Goal: Task Accomplishment & Management: Manage account settings

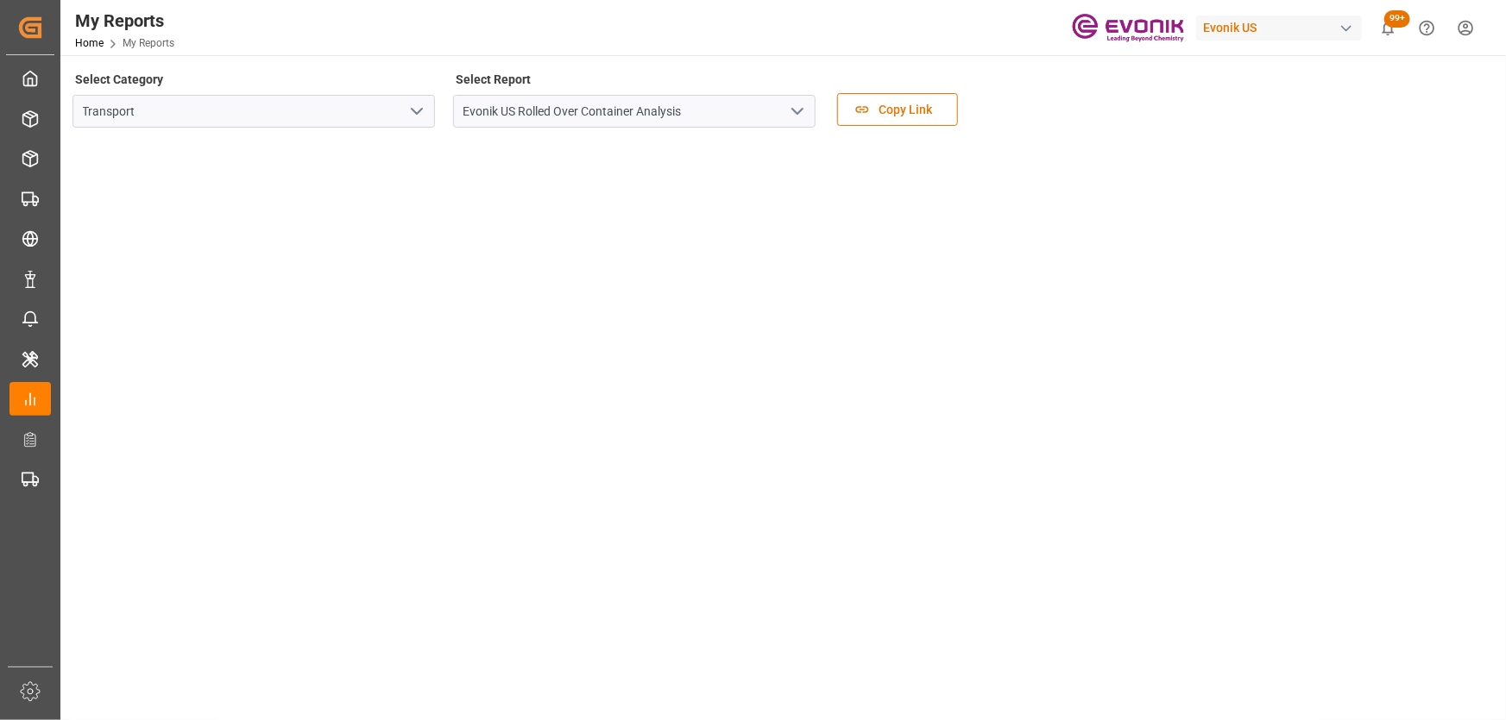
click at [118, 46] on span "Home" at bounding box center [98, 43] width 47 height 12
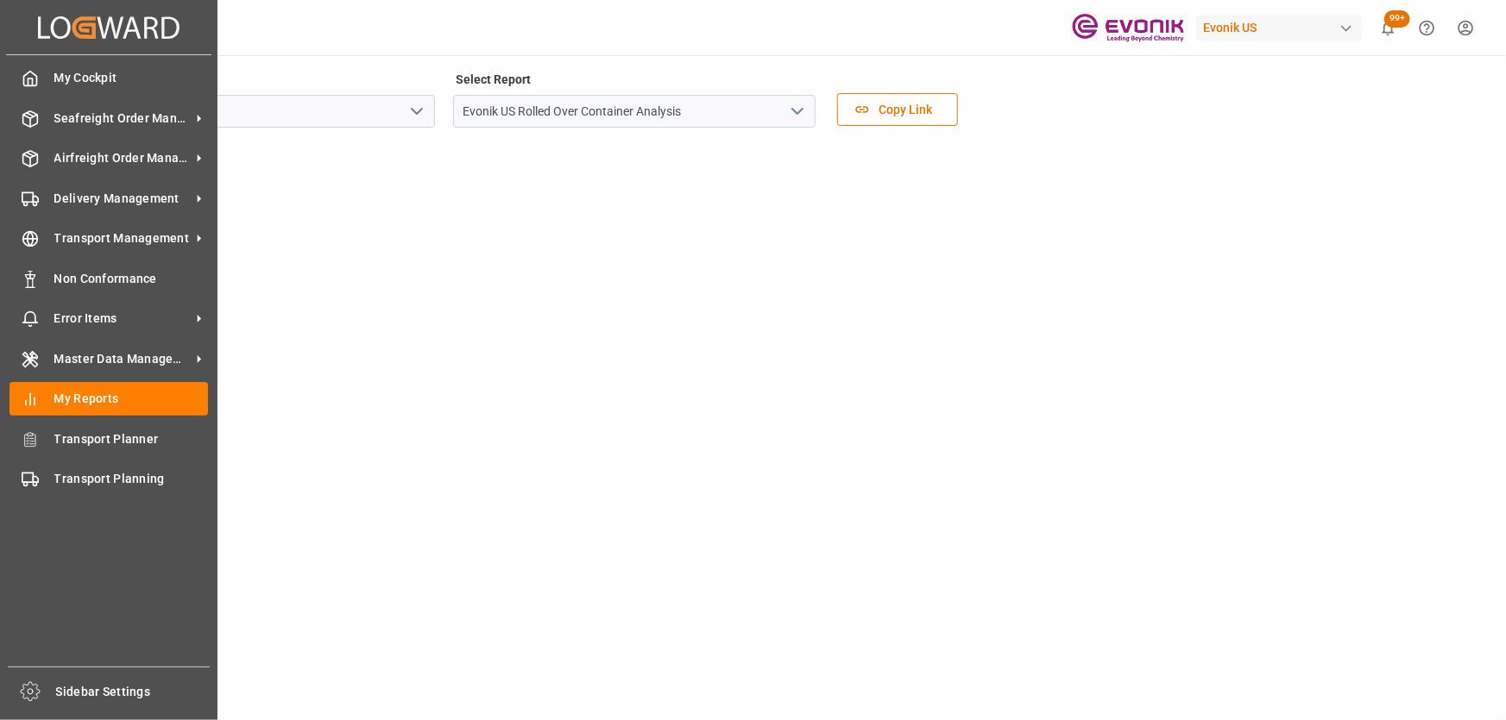
click at [43, 35] on icon at bounding box center [44, 27] width 12 height 22
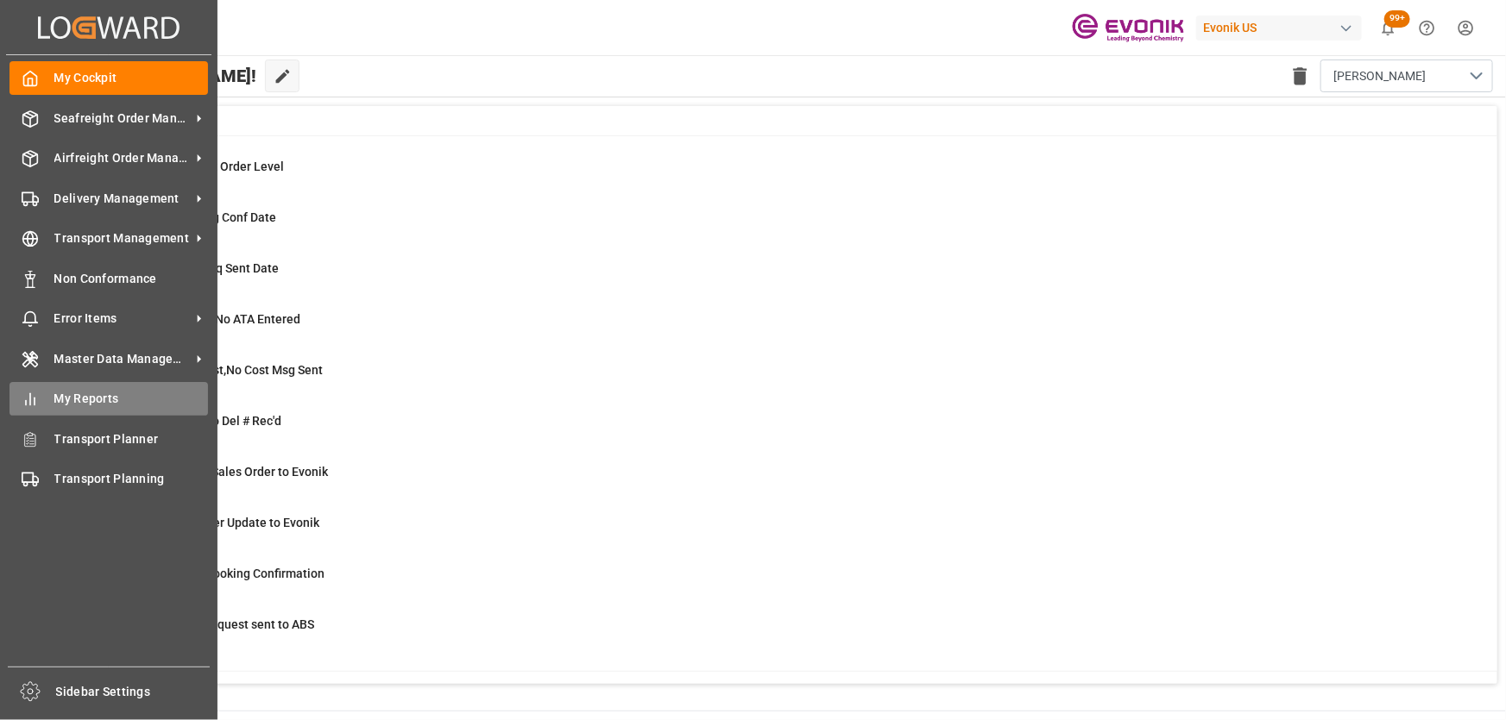
click at [44, 398] on div "My Reports My Reports" at bounding box center [108, 399] width 198 height 34
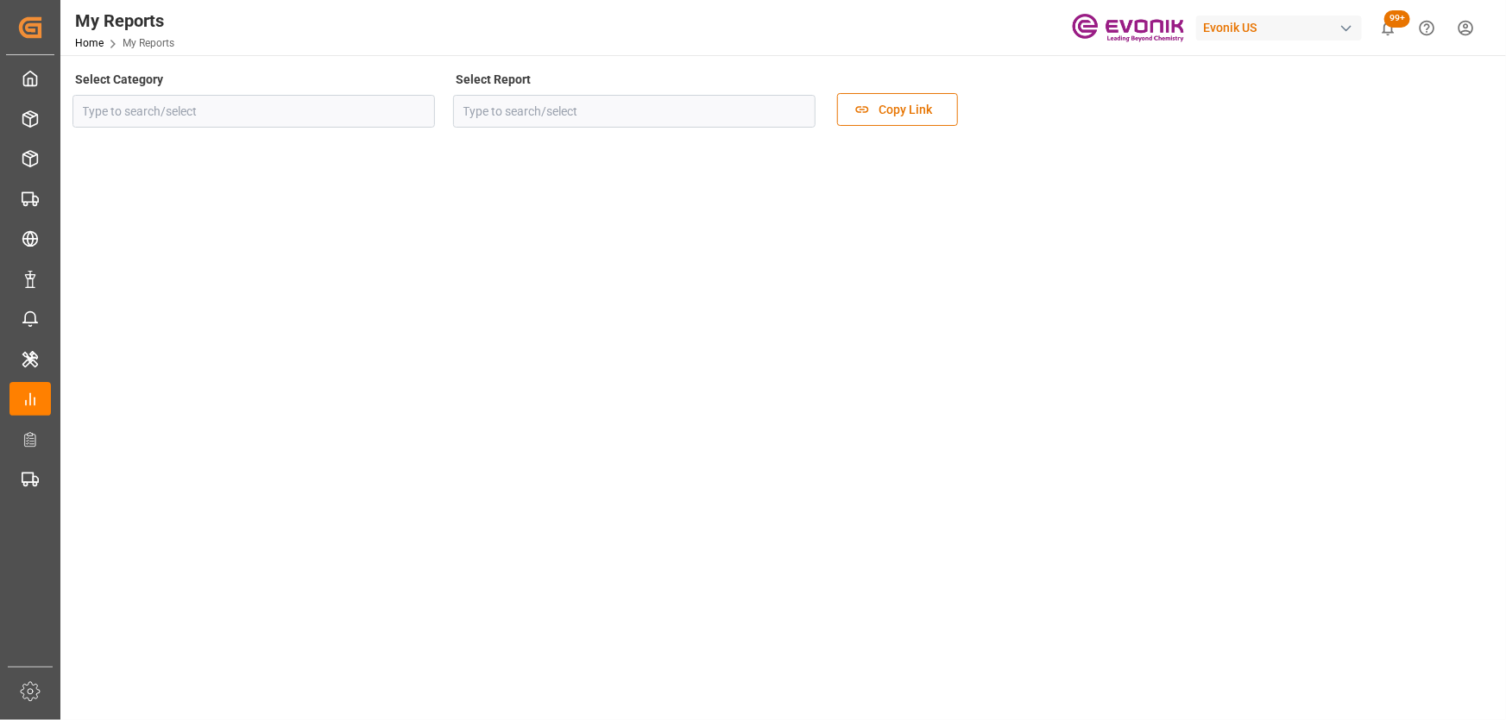
type input "Allocation"
type input "Allocation Management Admin Dashboard"
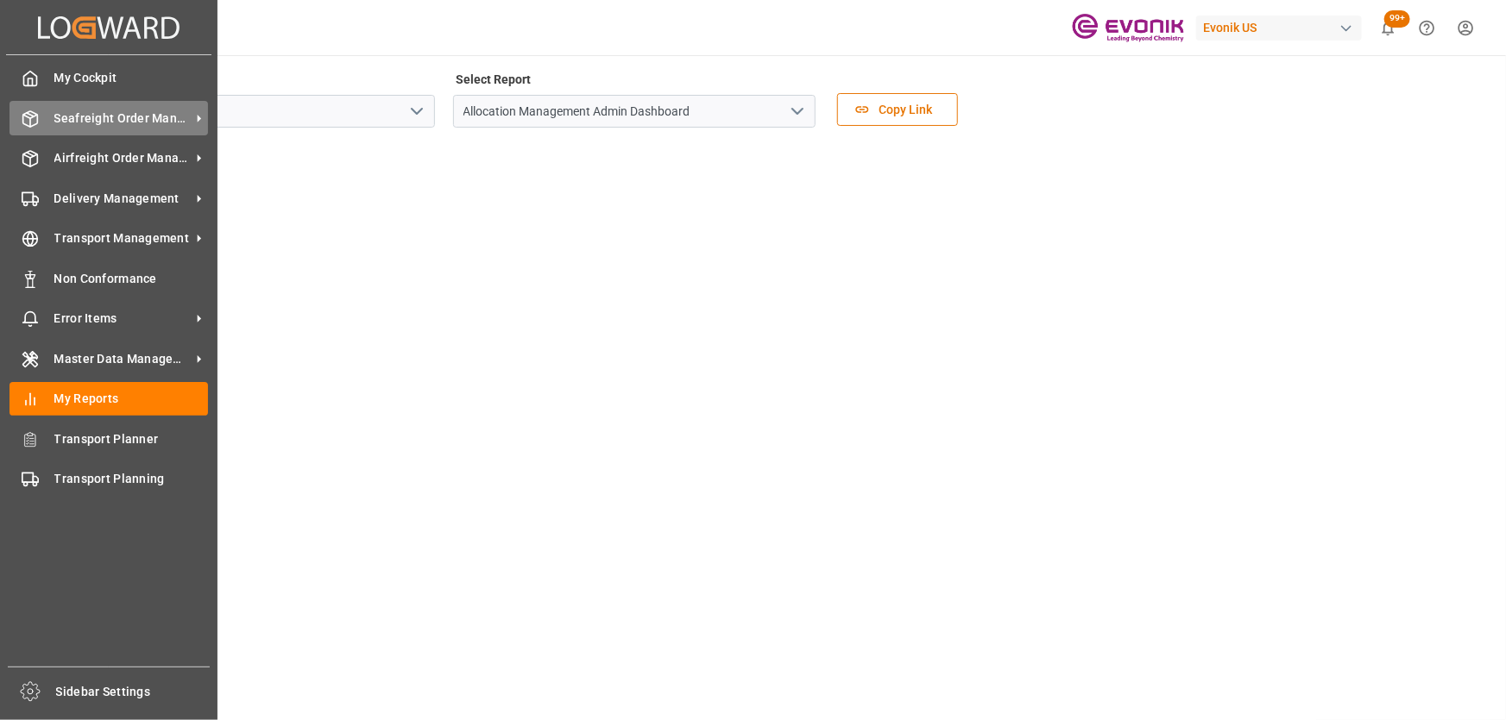
click at [136, 120] on span "Seafreight Order Management" at bounding box center [122, 119] width 136 height 18
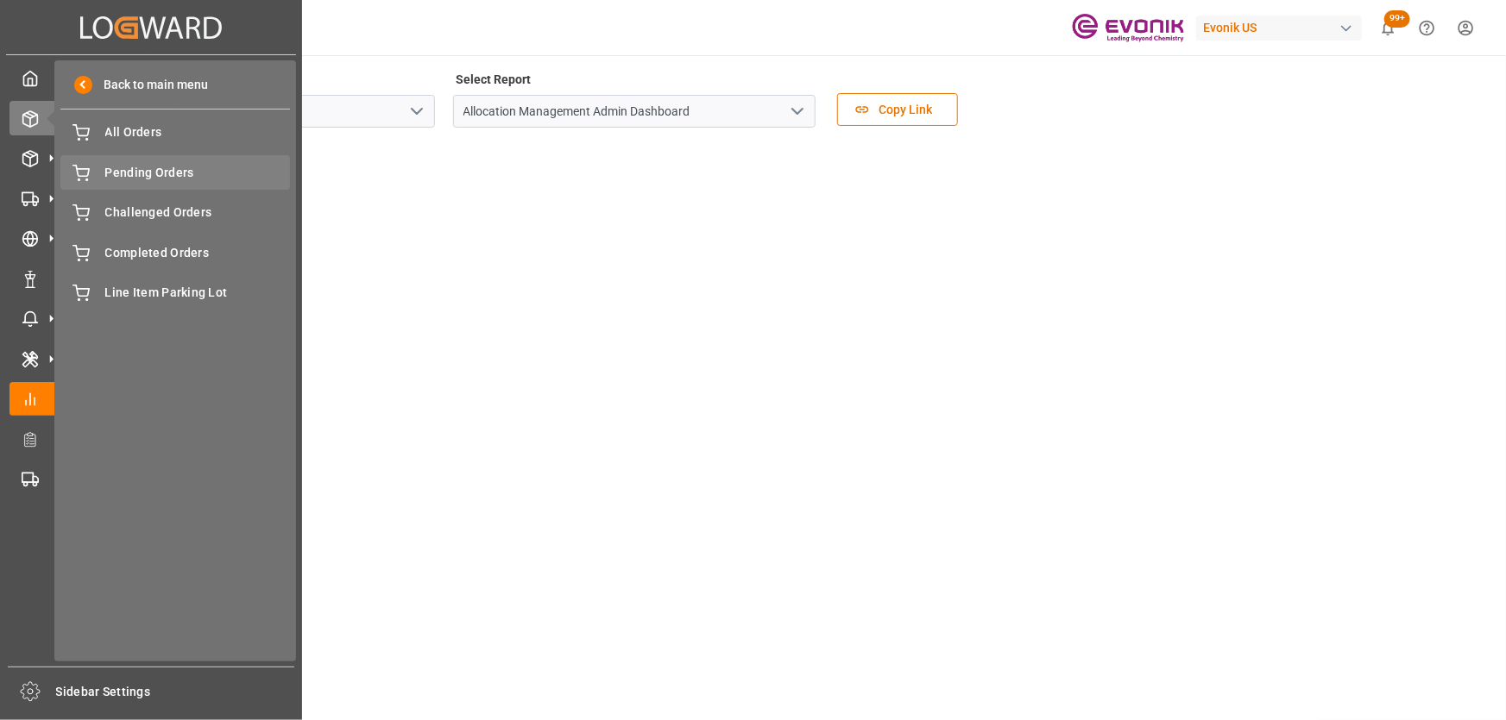
click at [166, 181] on span "Pending Orders" at bounding box center [197, 173] width 185 height 18
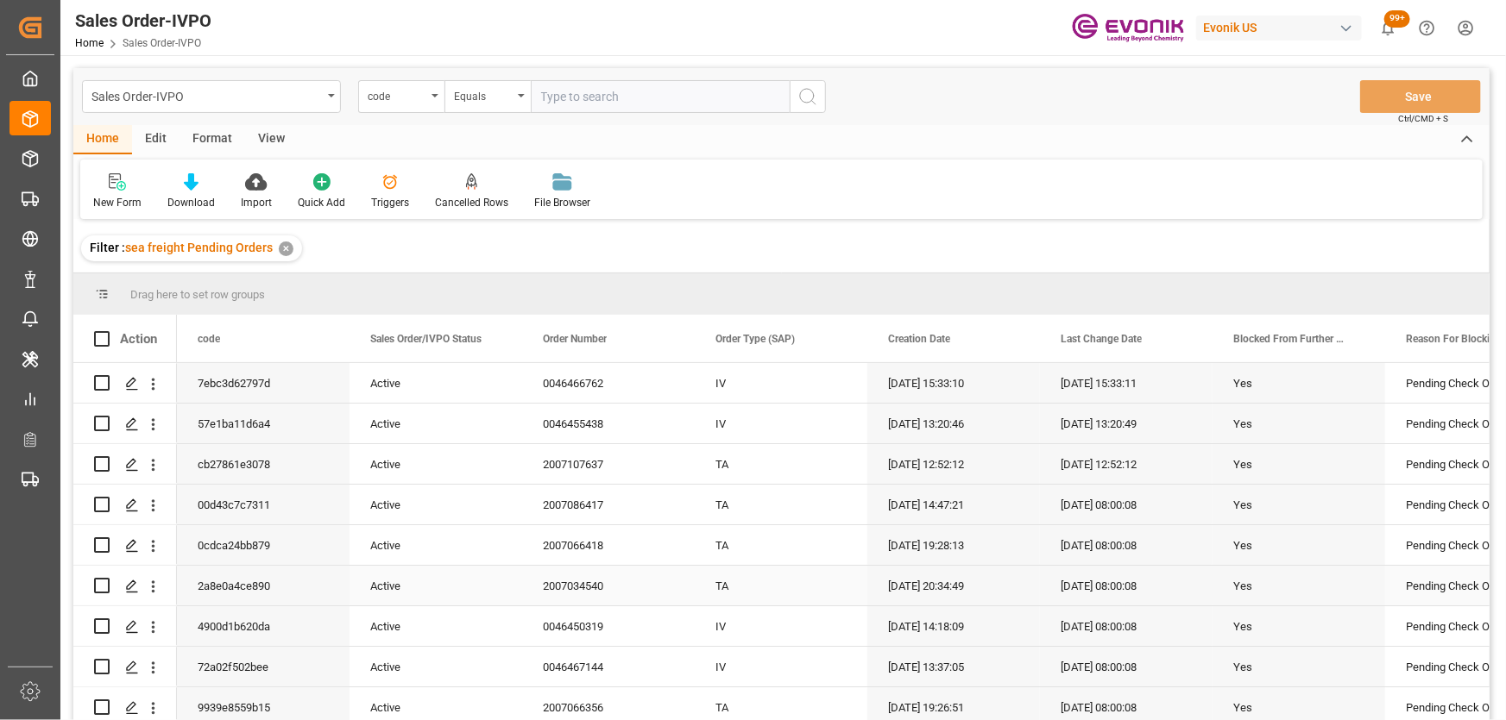
scroll to position [235, 0]
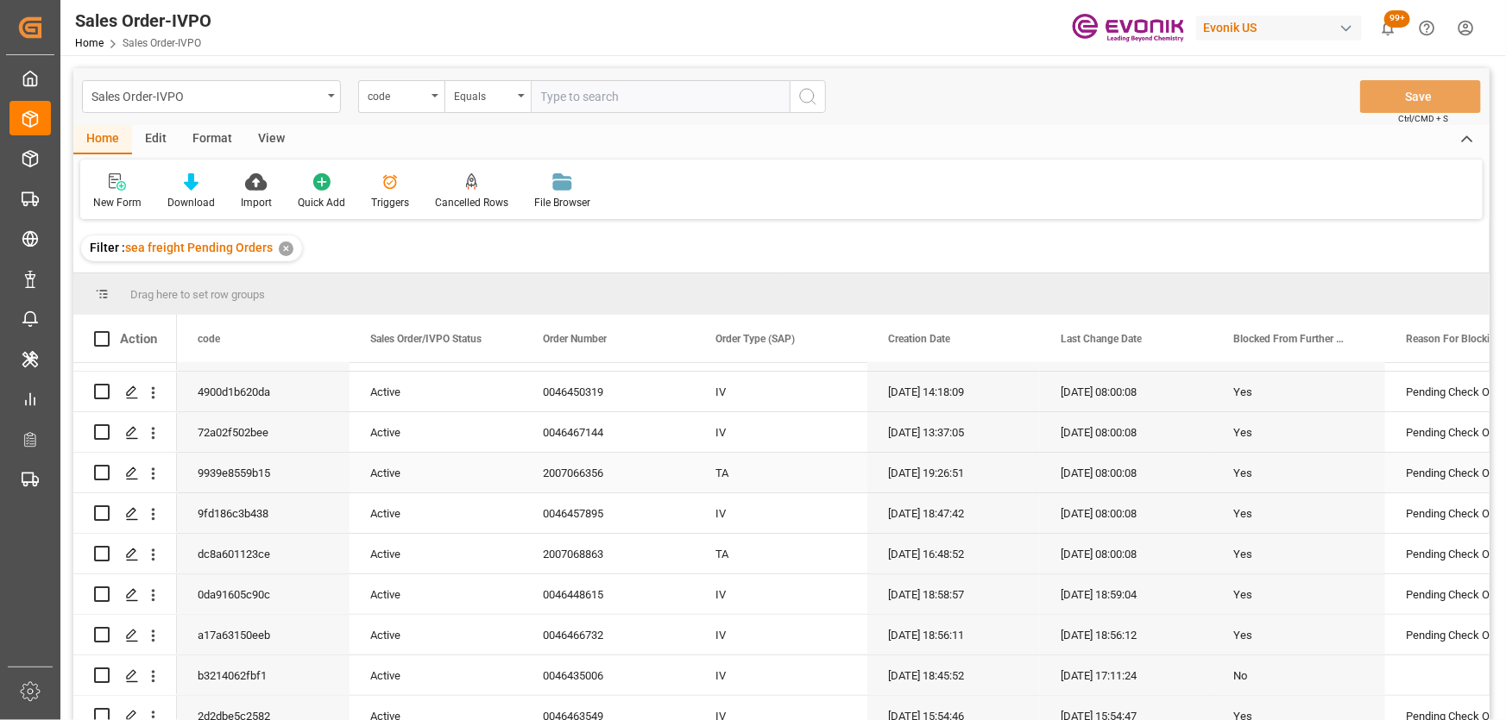
click at [1404, 468] on div "Pending Check On Header Level, Special Transport Requirements Unchecked" at bounding box center [1471, 473] width 173 height 40
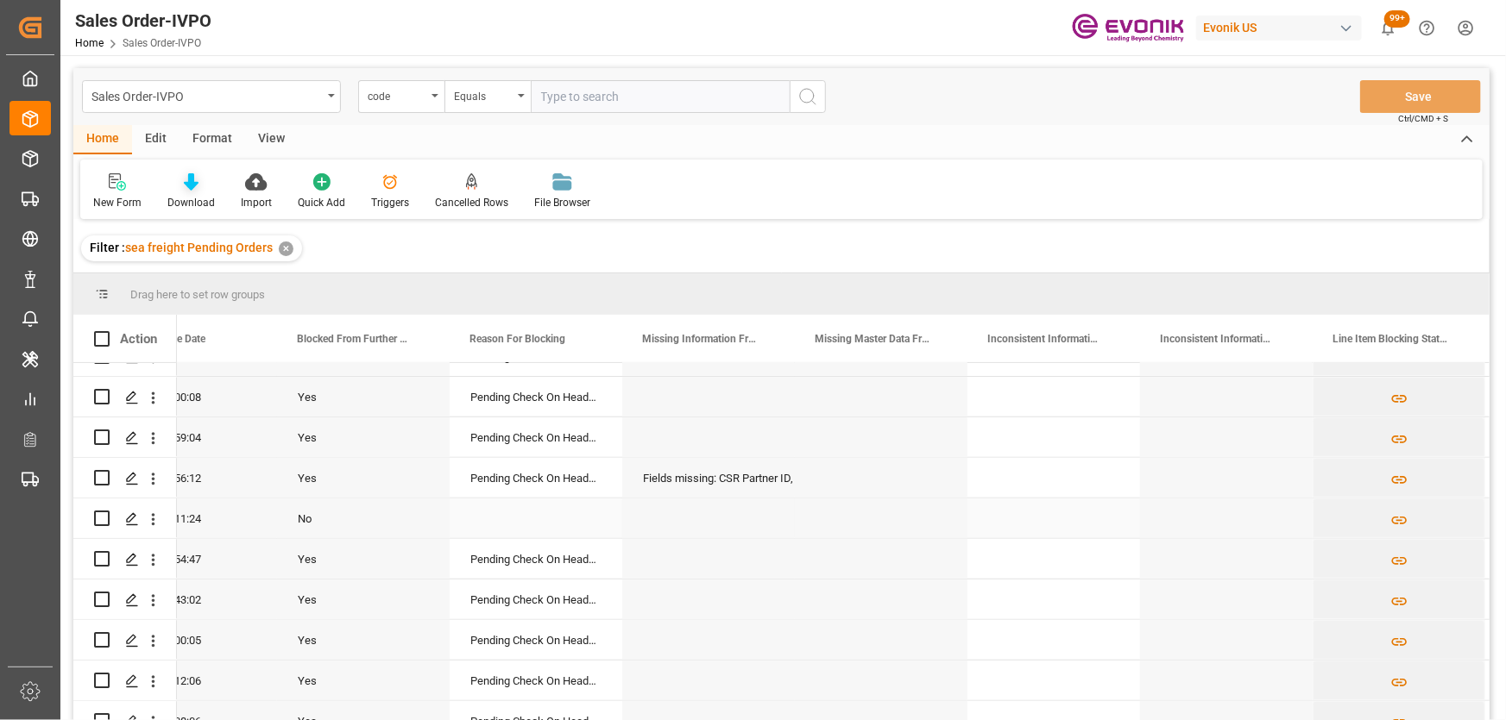
scroll to position [493, 0]
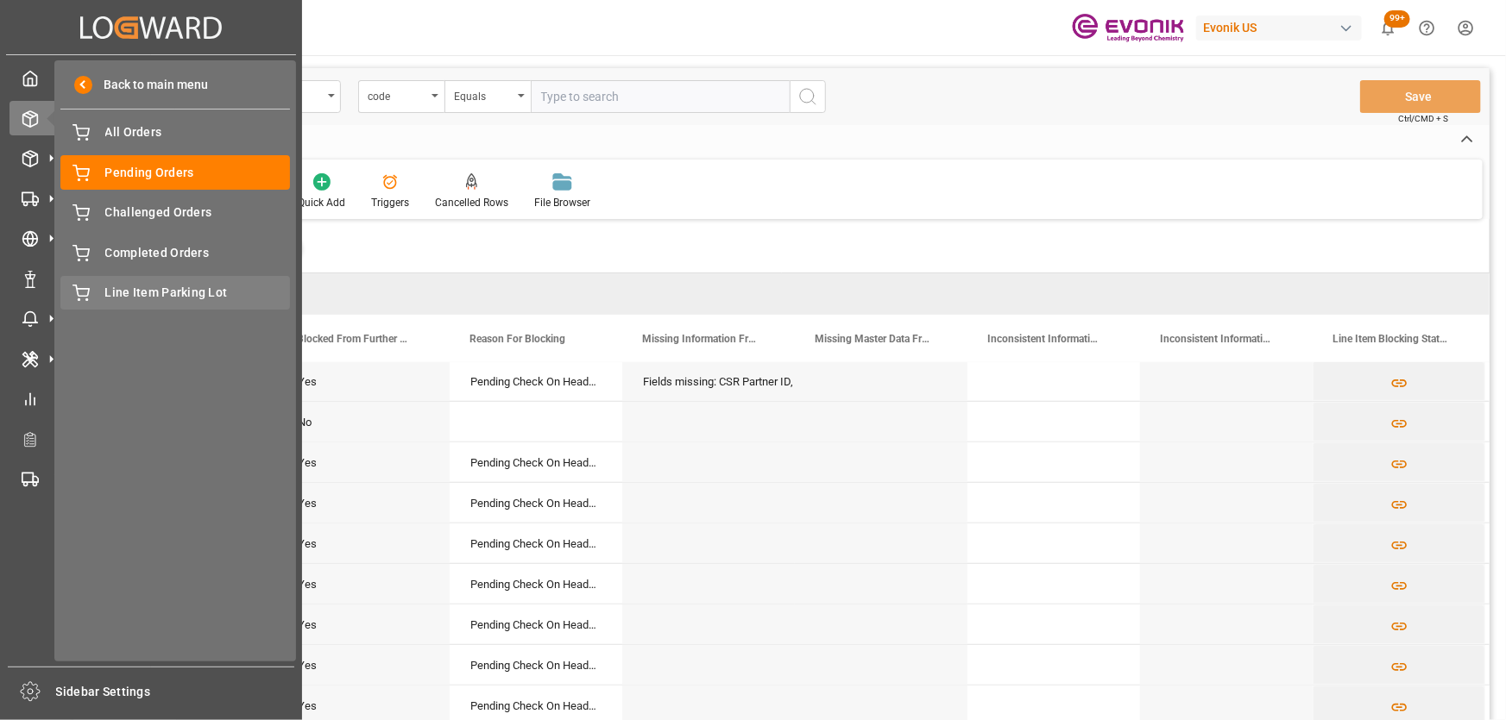
click at [157, 297] on span "Line Item Parking Lot" at bounding box center [197, 293] width 185 height 18
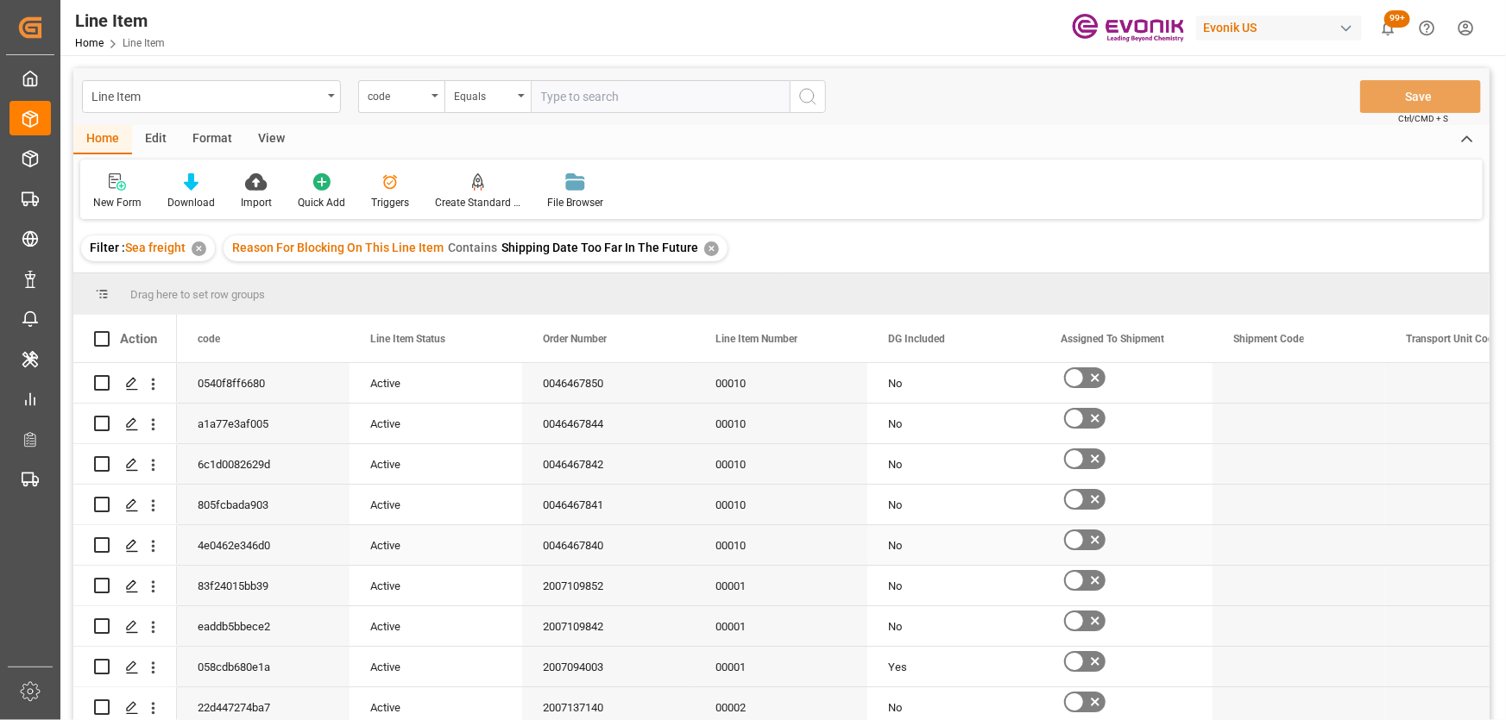
click at [725, 552] on div "00010" at bounding box center [781, 545] width 173 height 40
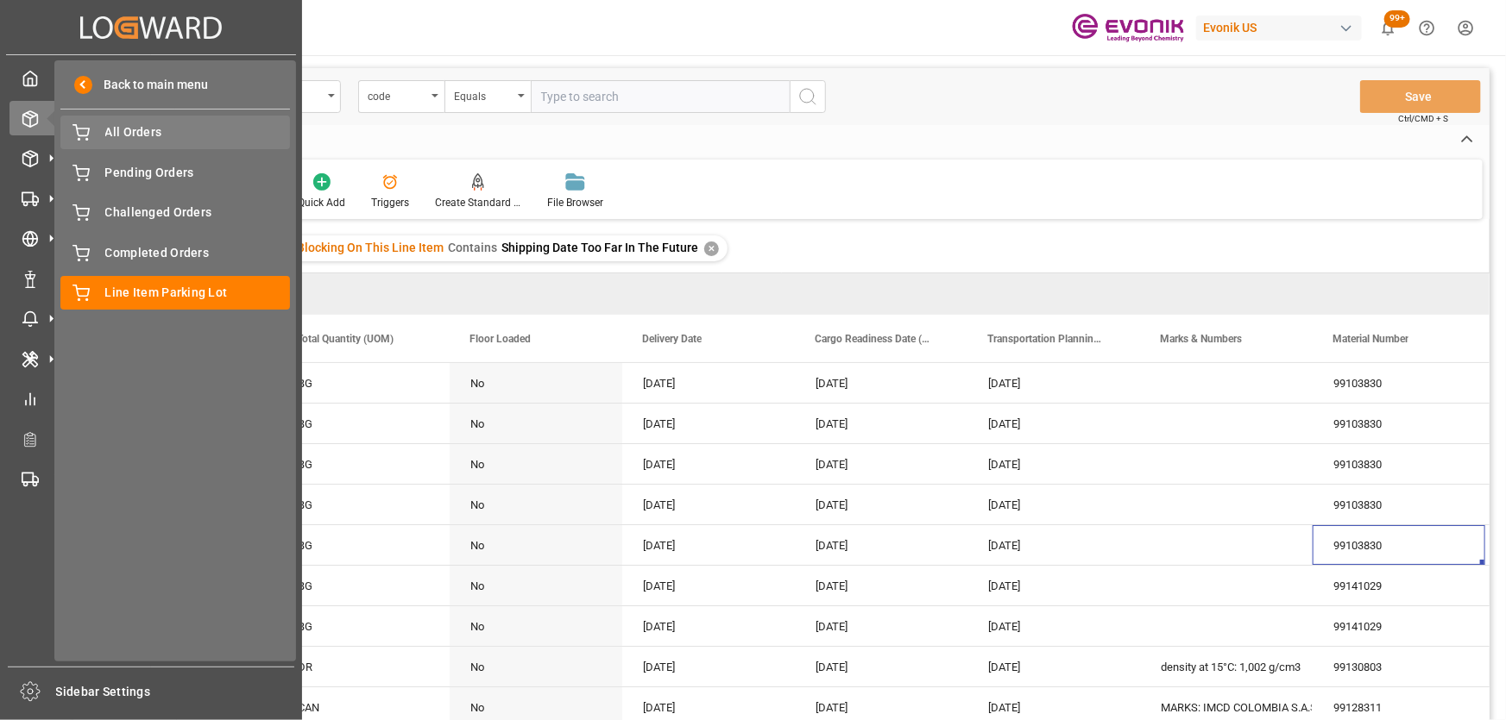
click at [207, 136] on span "All Orders" at bounding box center [197, 132] width 185 height 18
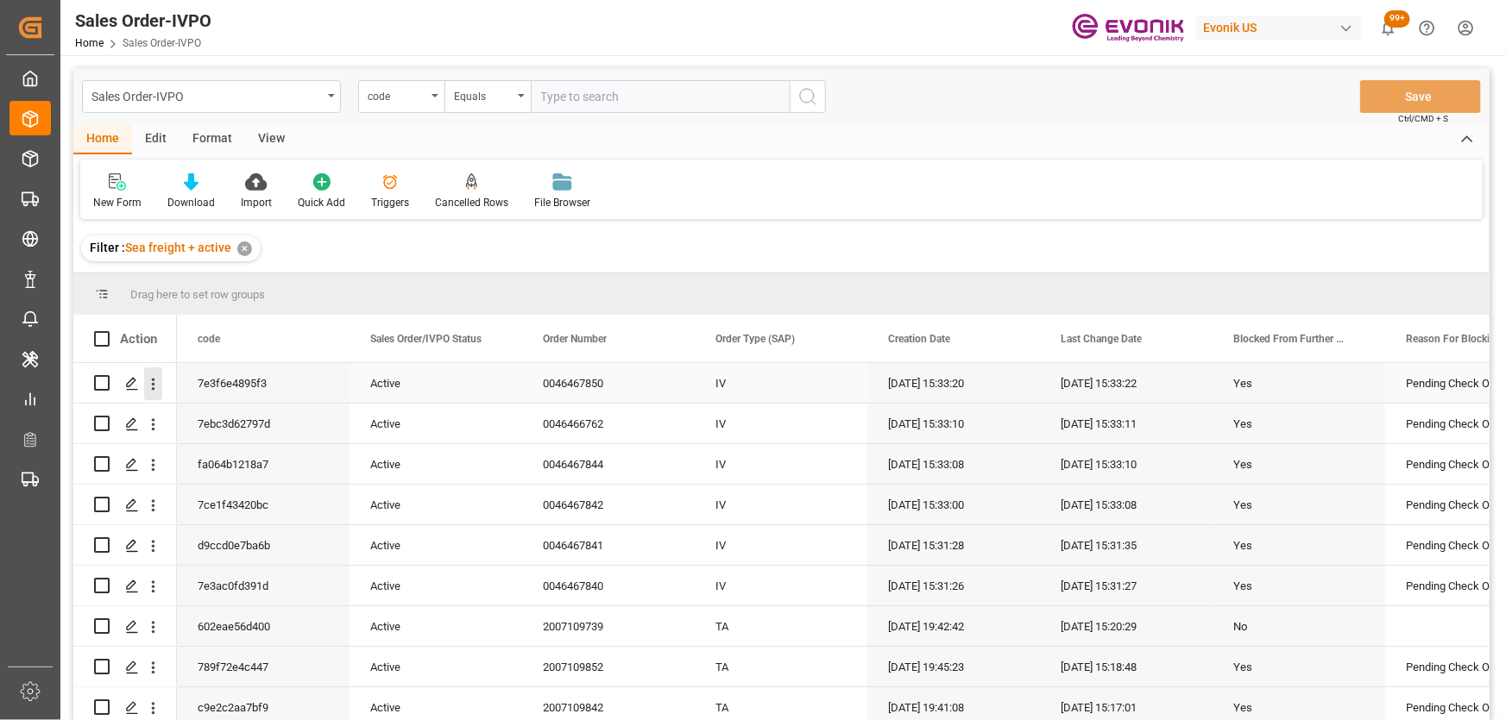
click at [154, 380] on icon "open menu" at bounding box center [153, 384] width 3 height 12
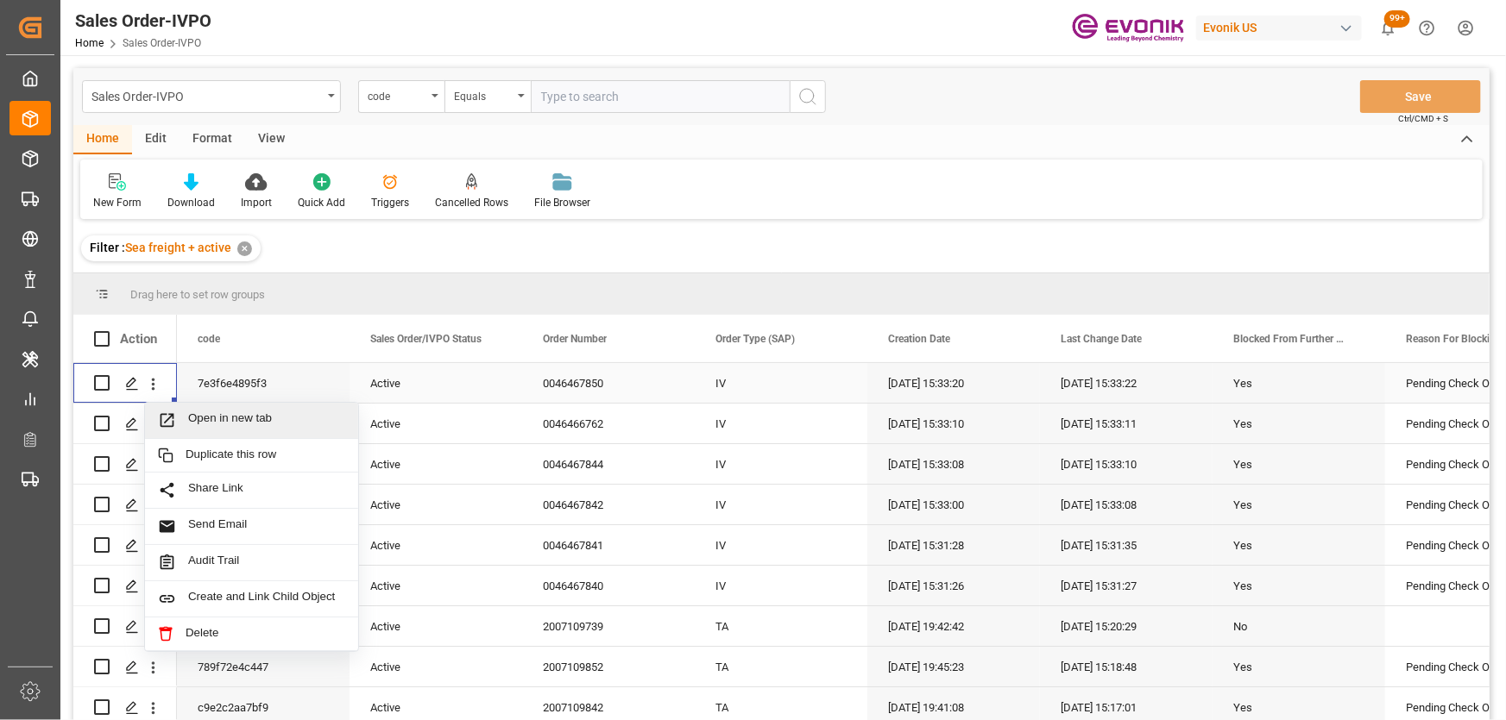
click at [198, 423] on span "Open in new tab" at bounding box center [266, 421] width 157 height 18
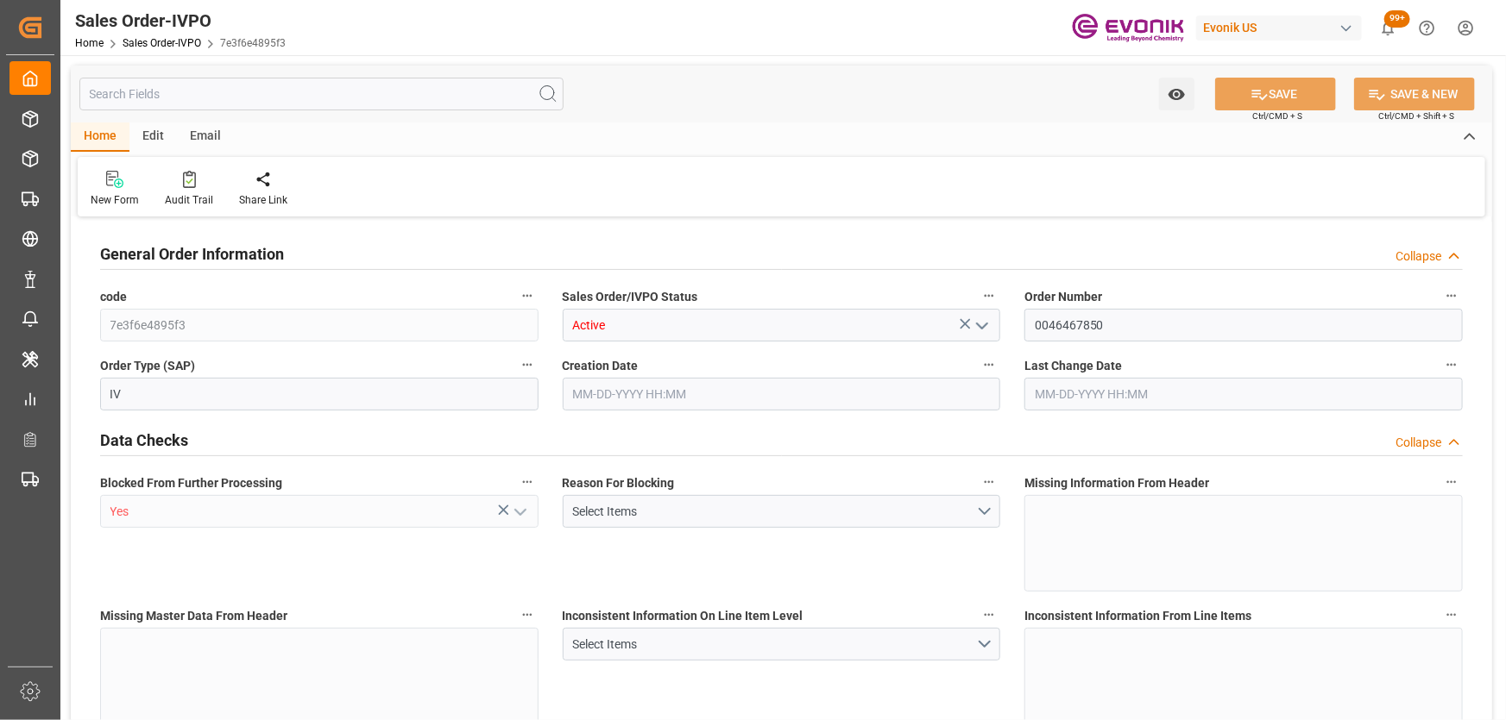
type input "BRSSZ"
type input "0"
type input "1"
type input "4312.4"
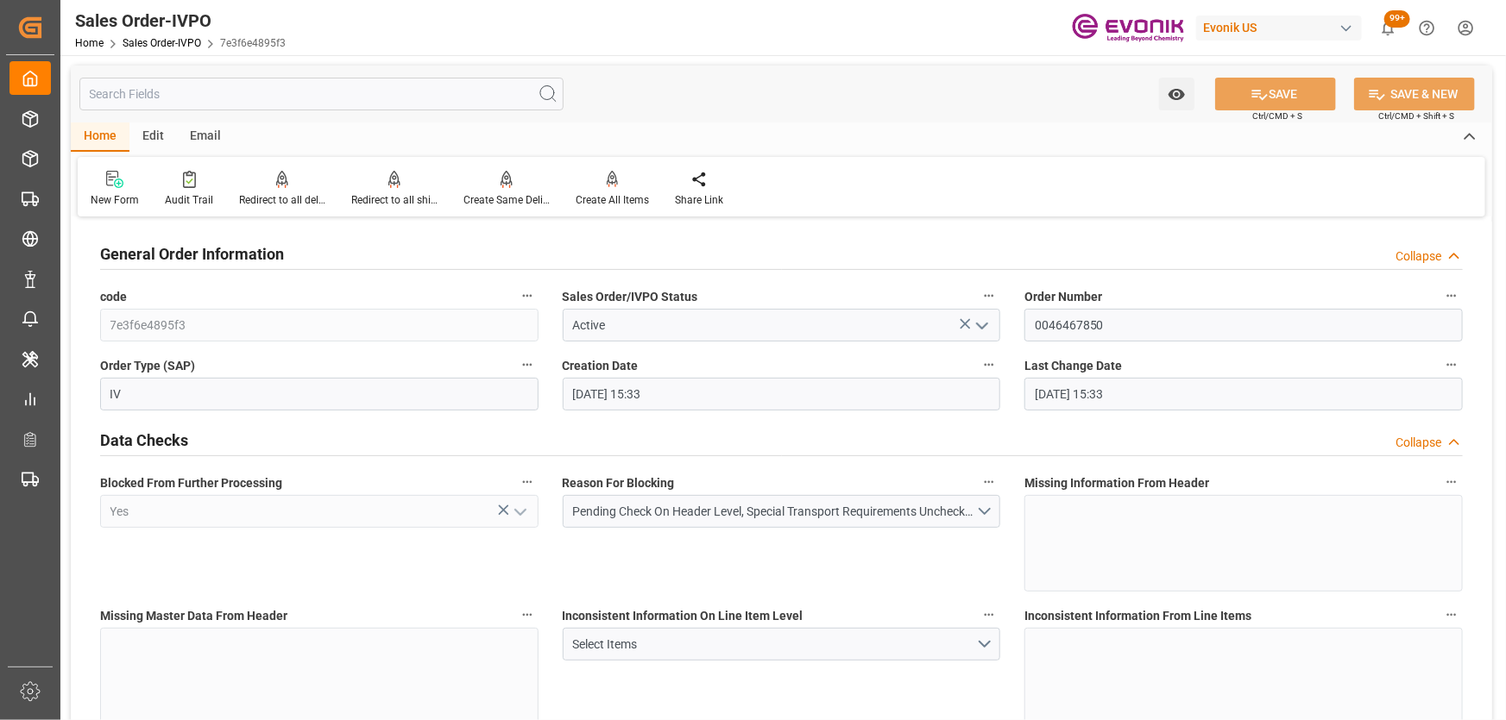
type input "08-12-2025 15:33"
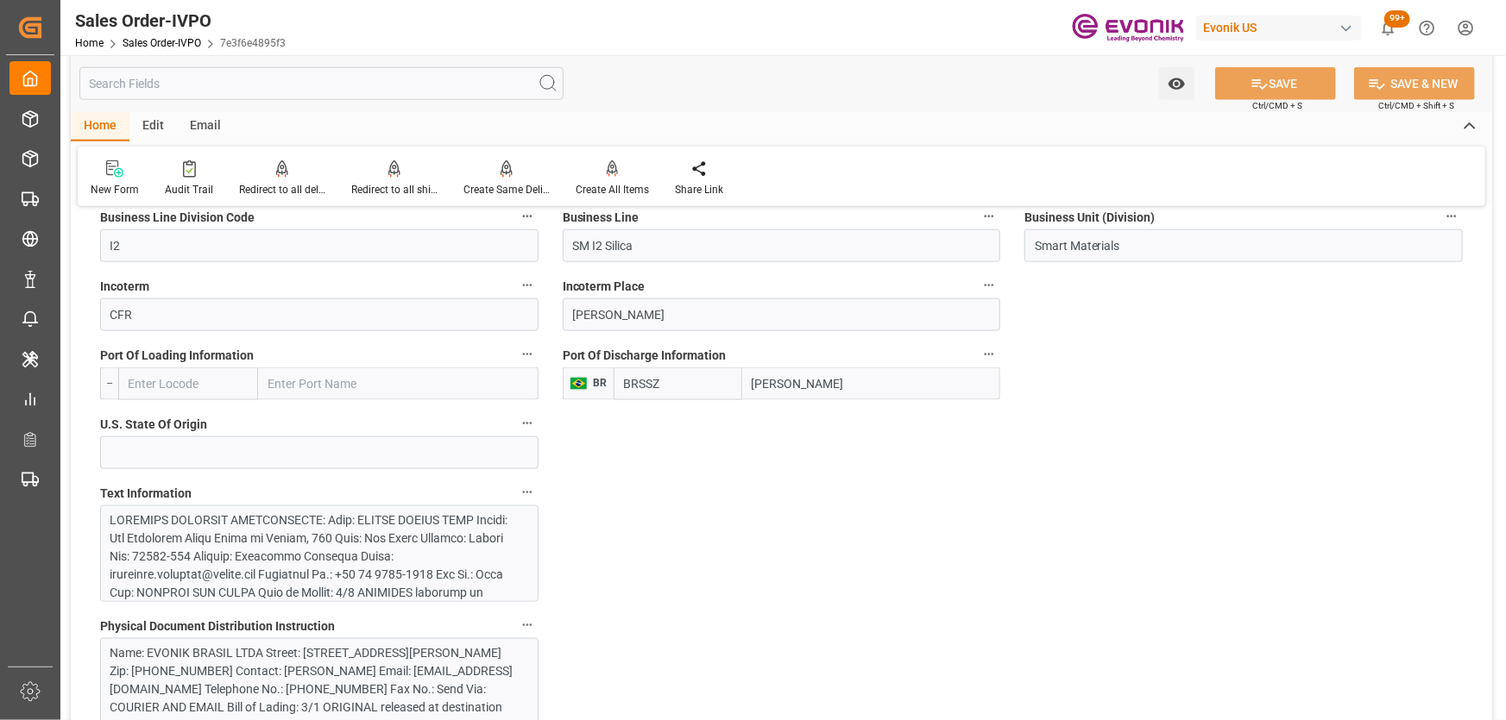
scroll to position [706, 0]
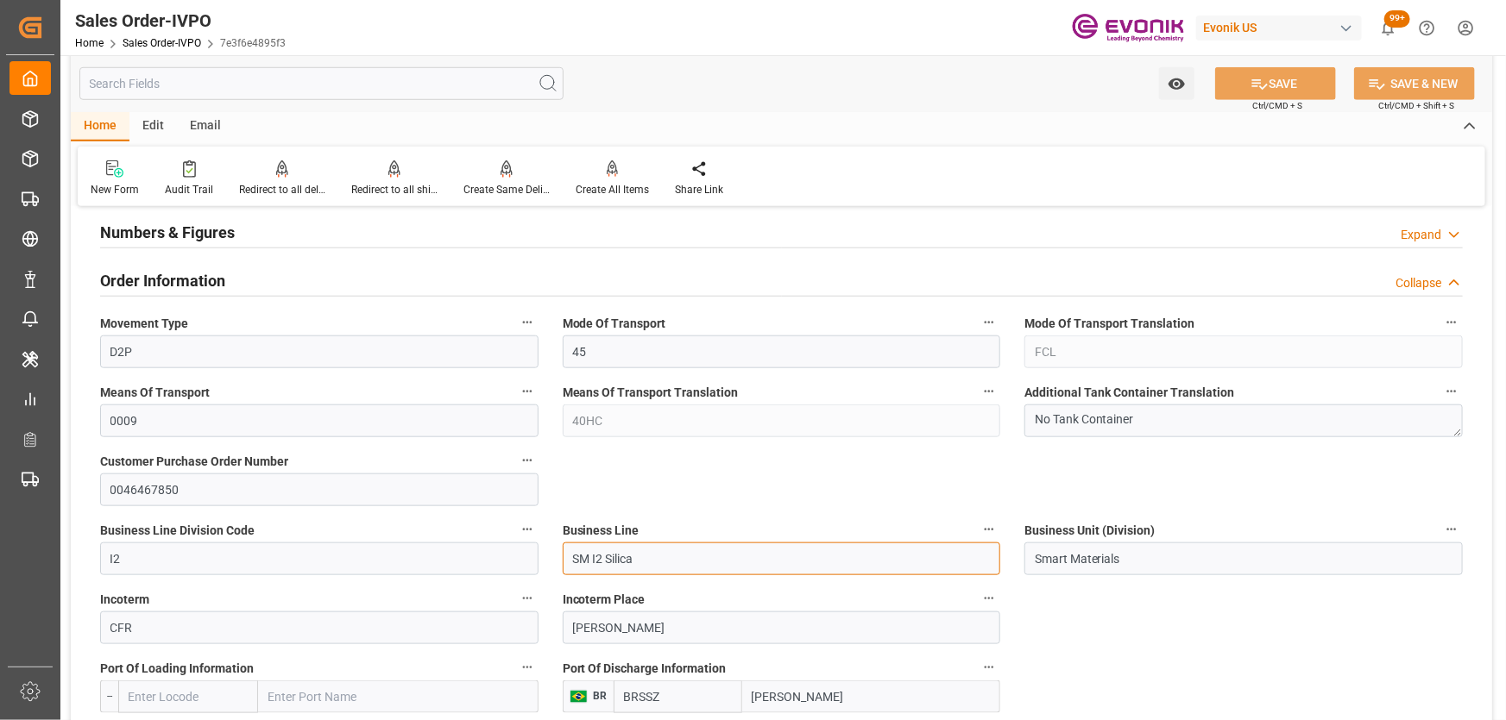
drag, startPoint x: 662, startPoint y: 563, endPoint x: 539, endPoint y: 556, distance: 122.8
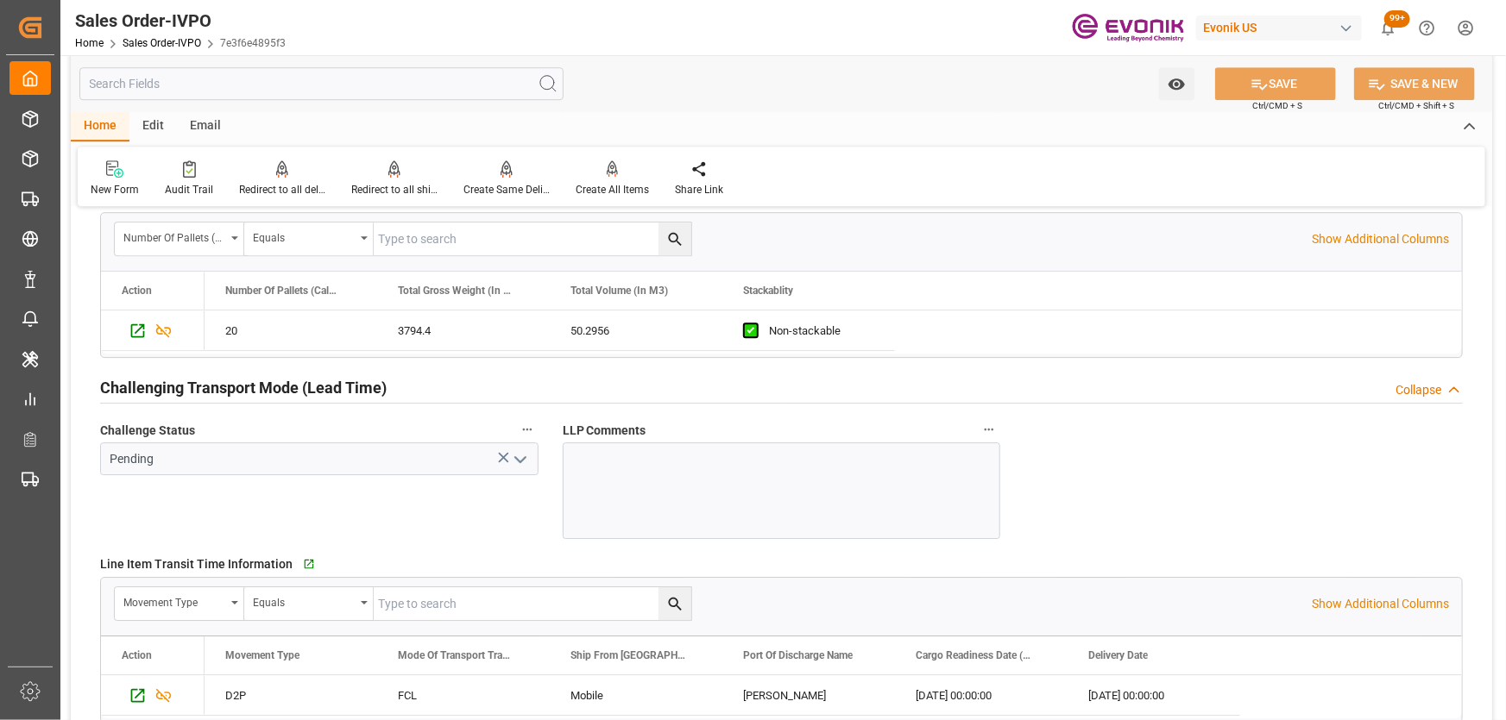
scroll to position [2902, 0]
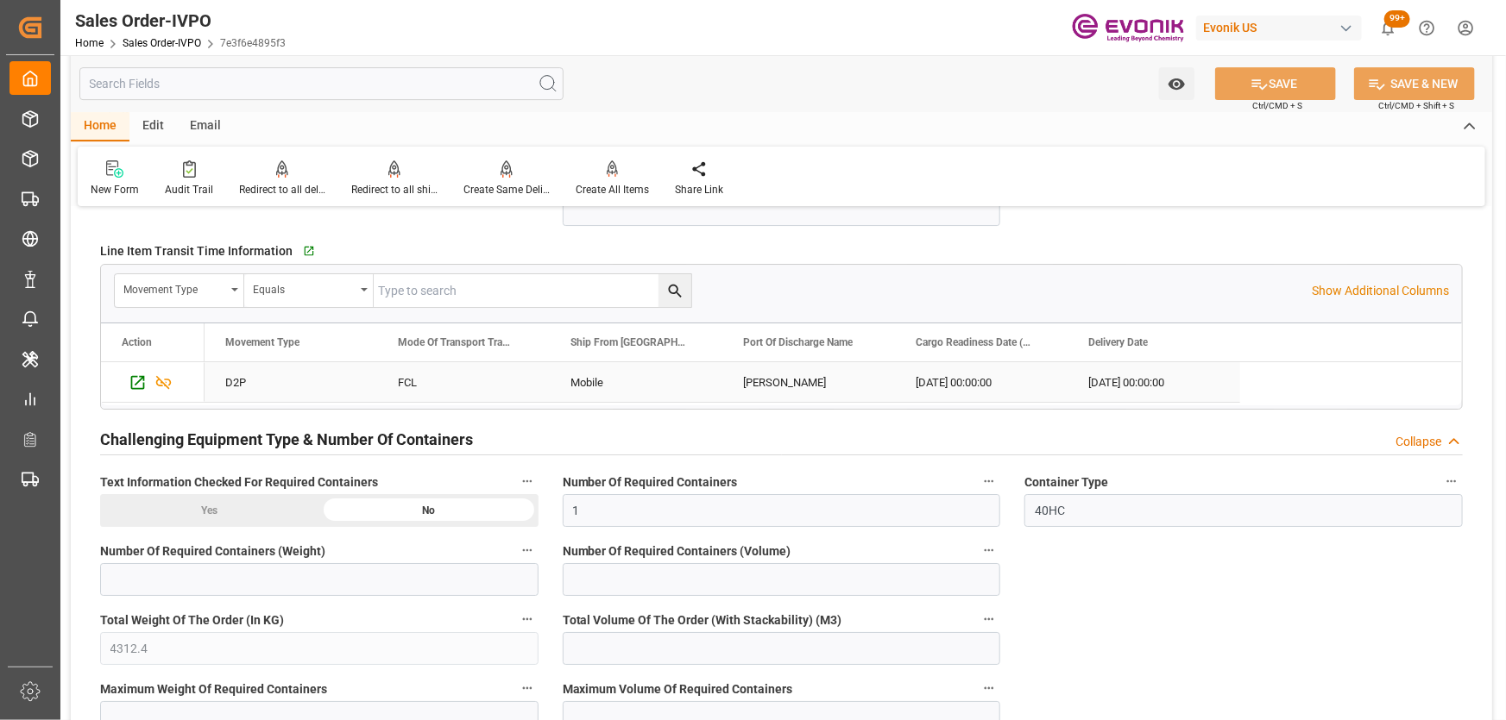
click at [600, 378] on div "Mobile" at bounding box center [636, 382] width 173 height 40
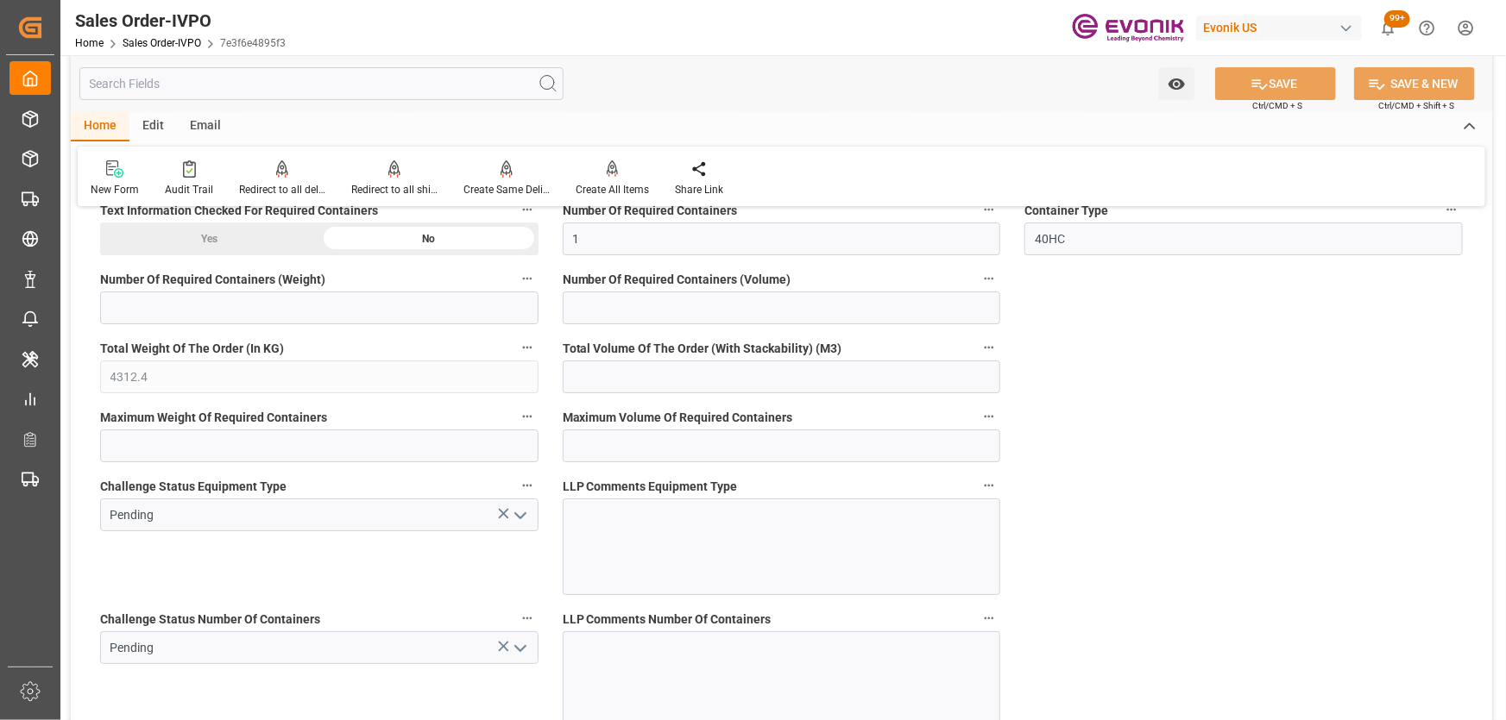
scroll to position [2702, 0]
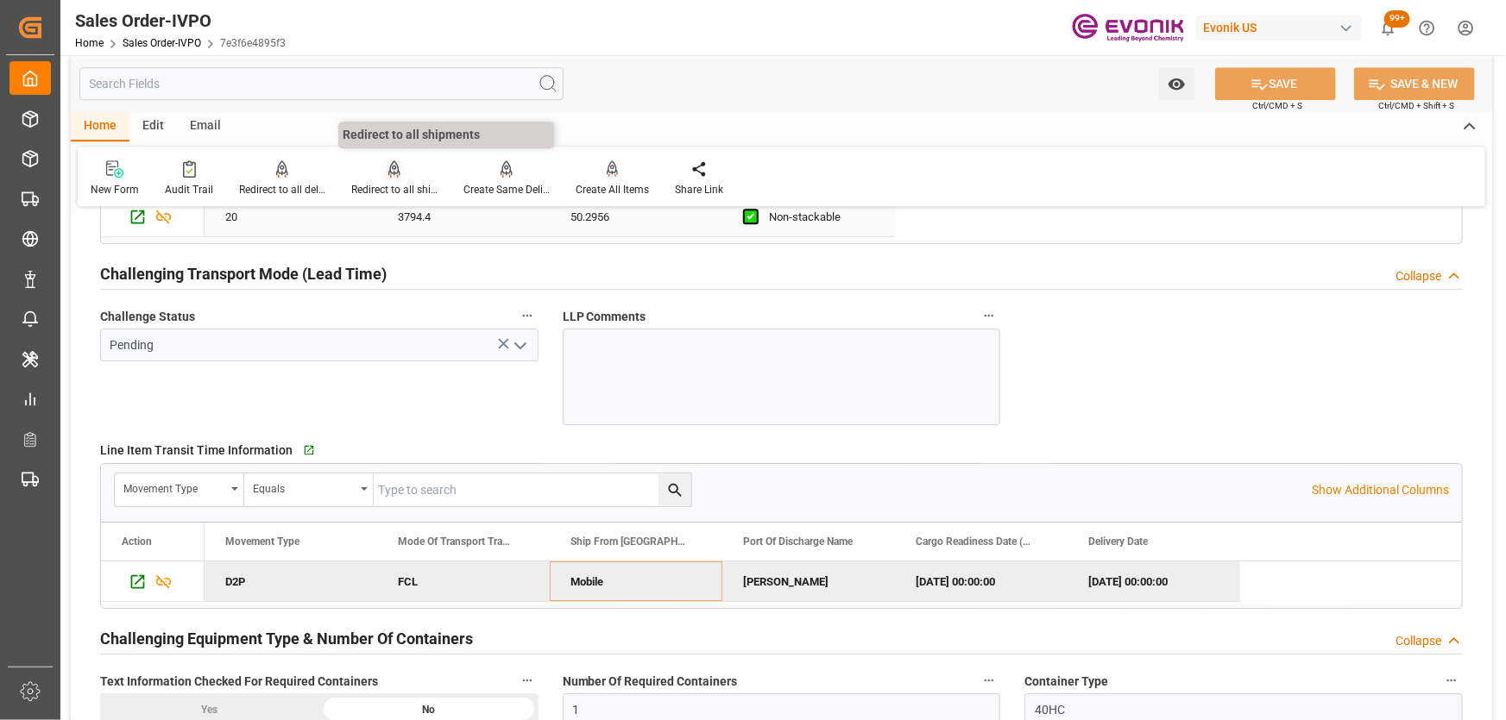
click at [404, 181] on div "Redirect to all shipments" at bounding box center [394, 179] width 112 height 38
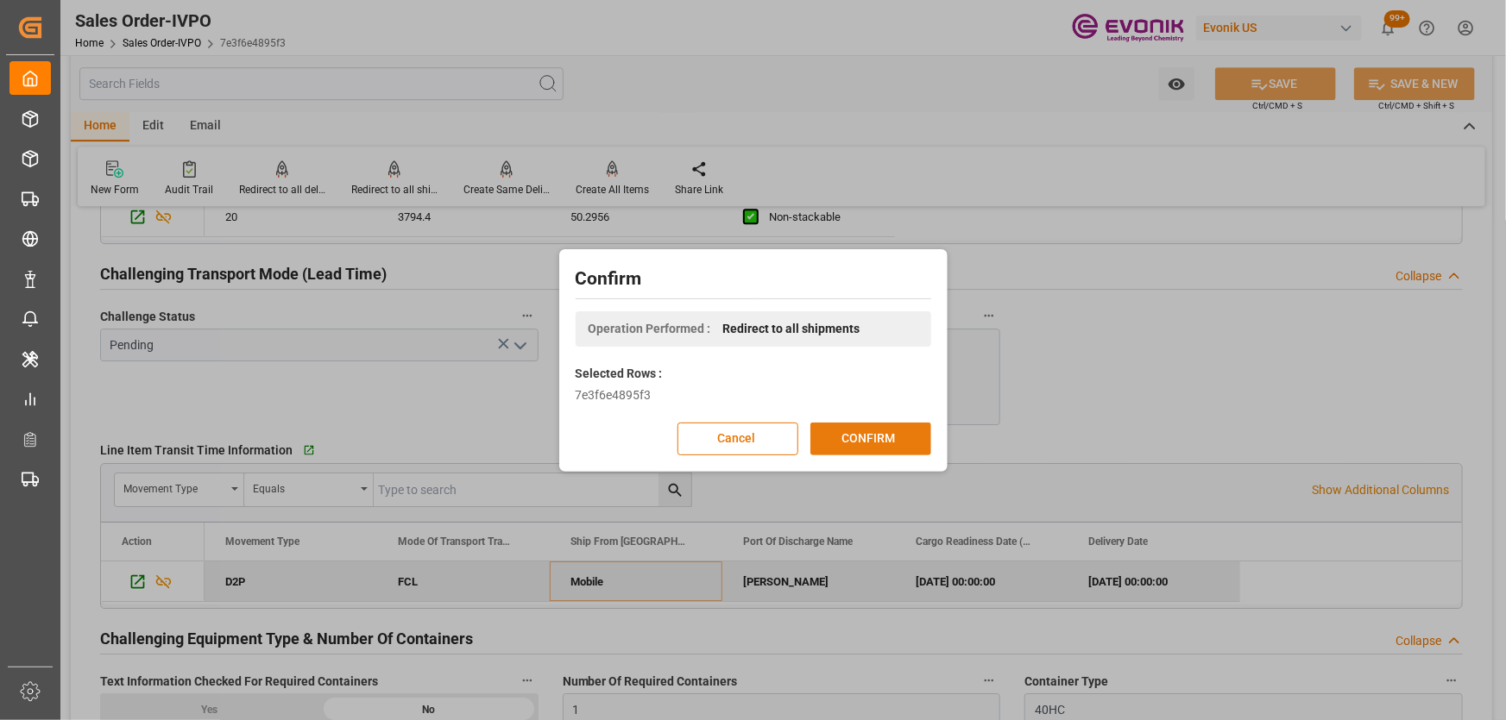
click at [853, 439] on button "CONFIRM" at bounding box center [870, 439] width 121 height 33
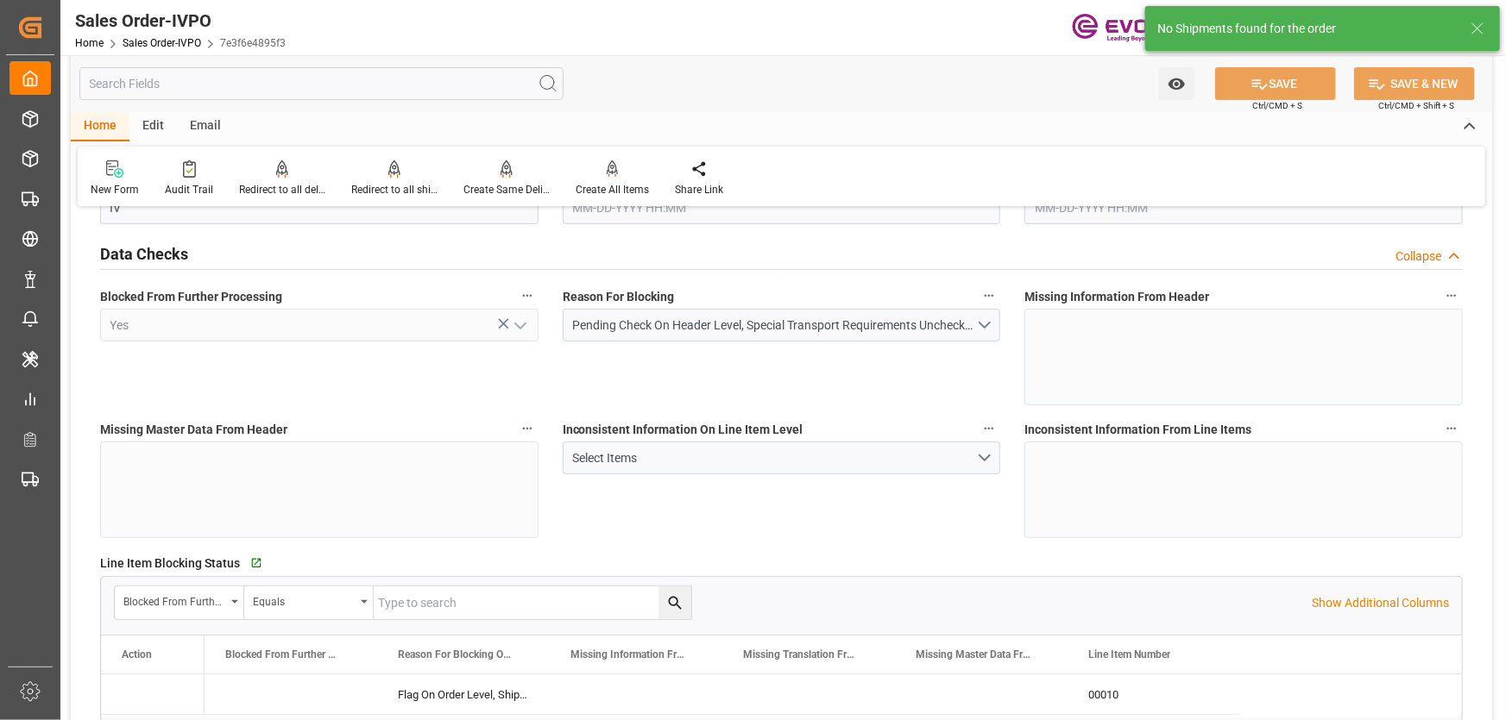
type input "BRSSZ"
type input "0"
type input "1"
type input "4312.4"
type input "08-12-2025 15:33"
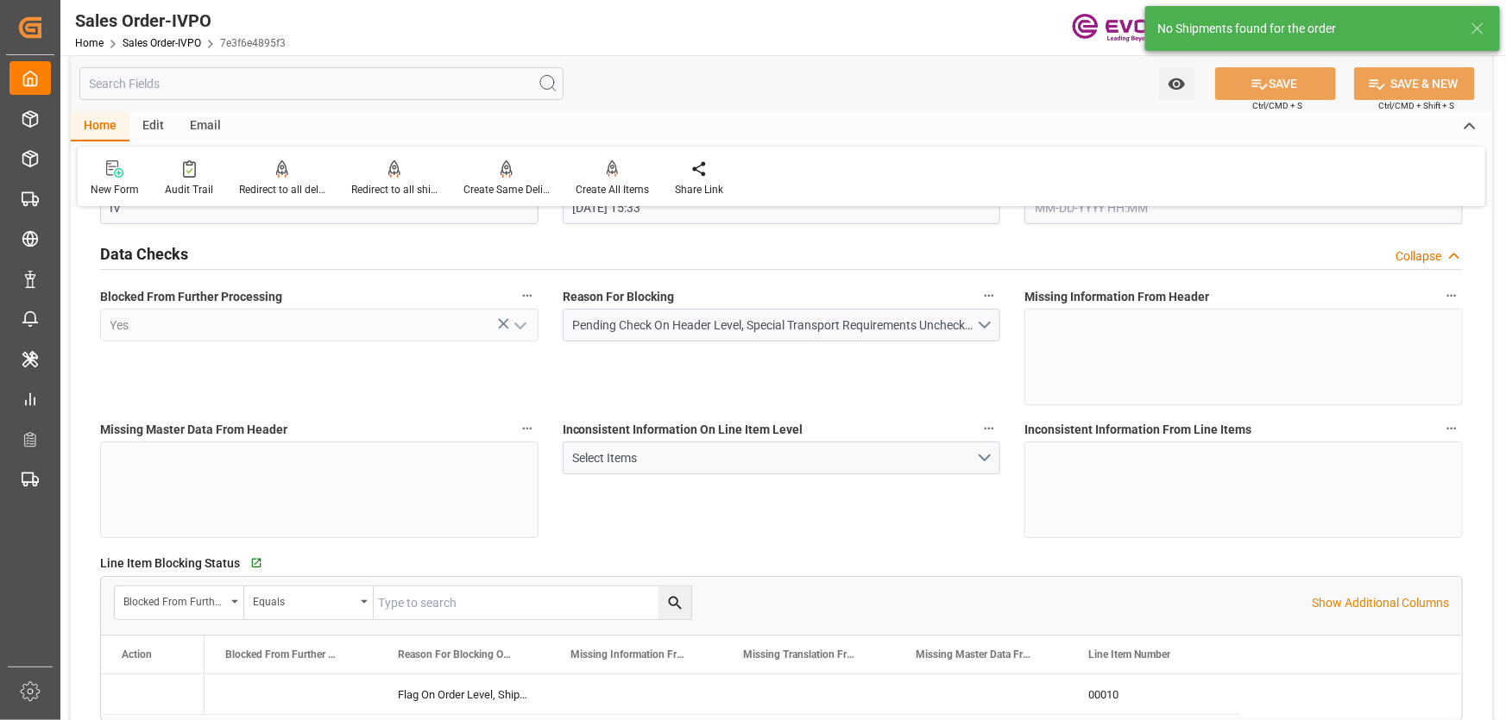
type input "08-12-2025 15:33"
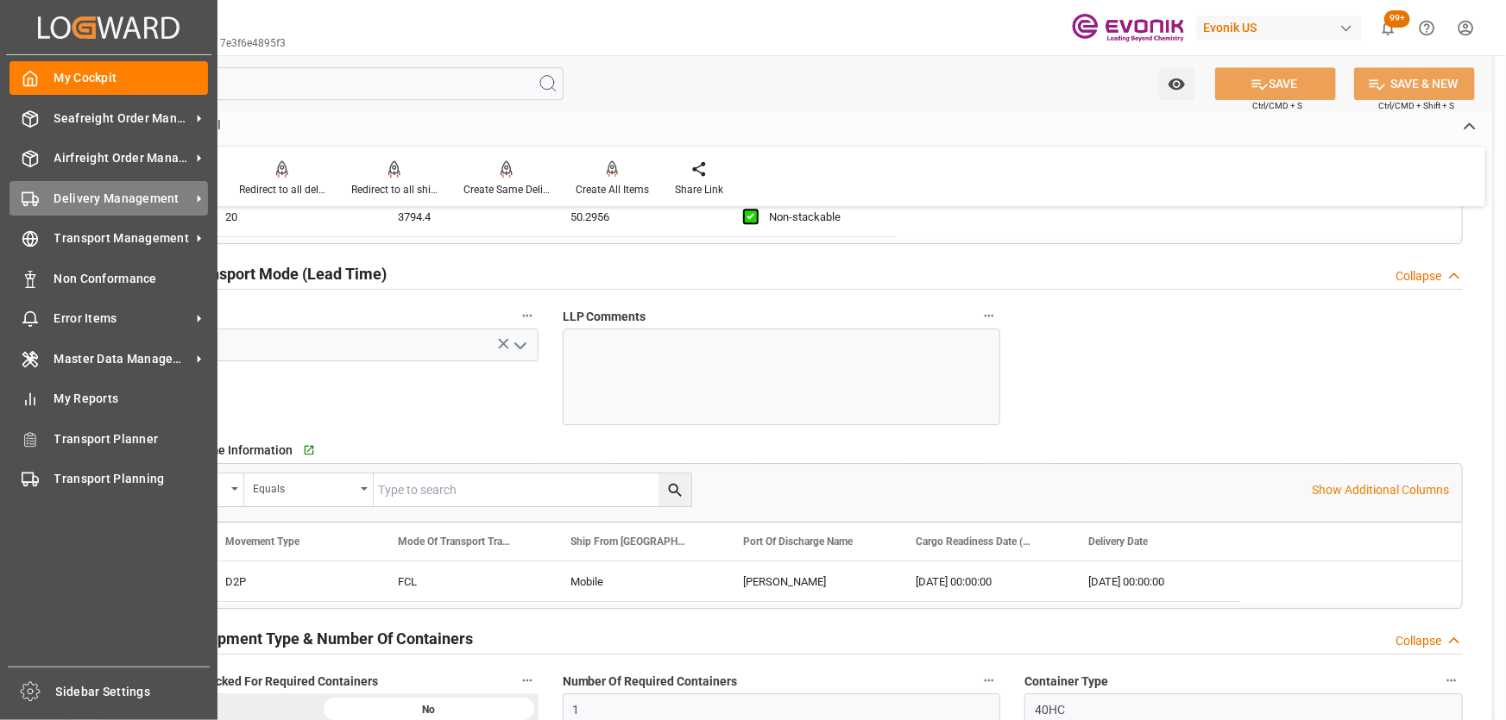
click at [41, 200] on div "Delivery Management Delivery Management" at bounding box center [108, 198] width 198 height 34
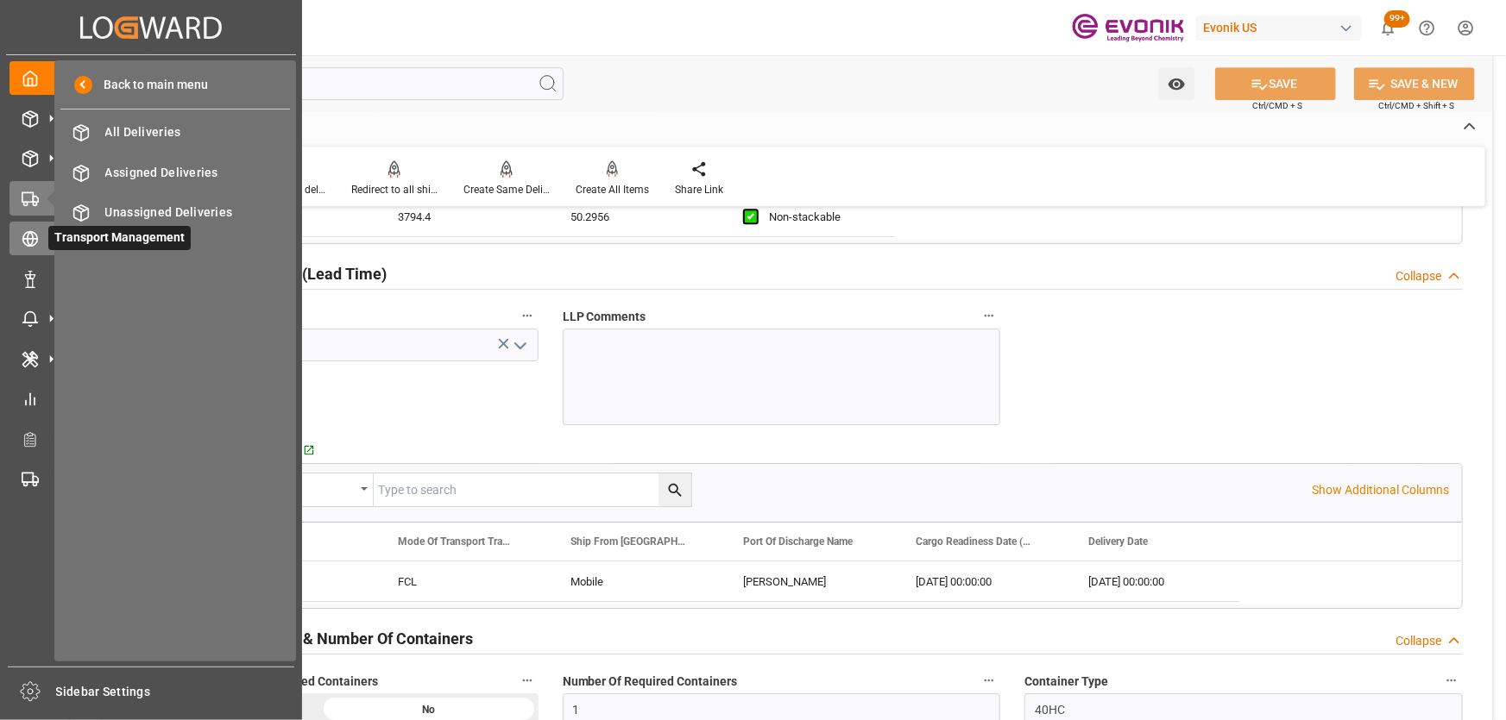
click at [28, 240] on icon at bounding box center [30, 238] width 17 height 17
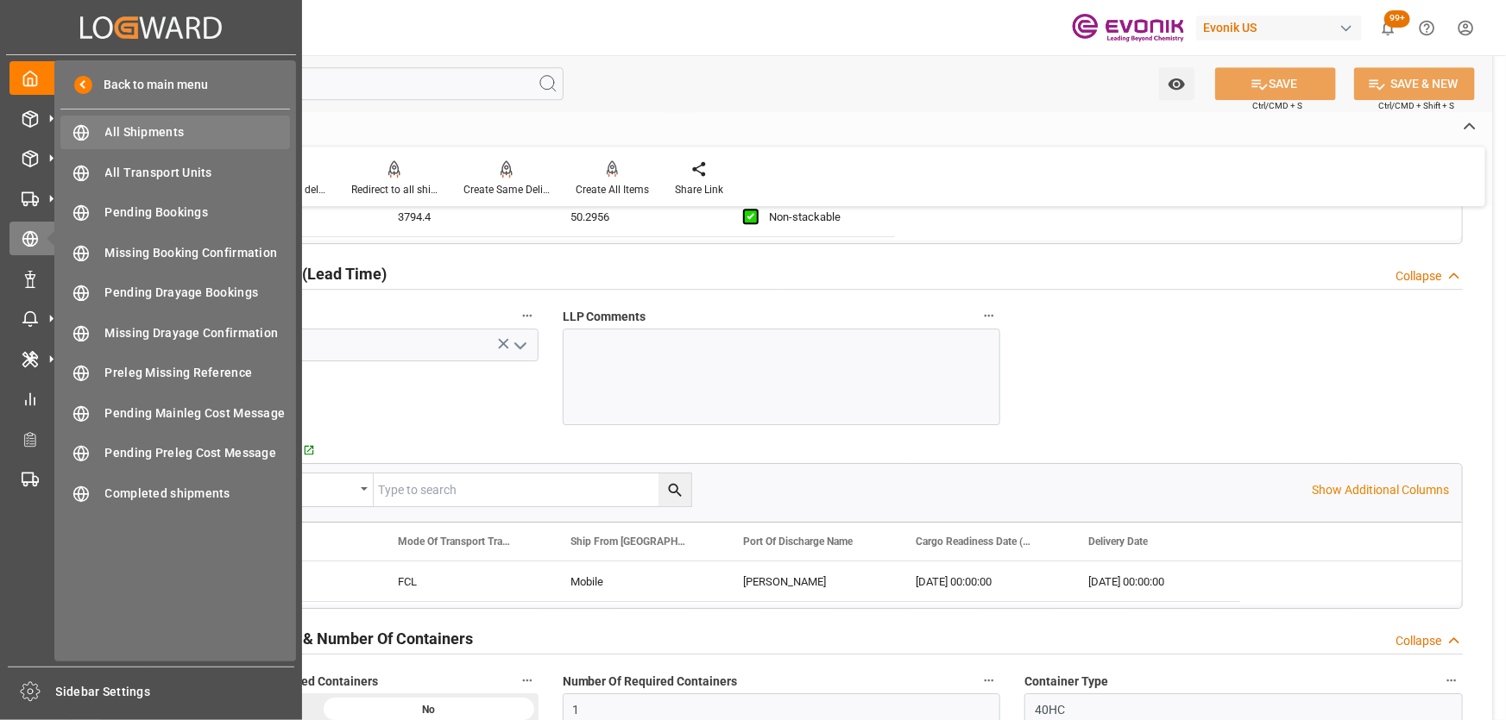
click at [173, 144] on div "All Shipments All Shipments" at bounding box center [175, 133] width 230 height 34
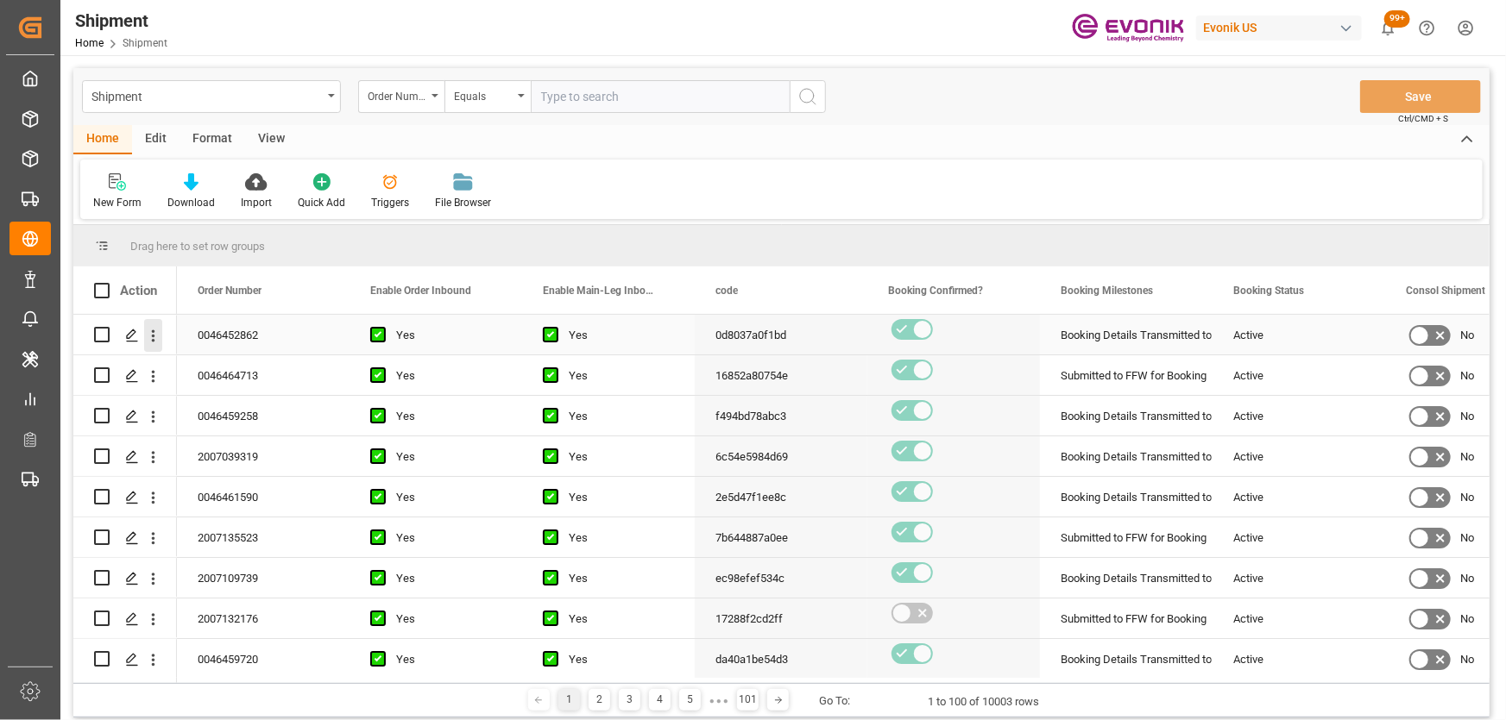
click at [151, 330] on icon "open menu" at bounding box center [153, 336] width 18 height 18
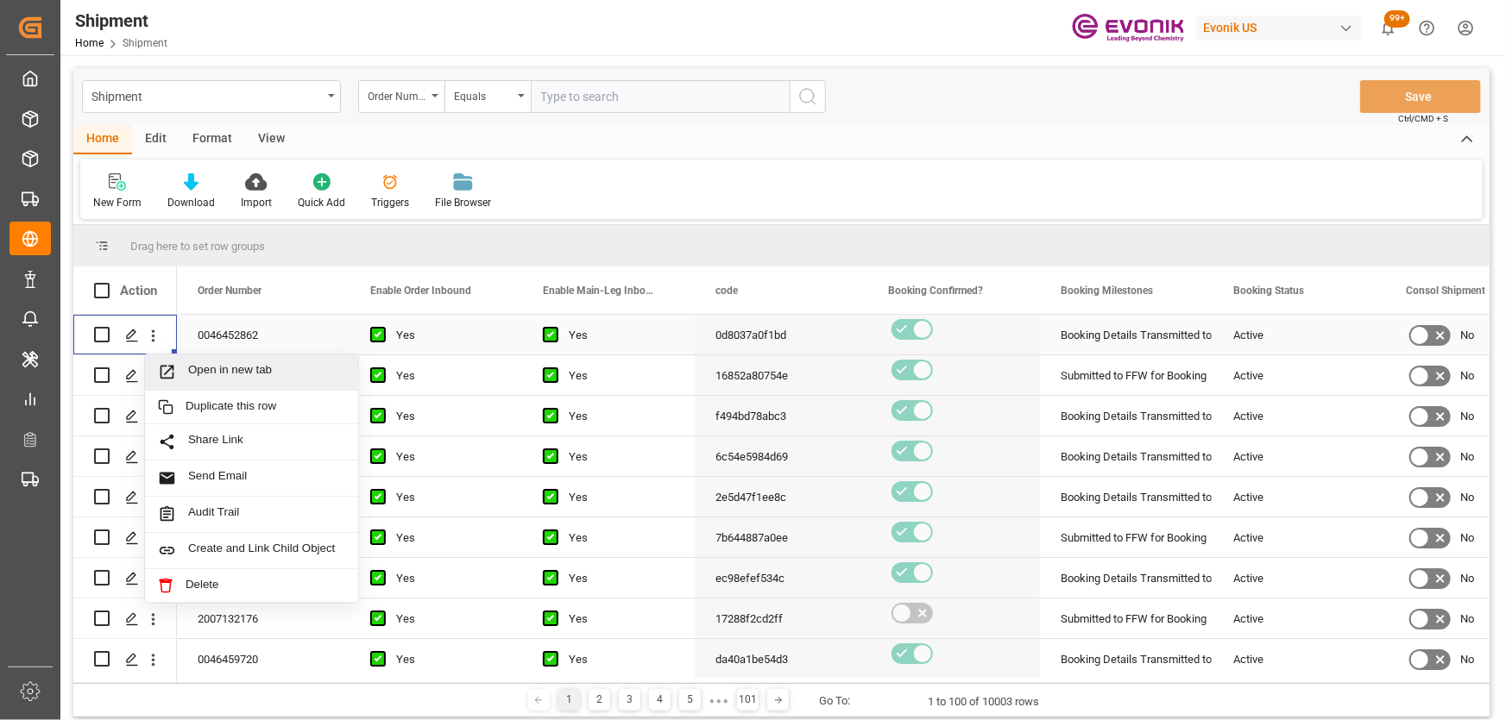
click at [206, 374] on span "Open in new tab" at bounding box center [266, 372] width 157 height 18
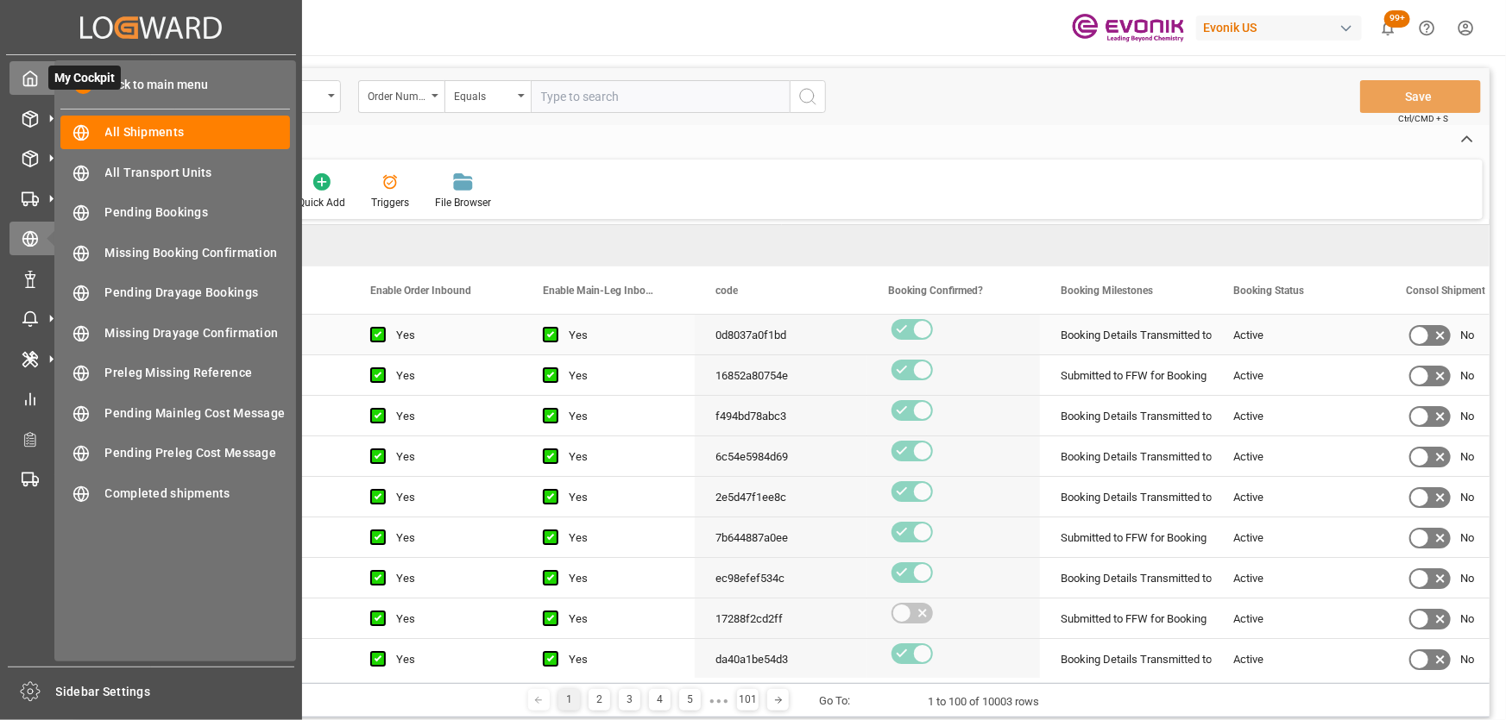
click at [41, 76] on div "My Cockpit My Cockpit" at bounding box center [150, 78] width 283 height 34
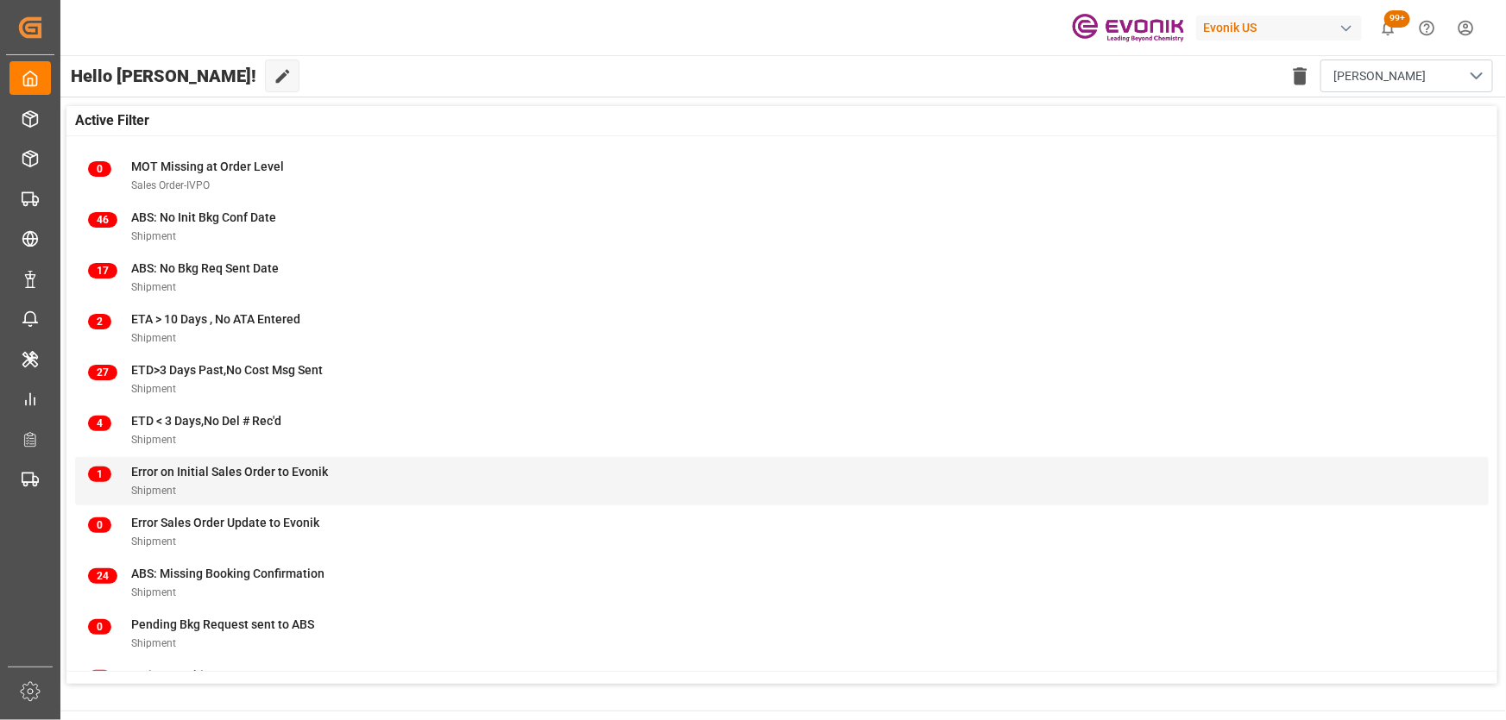
click at [201, 481] on div "Shipment" at bounding box center [229, 490] width 197 height 18
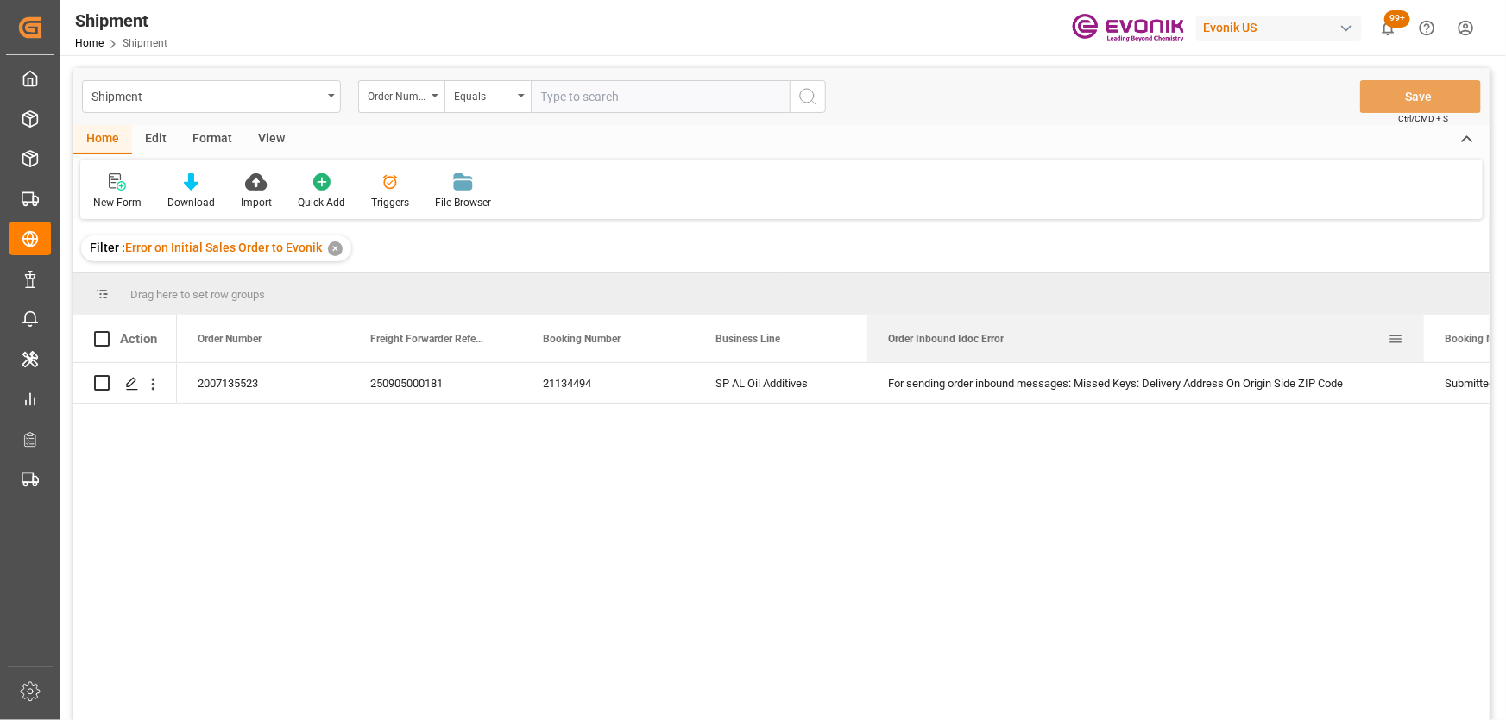
drag, startPoint x: 1038, startPoint y: 333, endPoint x: 1422, endPoint y: 333, distance: 383.9
click at [1422, 333] on div at bounding box center [1423, 338] width 7 height 47
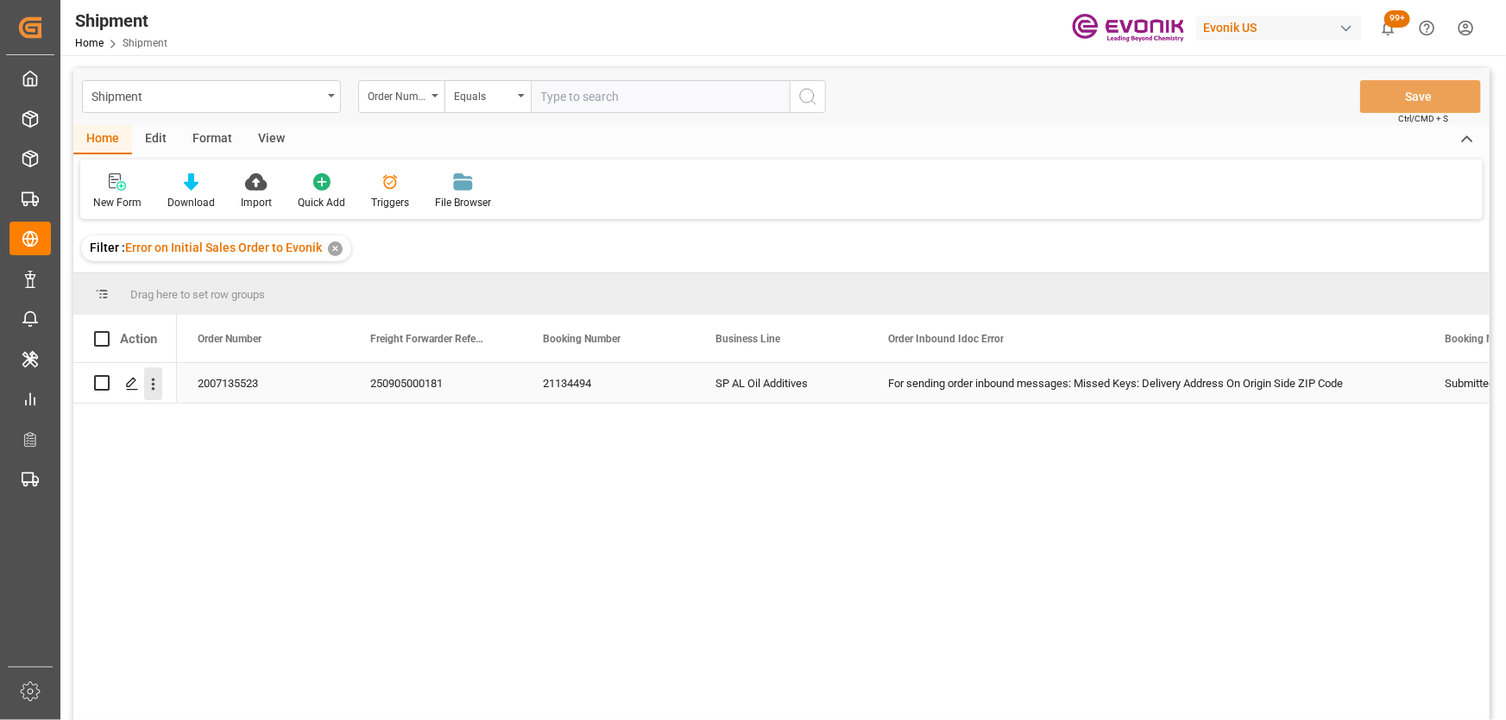
click at [153, 380] on icon "open menu" at bounding box center [153, 384] width 3 height 12
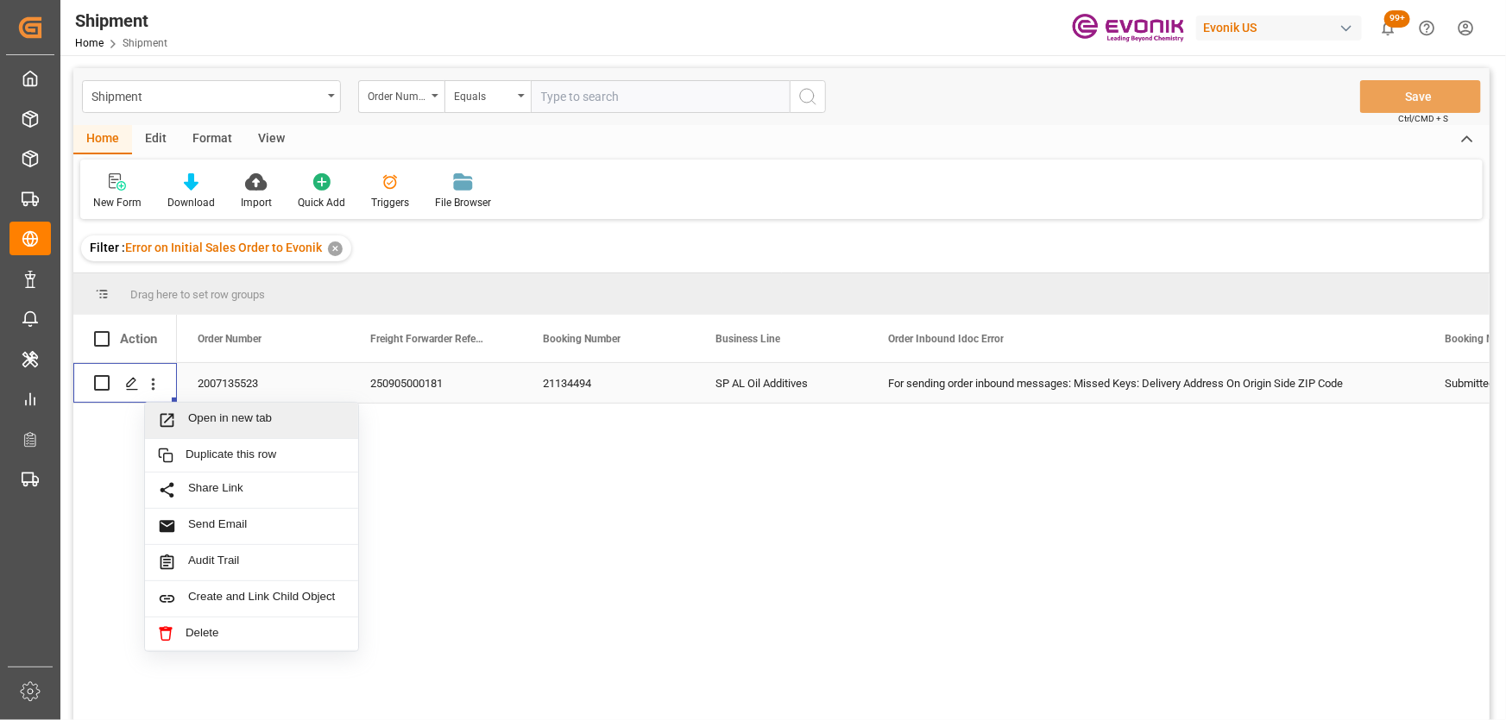
click at [260, 424] on span "Open in new tab" at bounding box center [266, 421] width 157 height 18
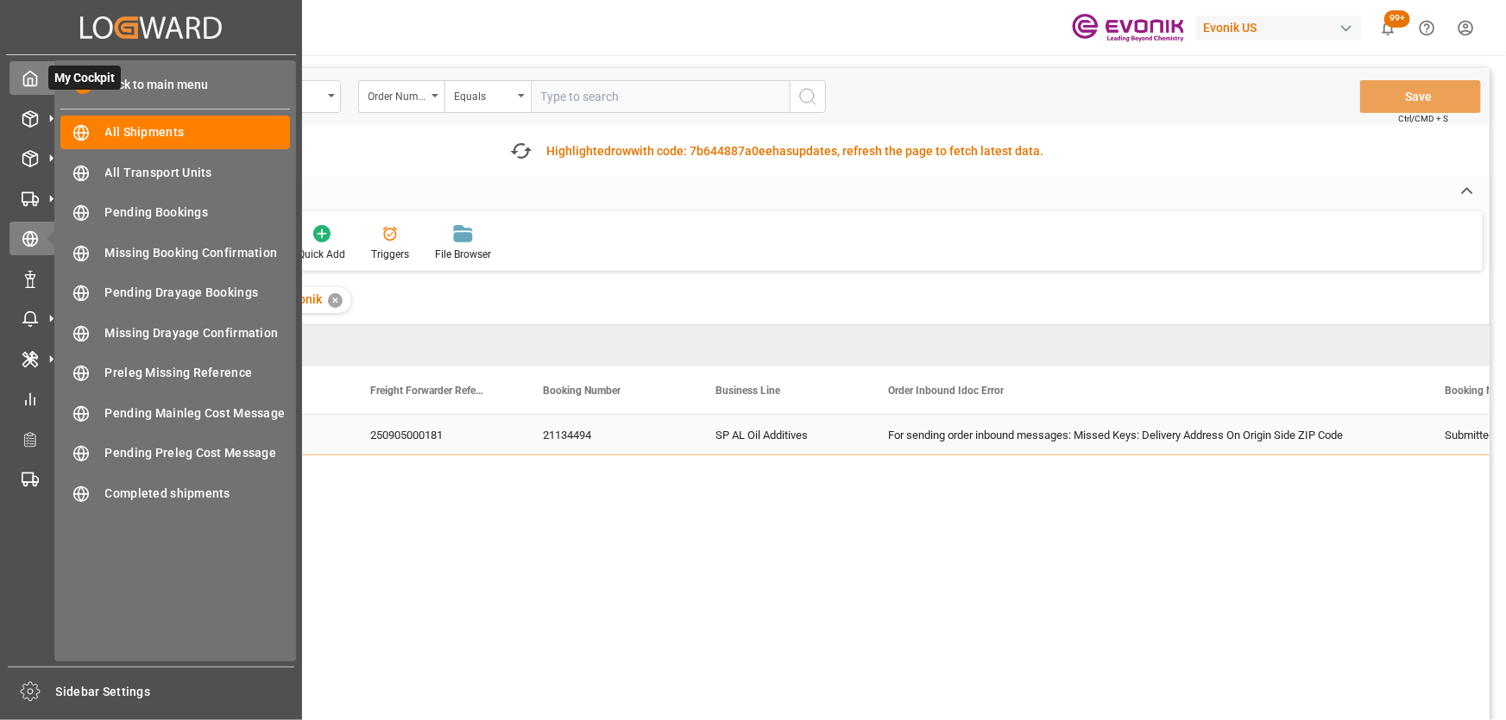
click at [36, 84] on icon at bounding box center [30, 79] width 13 height 15
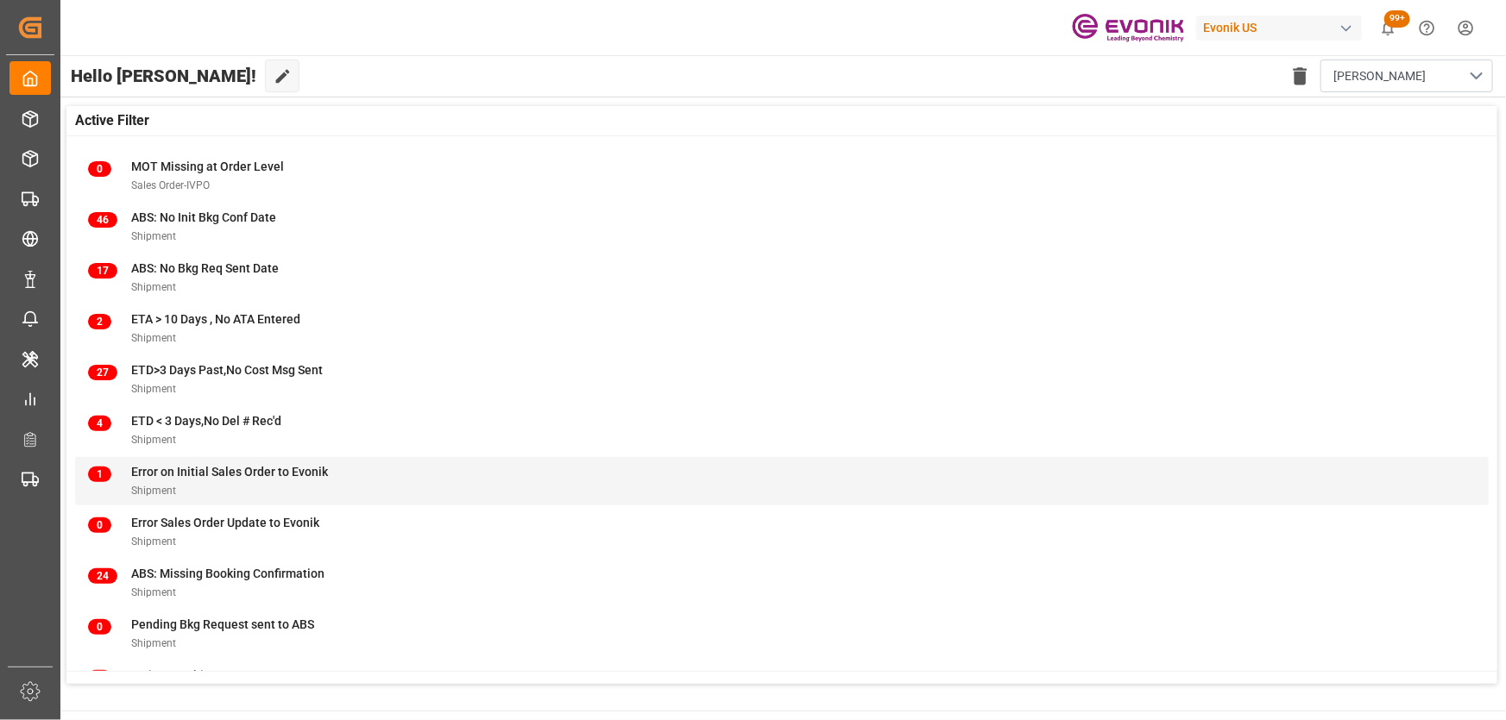
click at [161, 485] on span "Shipment" at bounding box center [153, 491] width 45 height 12
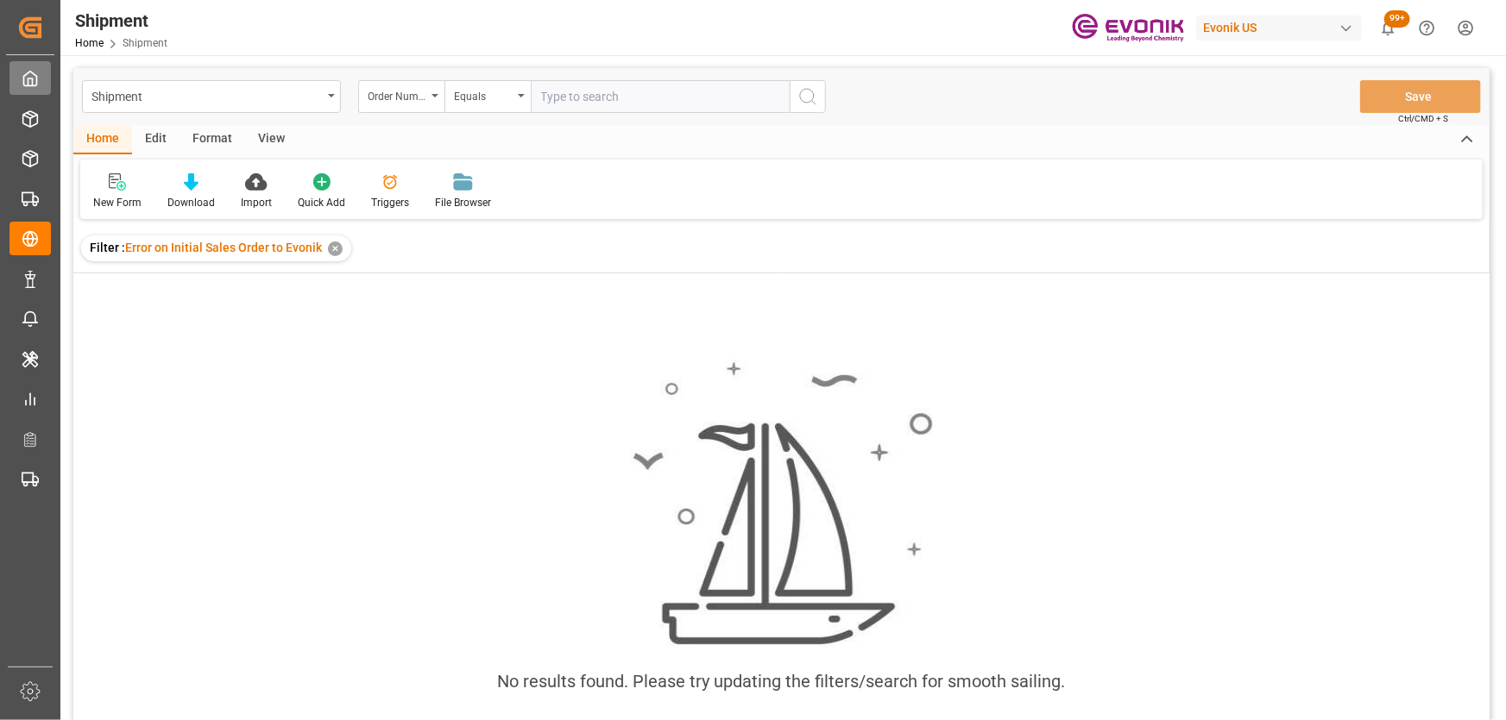
click at [43, 75] on div "My Cockpit My Cockpit" at bounding box center [29, 78] width 41 height 34
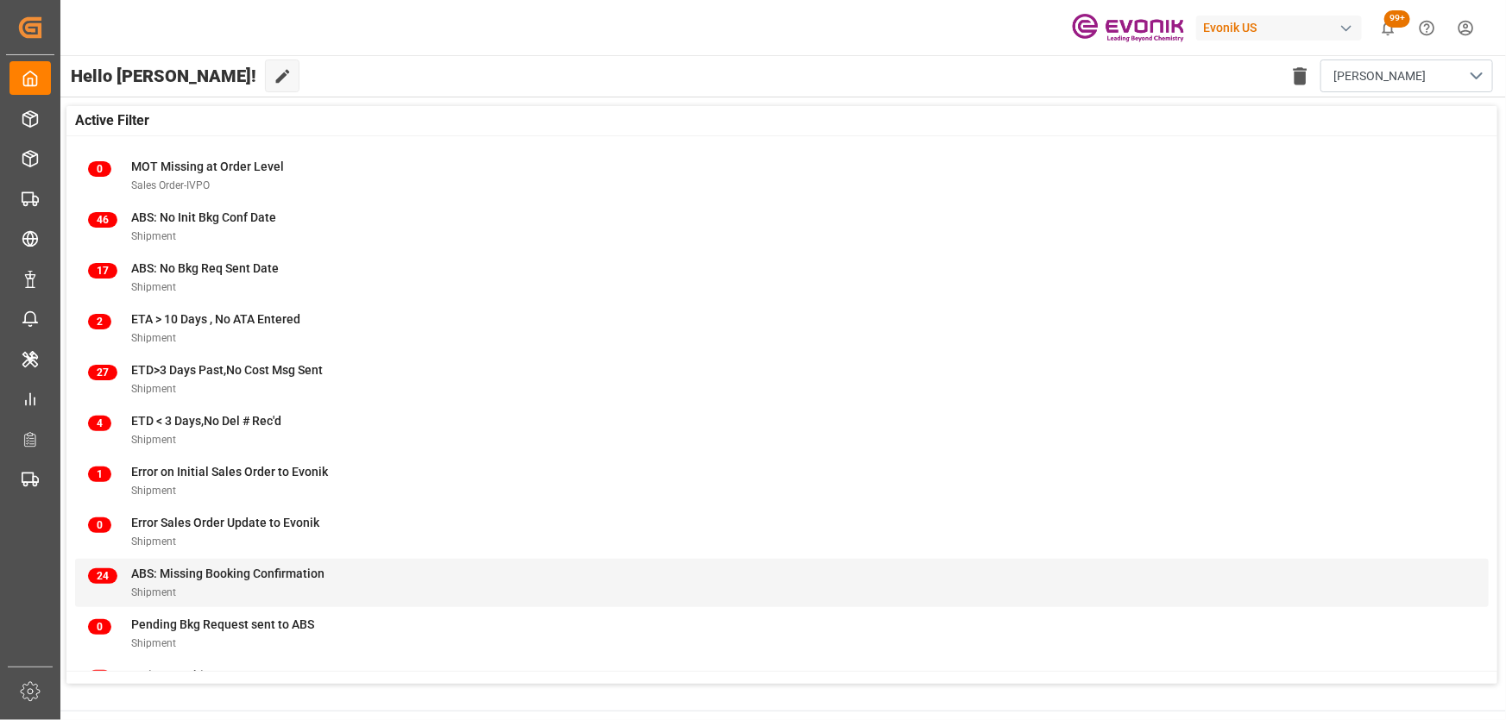
scroll to position [169, 0]
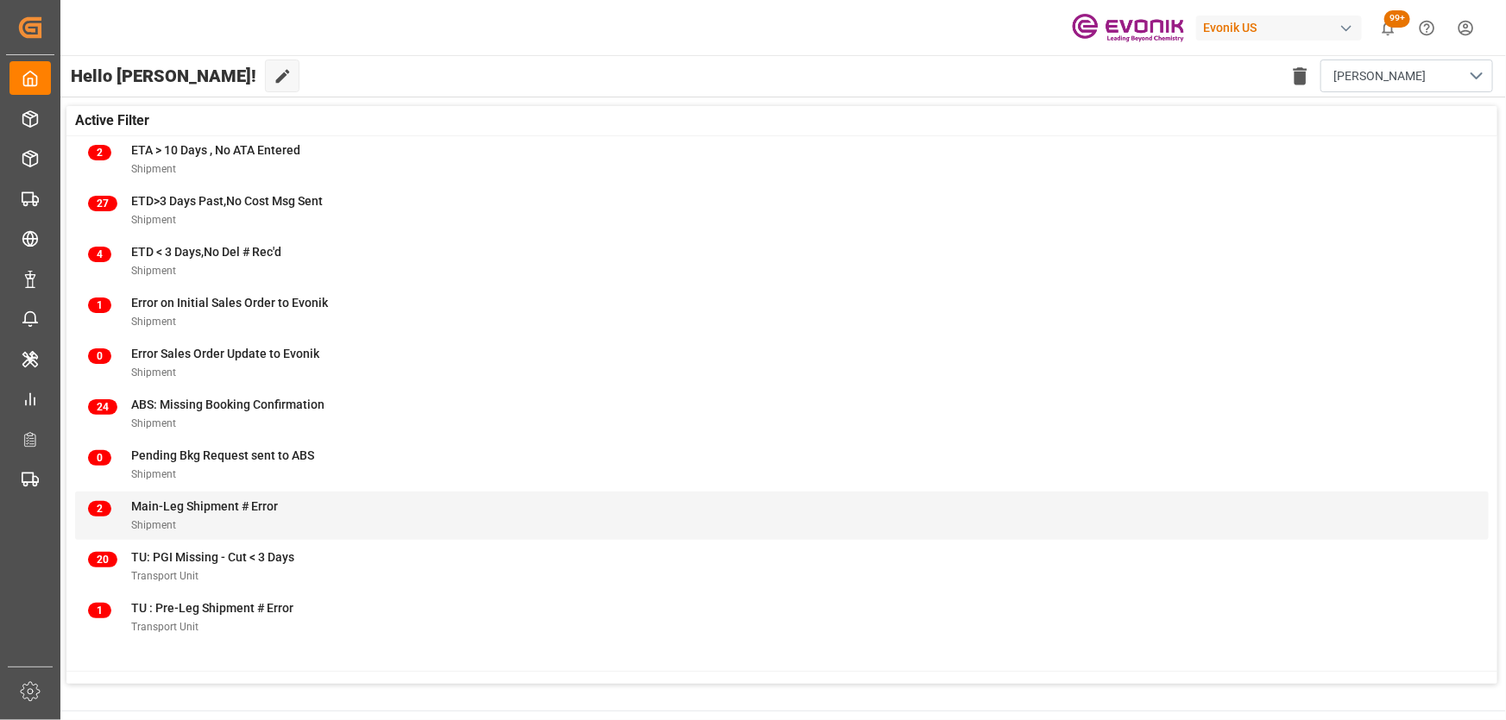
click at [182, 522] on div "Shipment" at bounding box center [204, 525] width 147 height 18
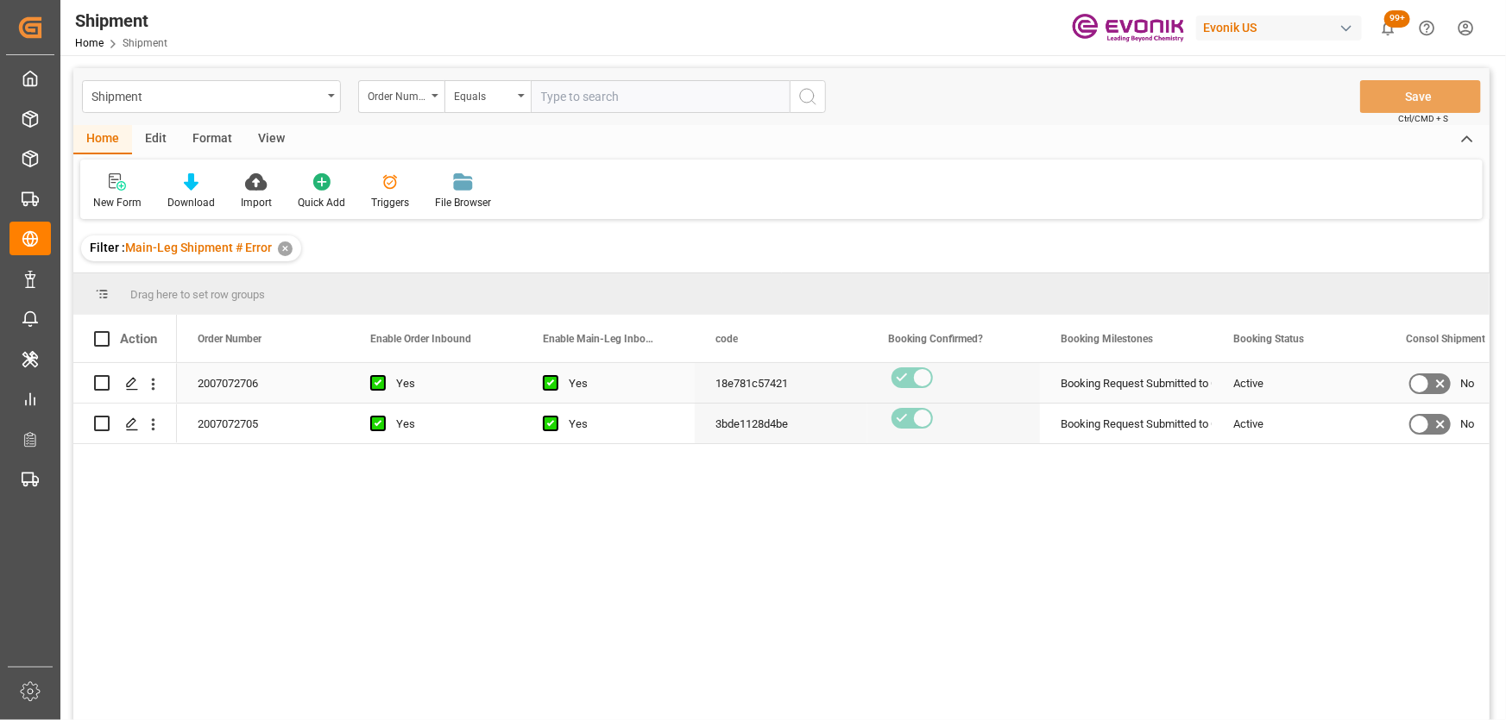
click at [749, 394] on div "18e781c57421" at bounding box center [781, 383] width 173 height 40
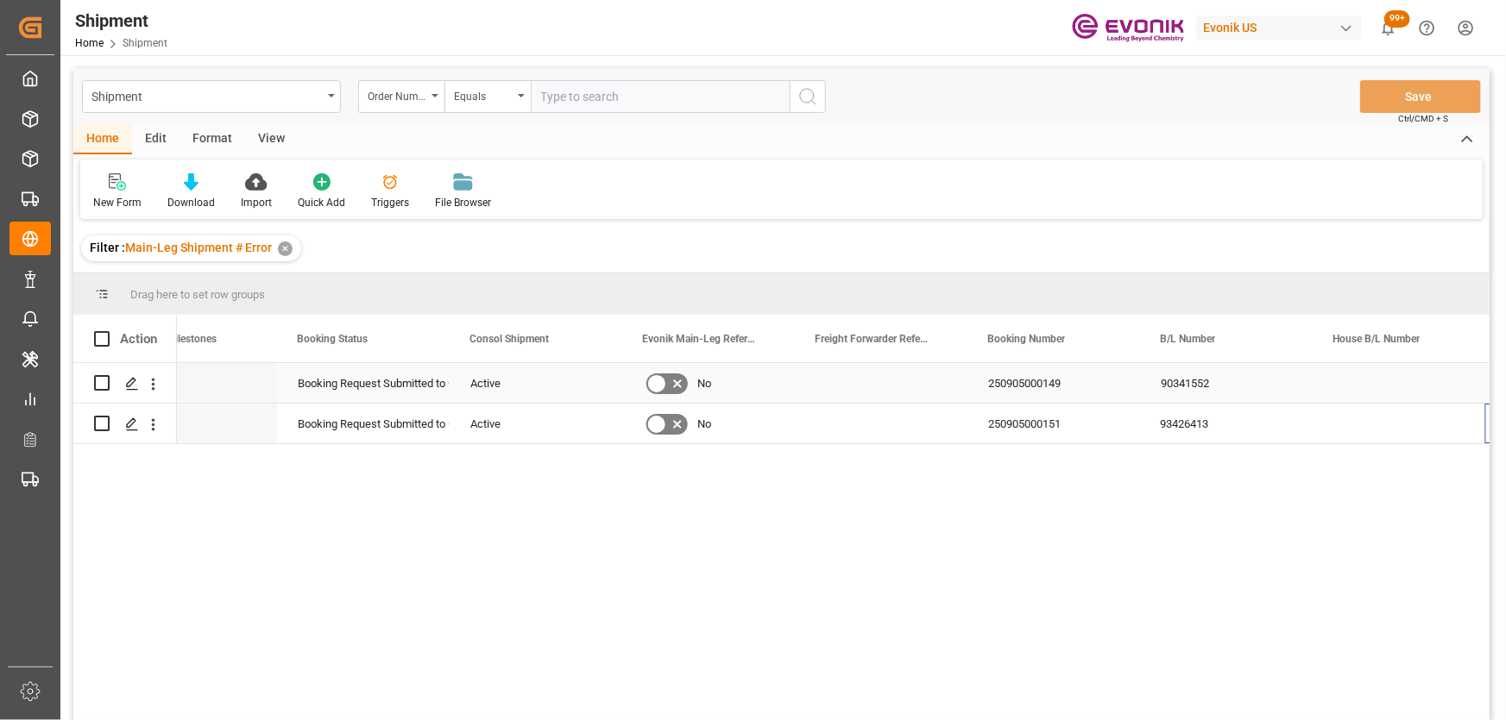
scroll to position [0, 936]
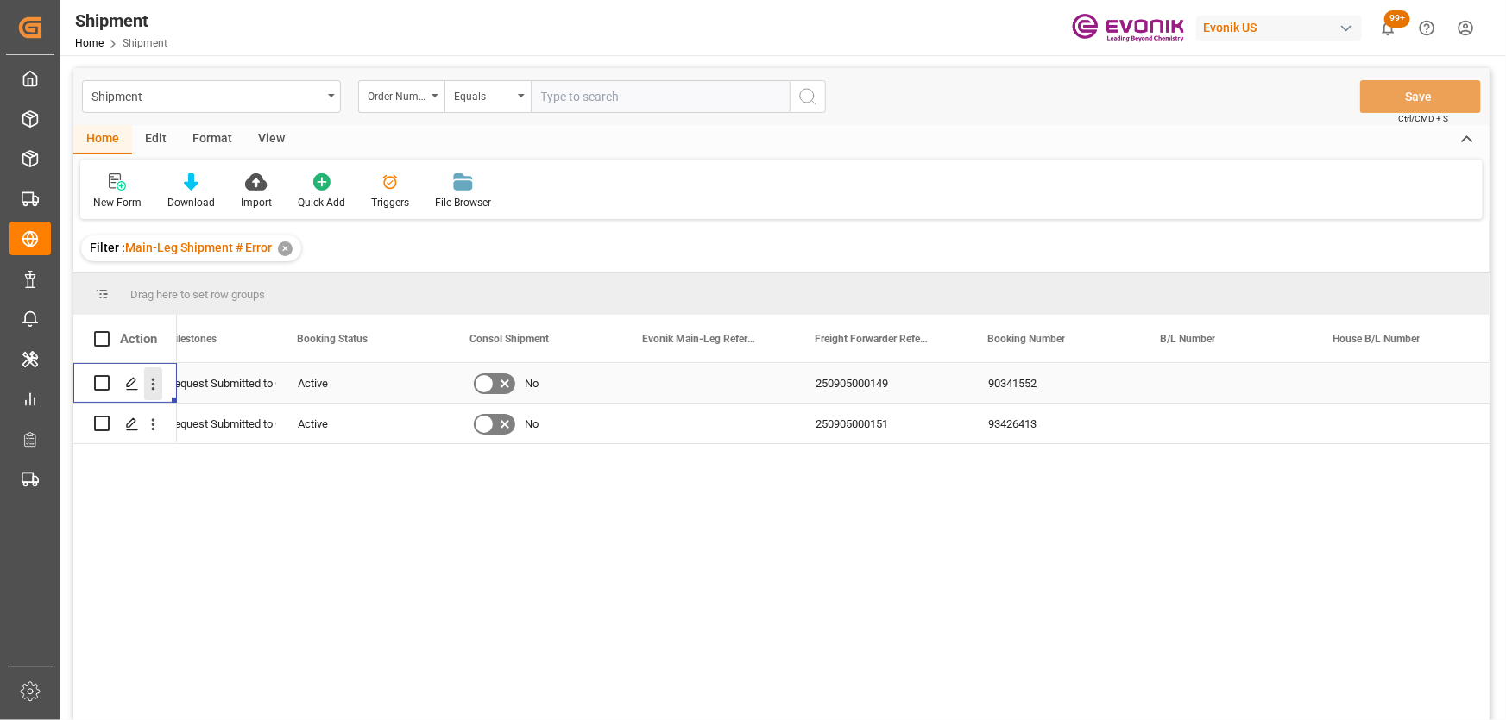
click at [157, 380] on icon "open menu" at bounding box center [153, 384] width 18 height 18
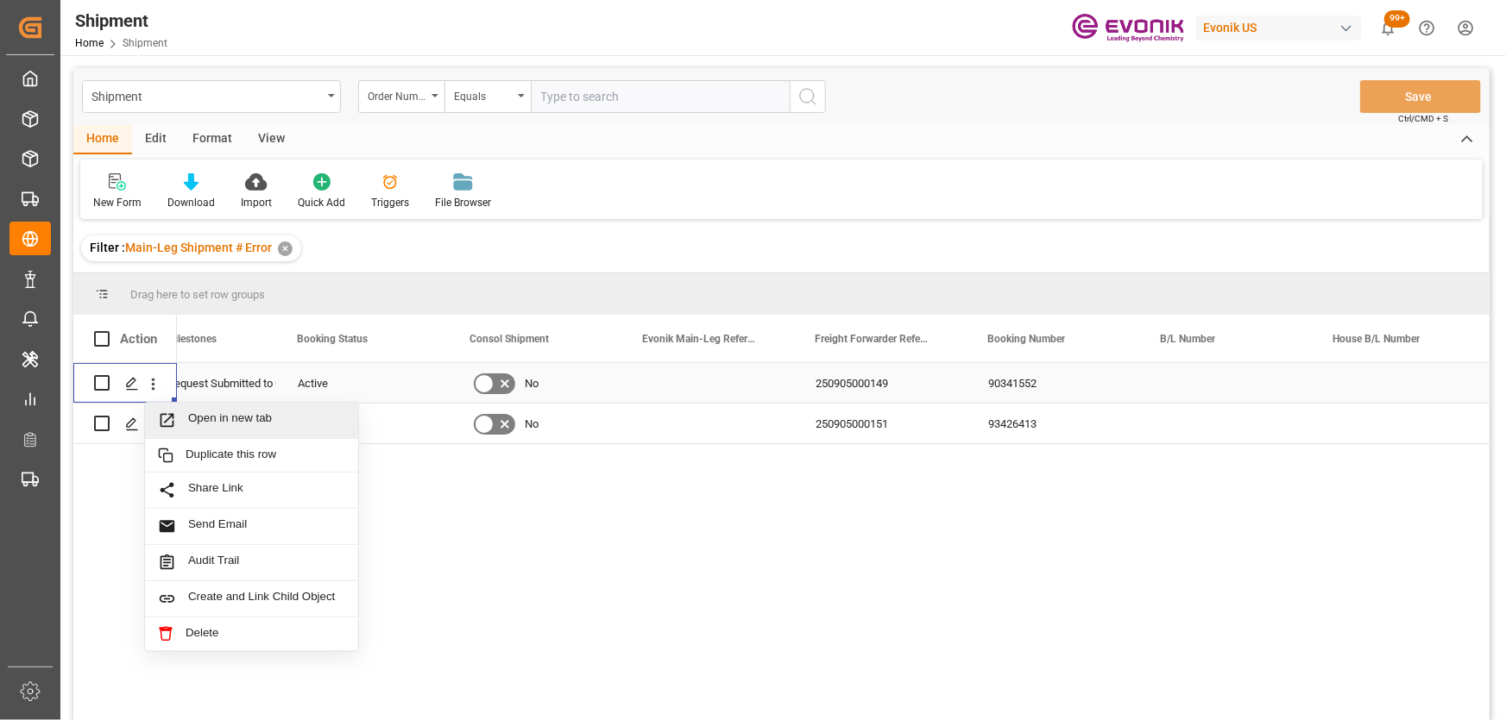
click at [208, 406] on div "Open in new tab" at bounding box center [251, 421] width 213 height 36
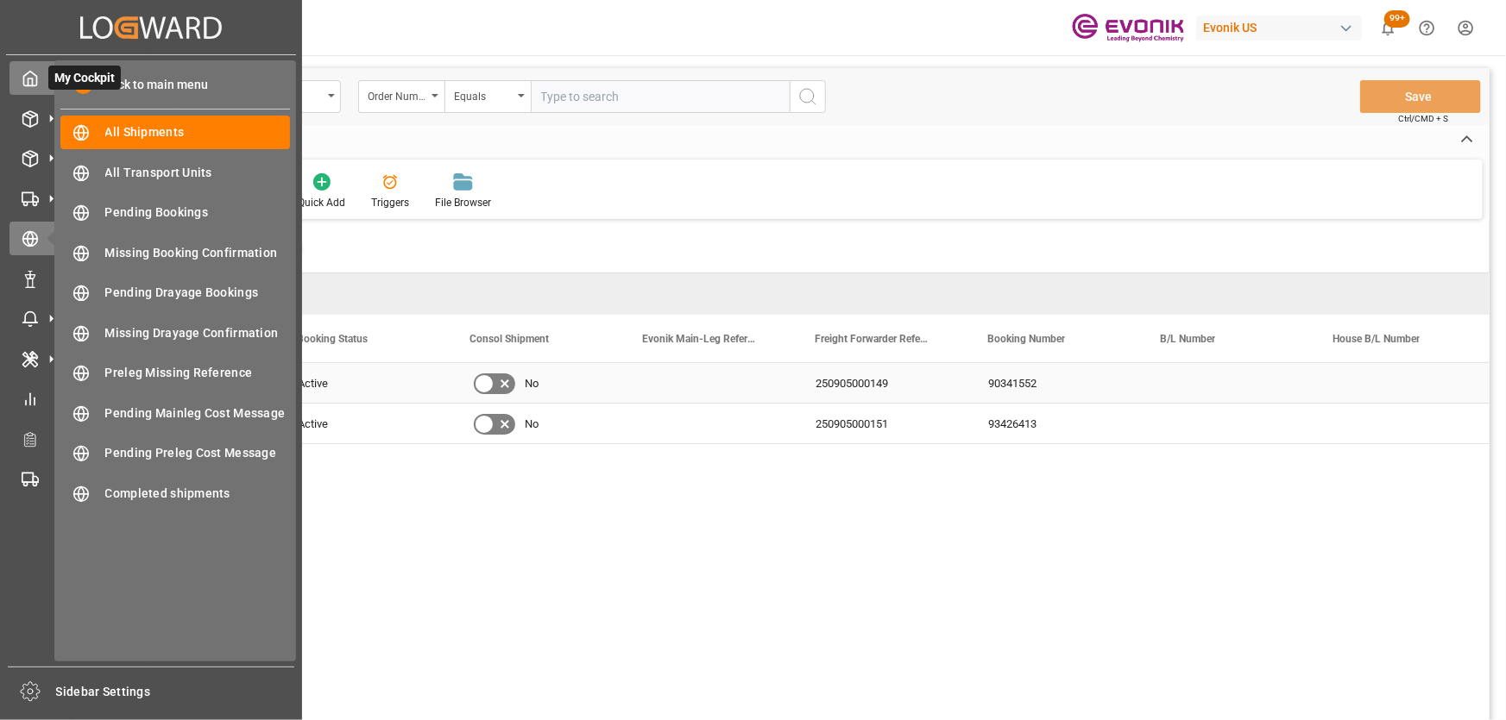
click at [41, 66] on div "My Cockpit My Cockpit" at bounding box center [150, 78] width 283 height 34
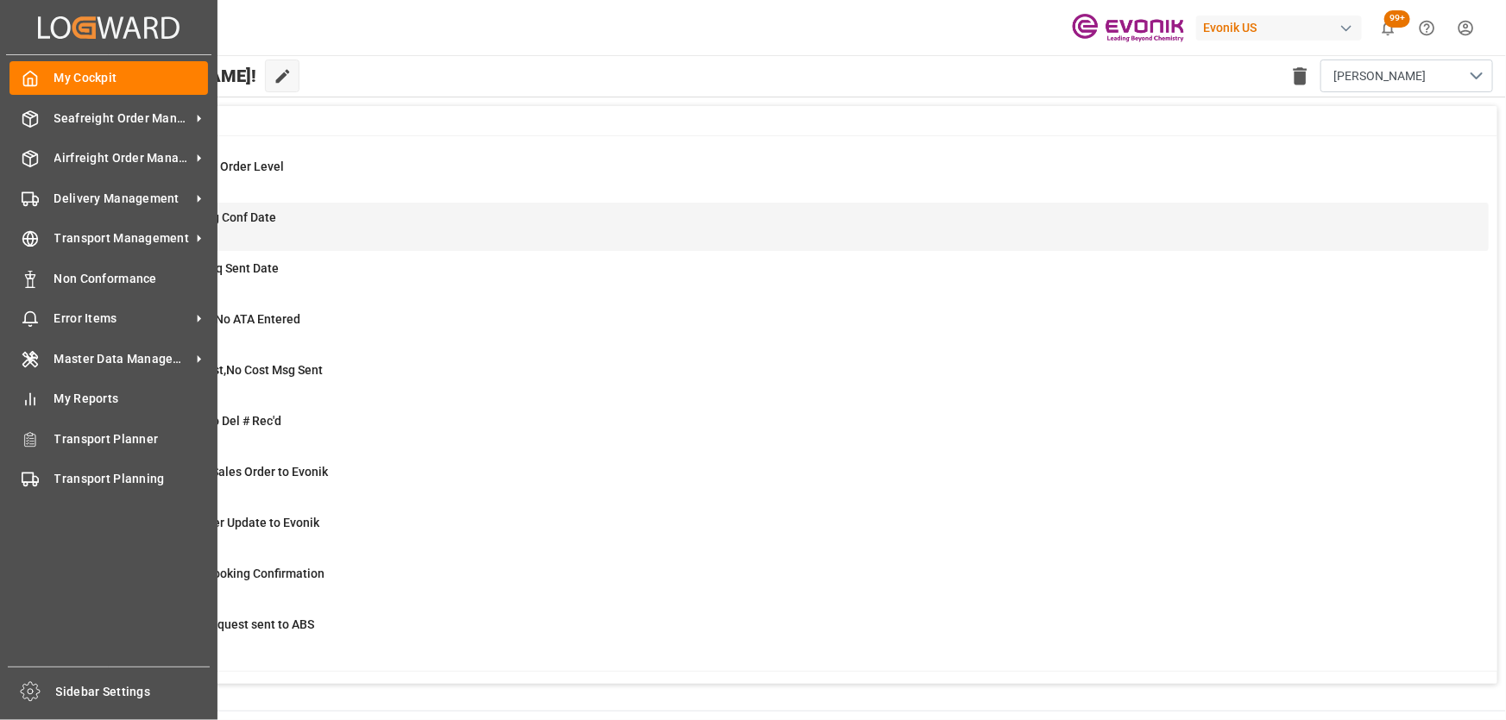
click at [562, 211] on div "46 ABS: No Init Bkg Conf Date Shipment" at bounding box center [781, 227] width 1387 height 36
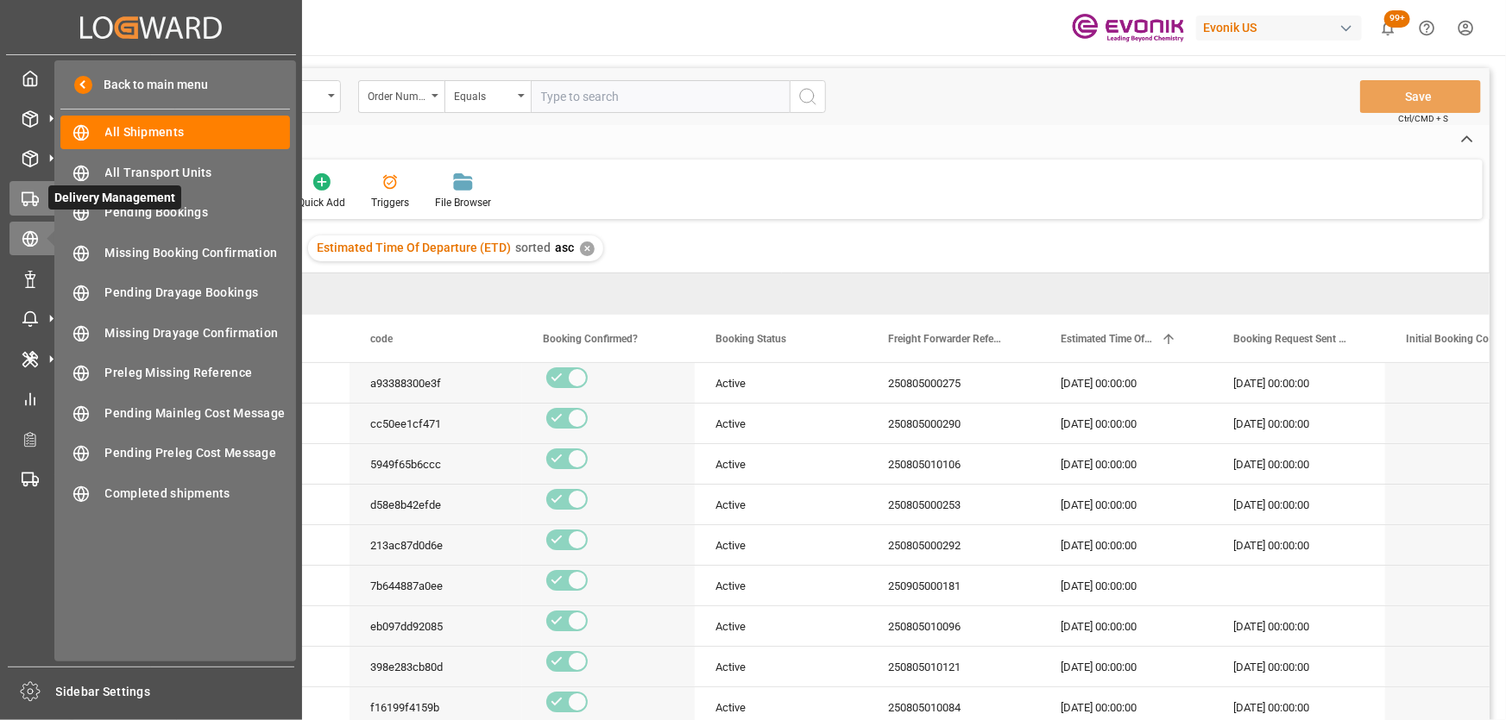
click at [35, 198] on icon at bounding box center [30, 199] width 17 height 17
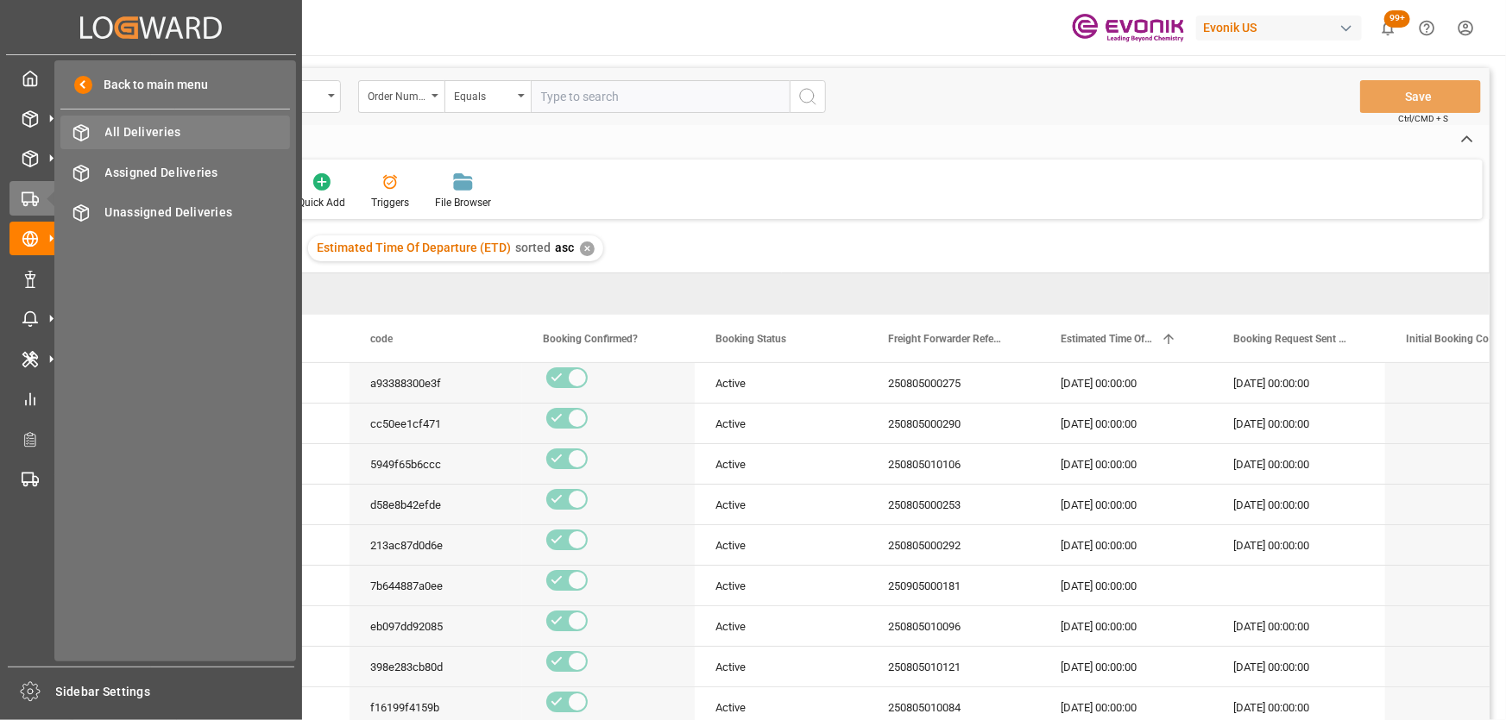
click at [129, 138] on span "All Deliveries" at bounding box center [197, 132] width 185 height 18
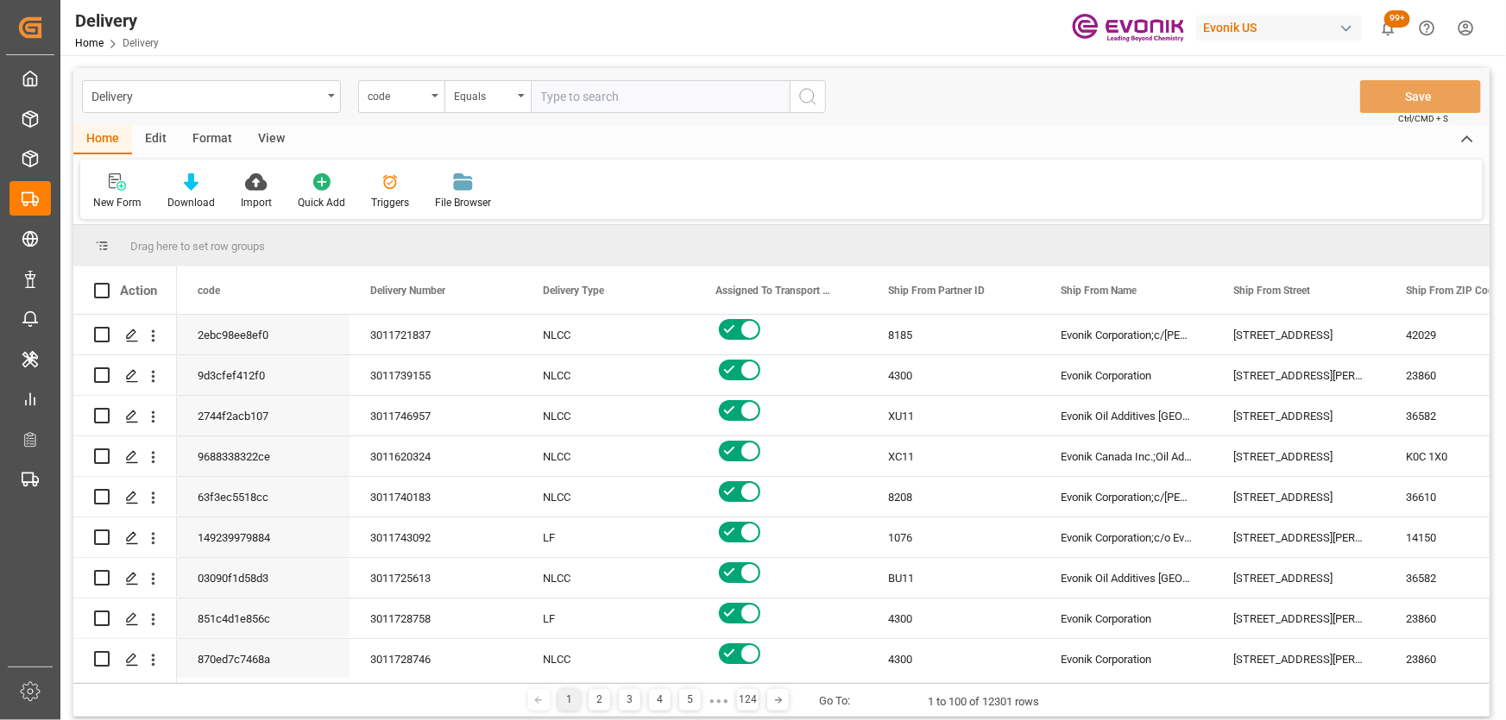
click at [278, 141] on div "View" at bounding box center [271, 139] width 53 height 29
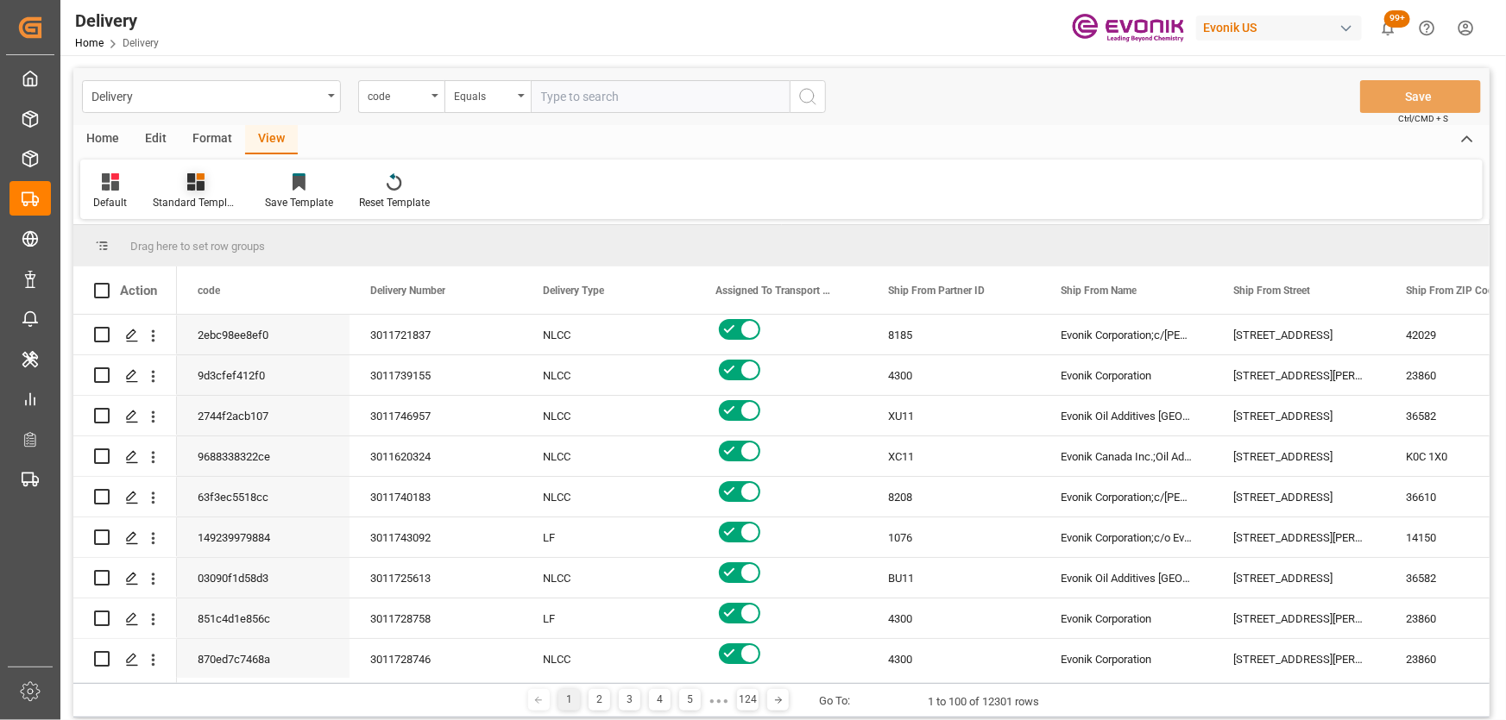
click at [206, 193] on div "Standard Templates" at bounding box center [196, 192] width 112 height 38
click at [208, 315] on div "PGI View" at bounding box center [242, 314] width 151 height 18
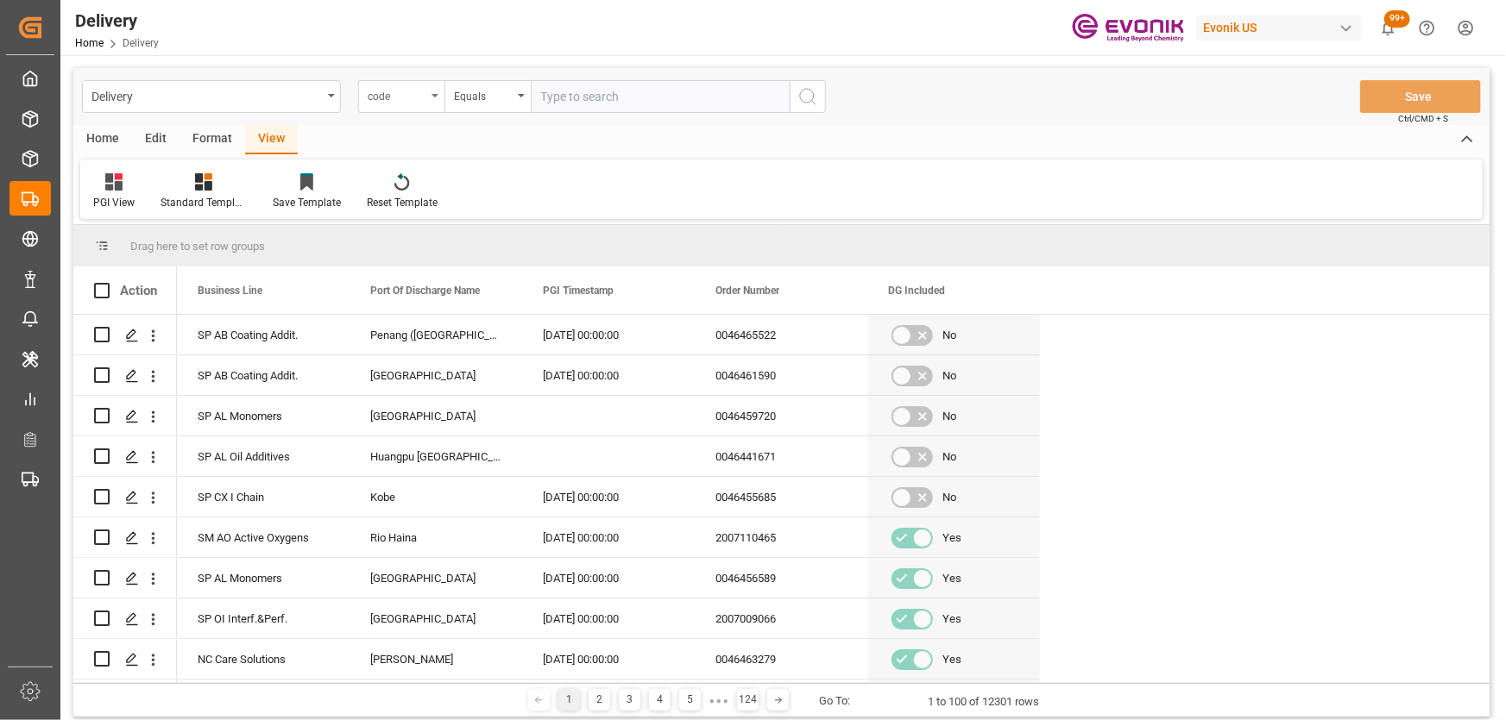
click at [408, 103] on div "code" at bounding box center [397, 95] width 59 height 20
type input "pgi"
click at [447, 184] on div "PGI Timestamp" at bounding box center [487, 176] width 257 height 36
click at [496, 100] on div "Equals" at bounding box center [483, 95] width 59 height 20
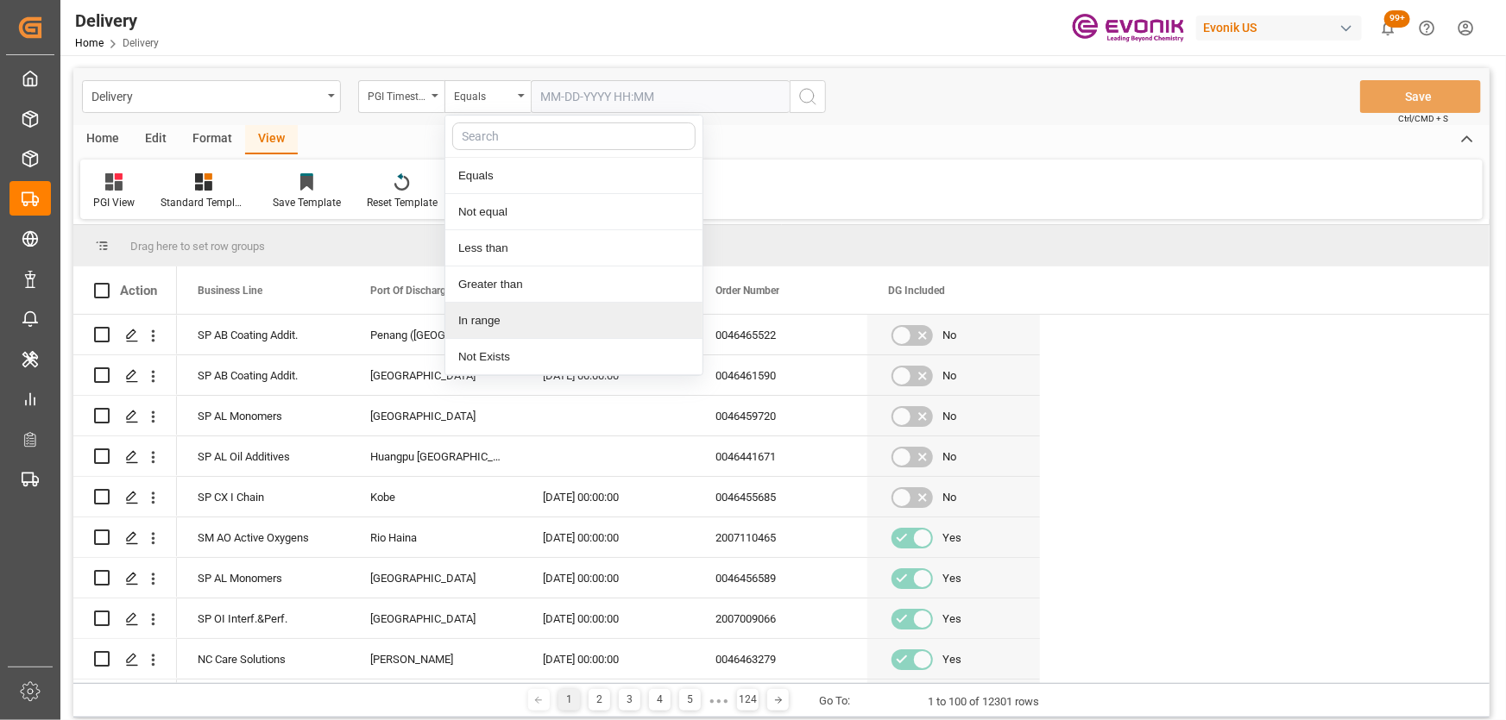
click at [492, 314] on div "In range" at bounding box center [573, 321] width 257 height 36
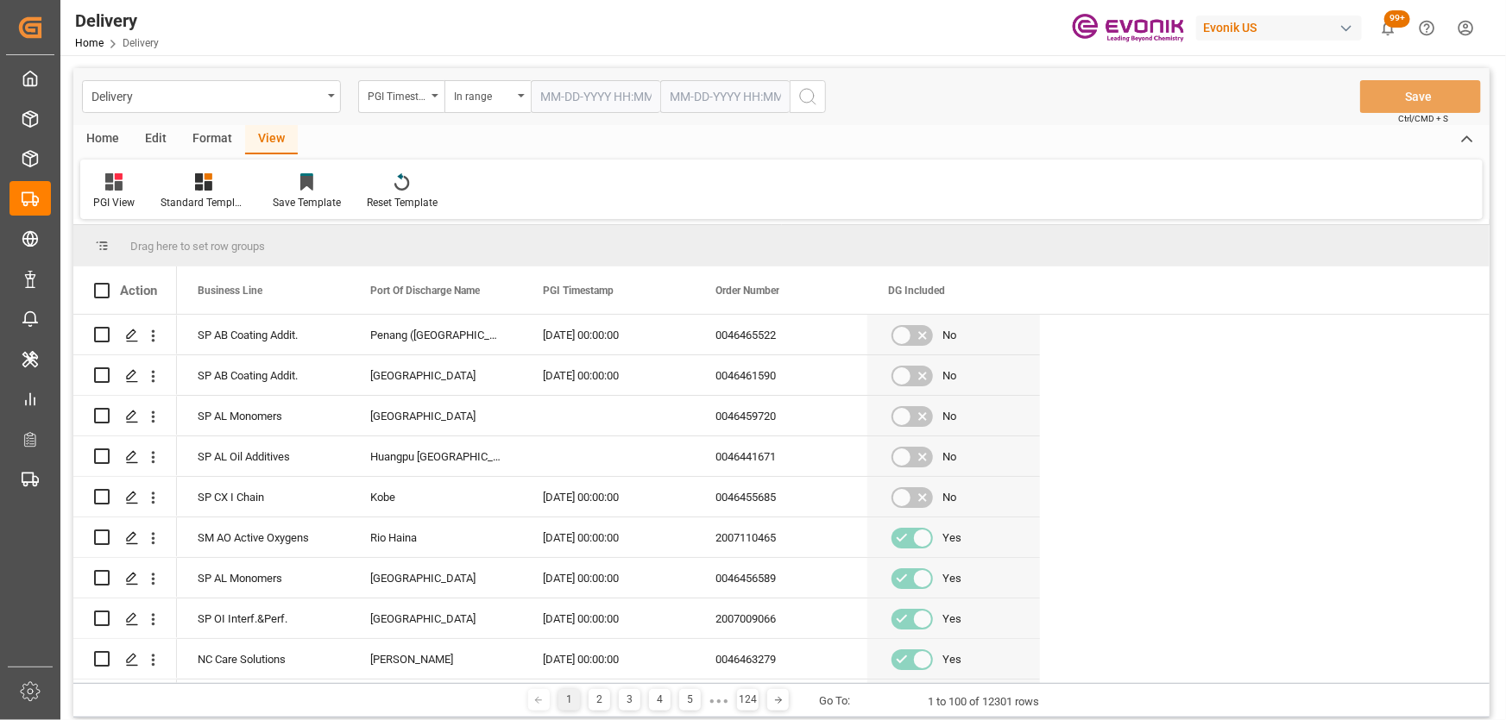
click at [589, 94] on input "text" at bounding box center [595, 96] width 129 height 33
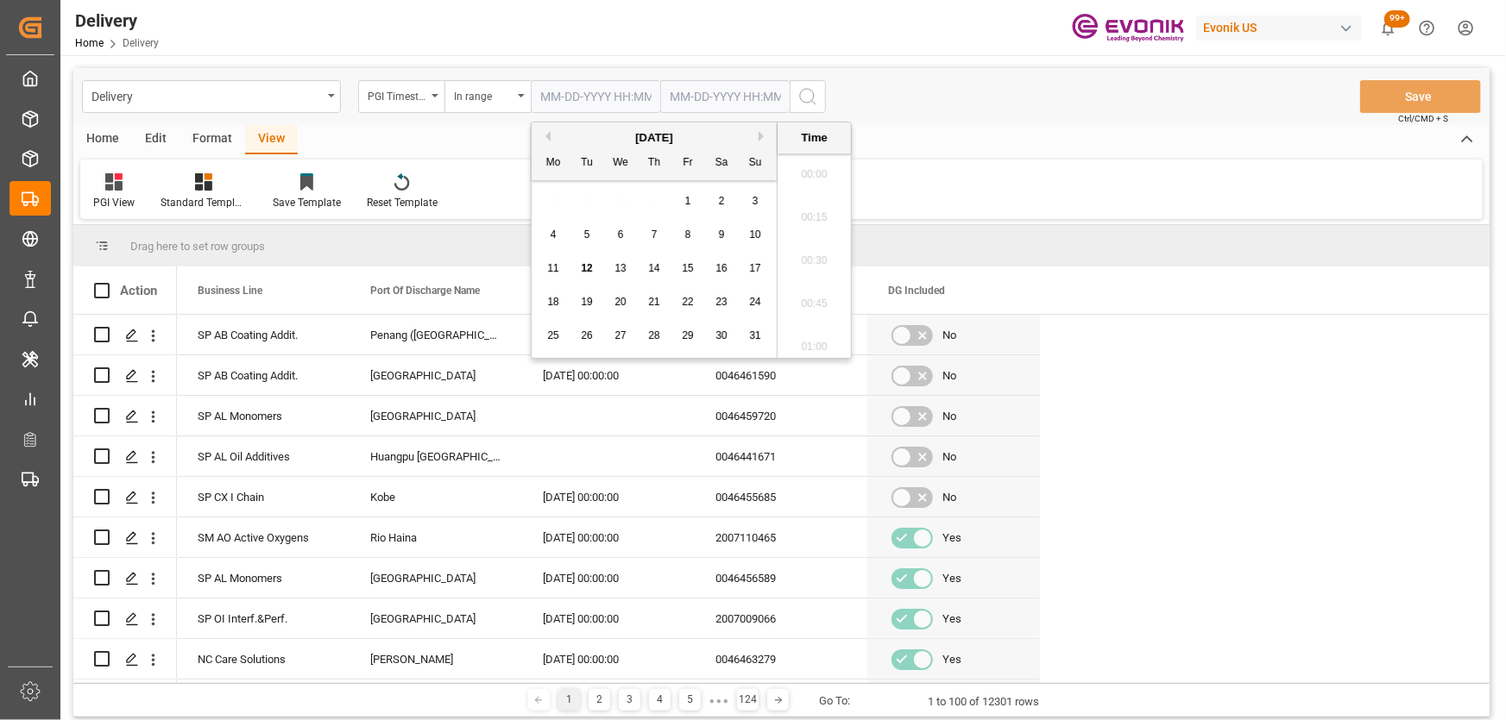
scroll to position [1990, 0]
click at [552, 270] on span "11" at bounding box center [552, 268] width 11 height 12
type input "08-11-2025 00:00"
click at [660, 98] on input "text" at bounding box center [595, 96] width 129 height 33
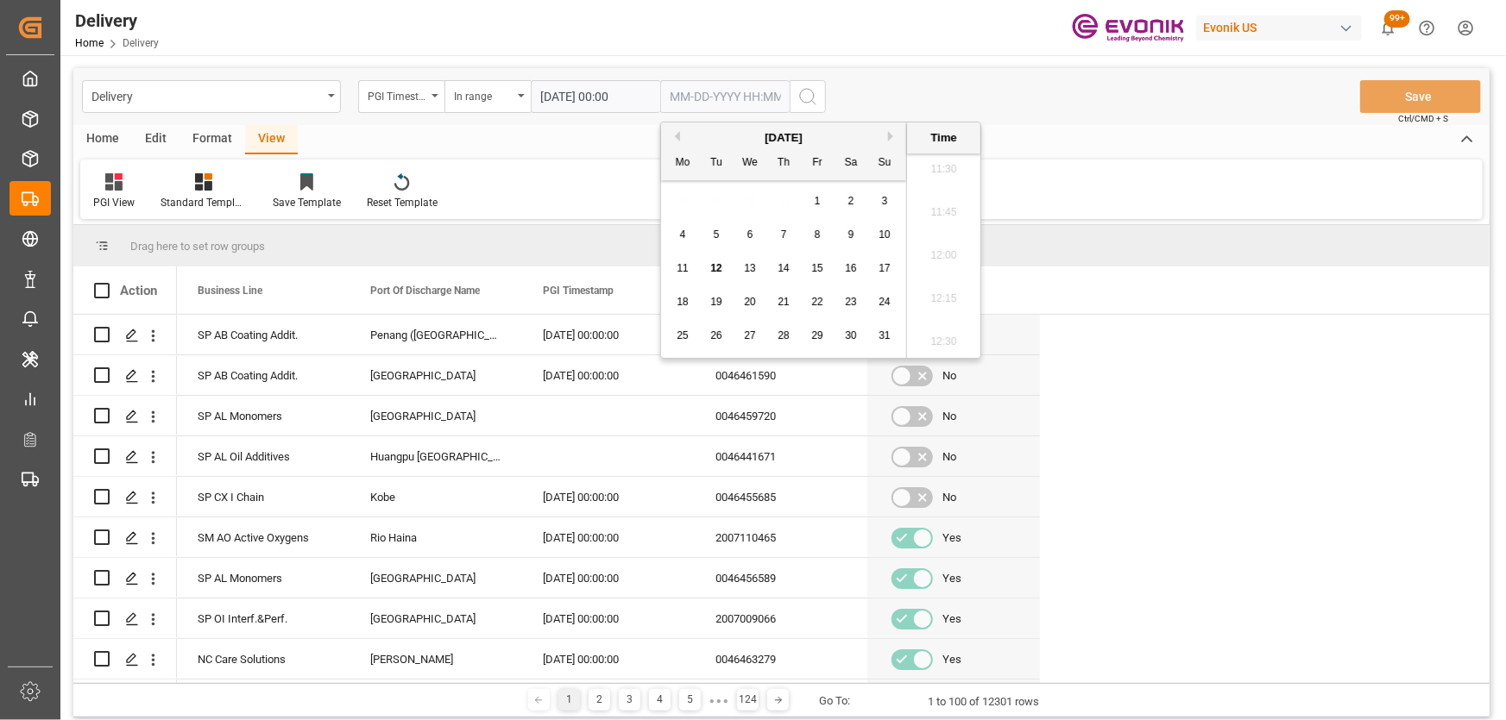
click at [717, 268] on span "12" at bounding box center [715, 268] width 11 height 12
type input "08-12-2025 00:00"
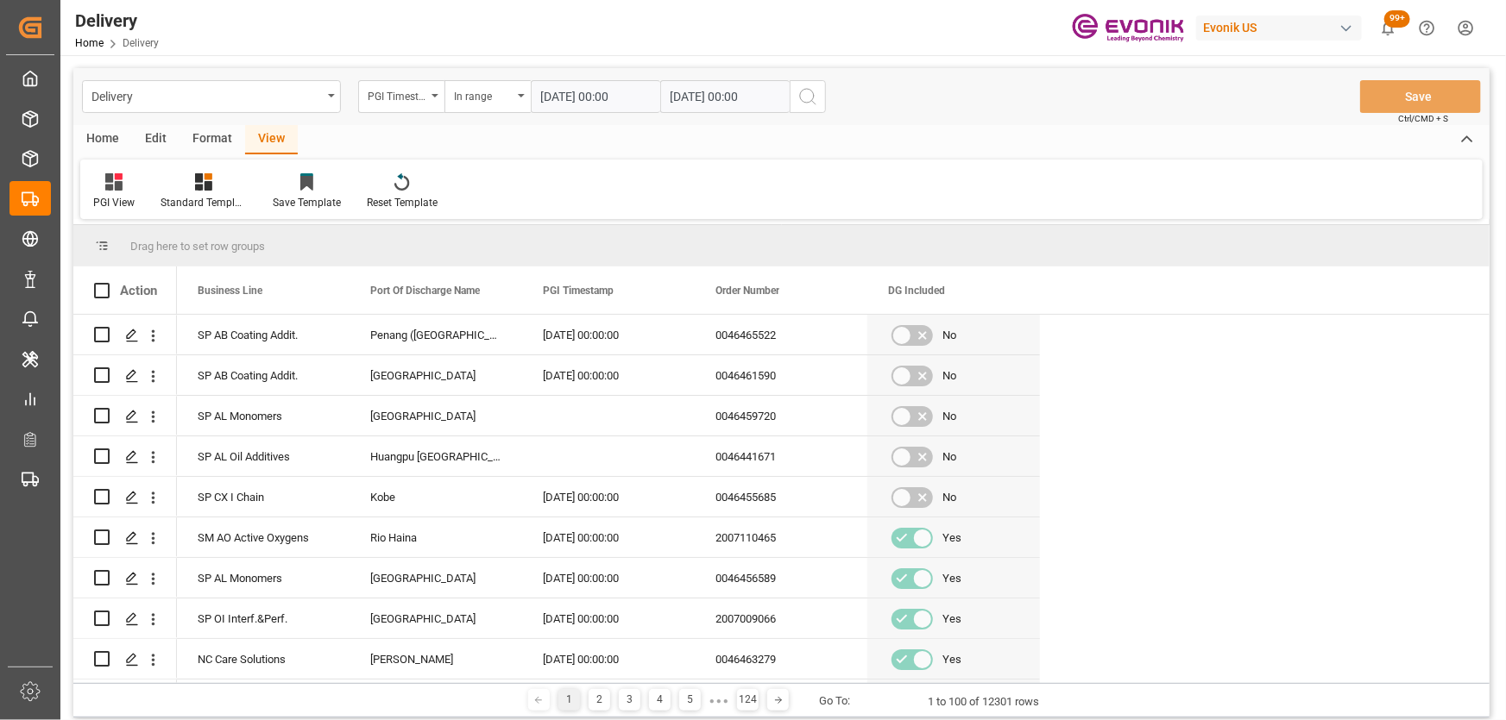
click at [812, 90] on icon "search button" at bounding box center [807, 96] width 21 height 21
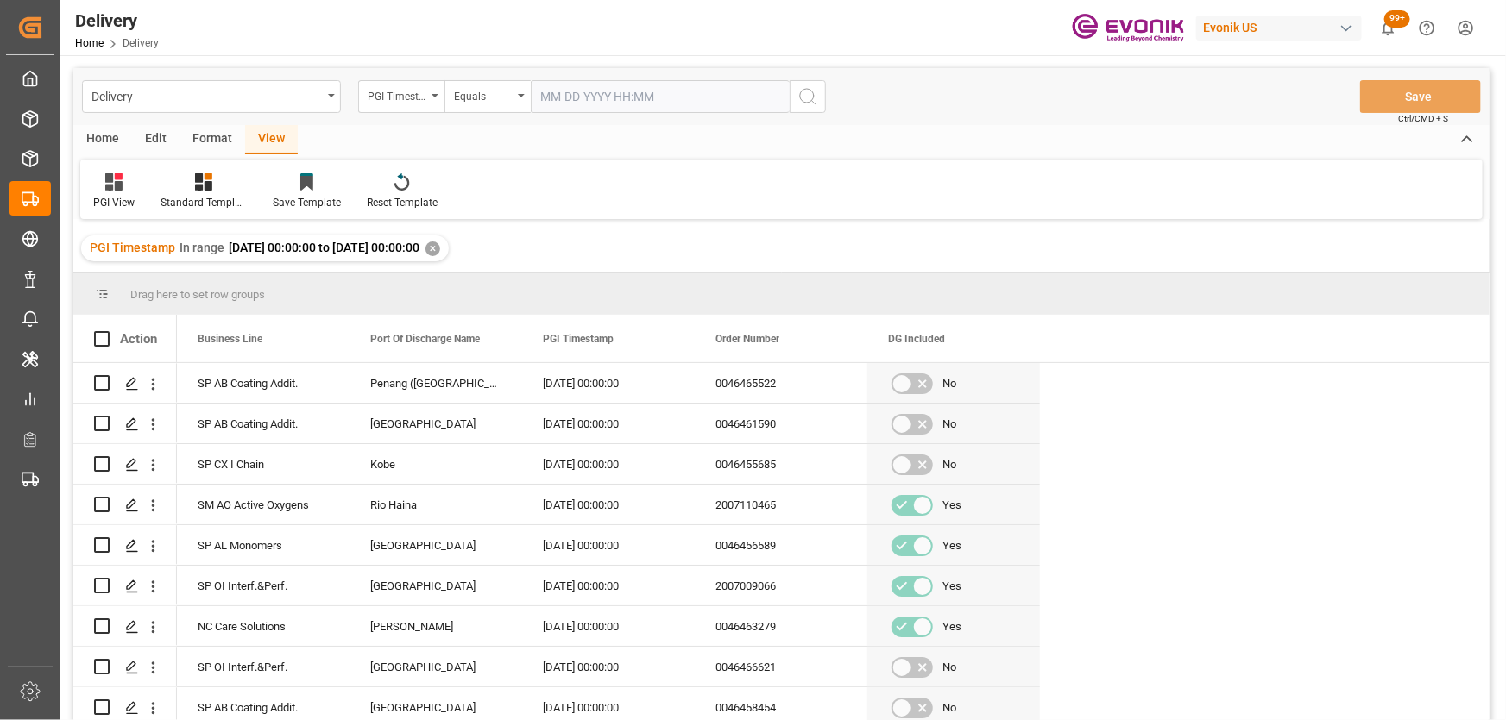
click at [213, 141] on div "Format" at bounding box center [212, 139] width 66 height 29
click at [140, 134] on div "Edit" at bounding box center [155, 139] width 47 height 29
click at [97, 144] on div "Home" at bounding box center [102, 139] width 59 height 29
click at [199, 193] on div "Download" at bounding box center [190, 192] width 73 height 38
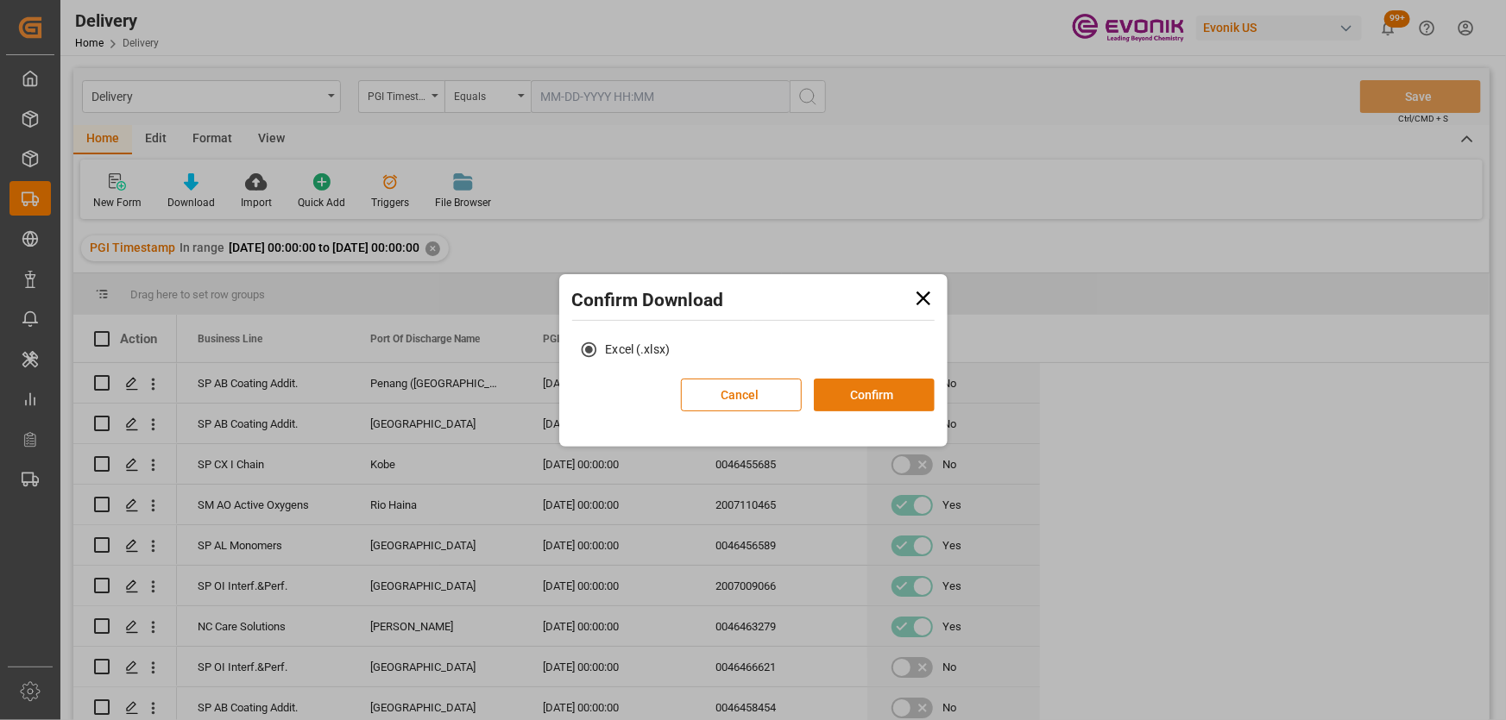
click at [903, 392] on button "Confirm" at bounding box center [874, 395] width 121 height 33
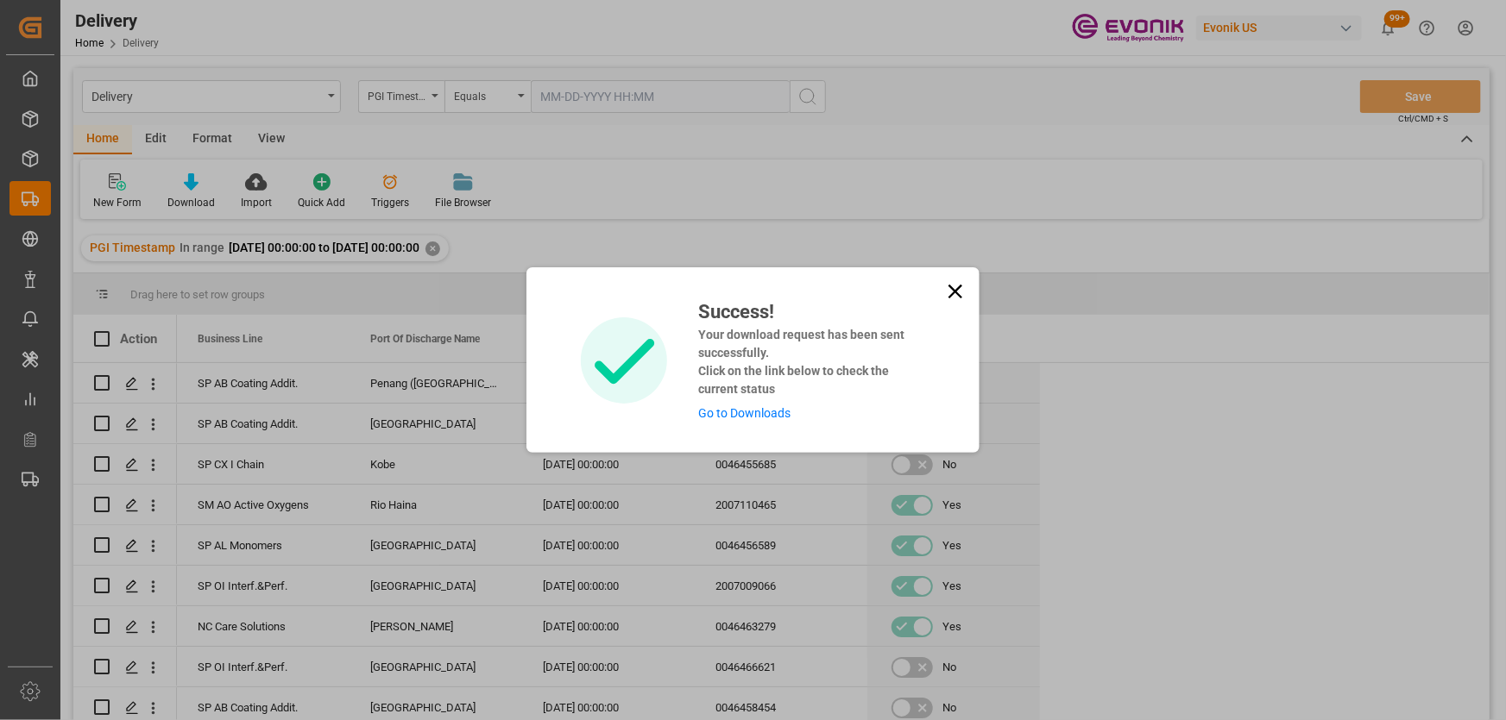
click at [759, 409] on link "Go to Downloads" at bounding box center [744, 413] width 92 height 14
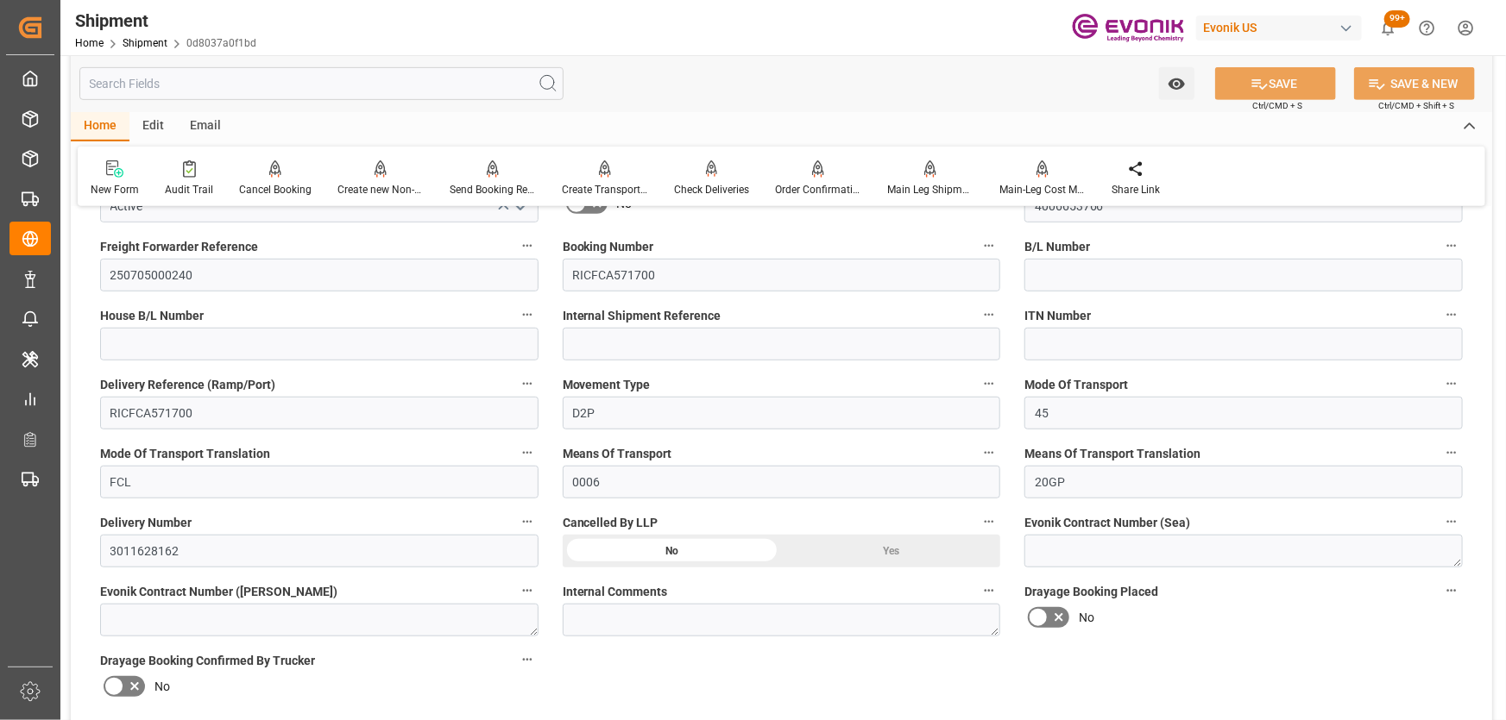
scroll to position [313, 0]
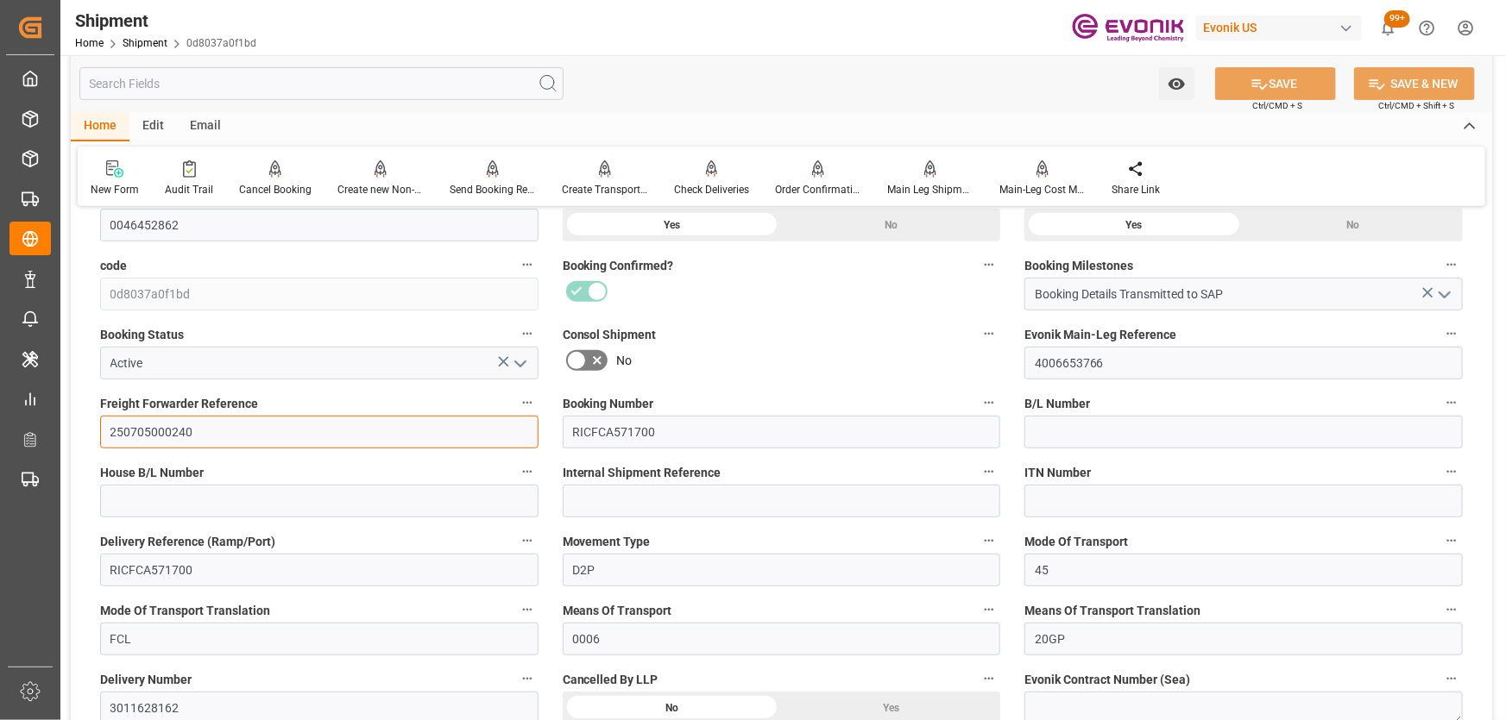
drag, startPoint x: 388, startPoint y: 436, endPoint x: 0, endPoint y: 393, distance: 390.6
click at [0, 393] on div "Created by potrace 1.15, written by Peter Selinger 2001-2017 Created by potrace…" at bounding box center [753, 360] width 1506 height 720
click at [758, 311] on div "Booking Confirmed?" at bounding box center [781, 282] width 462 height 69
drag, startPoint x: 1160, startPoint y: 370, endPoint x: 1035, endPoint y: 378, distance: 125.3
click at [1035, 378] on input "4006653766" at bounding box center [1243, 363] width 438 height 33
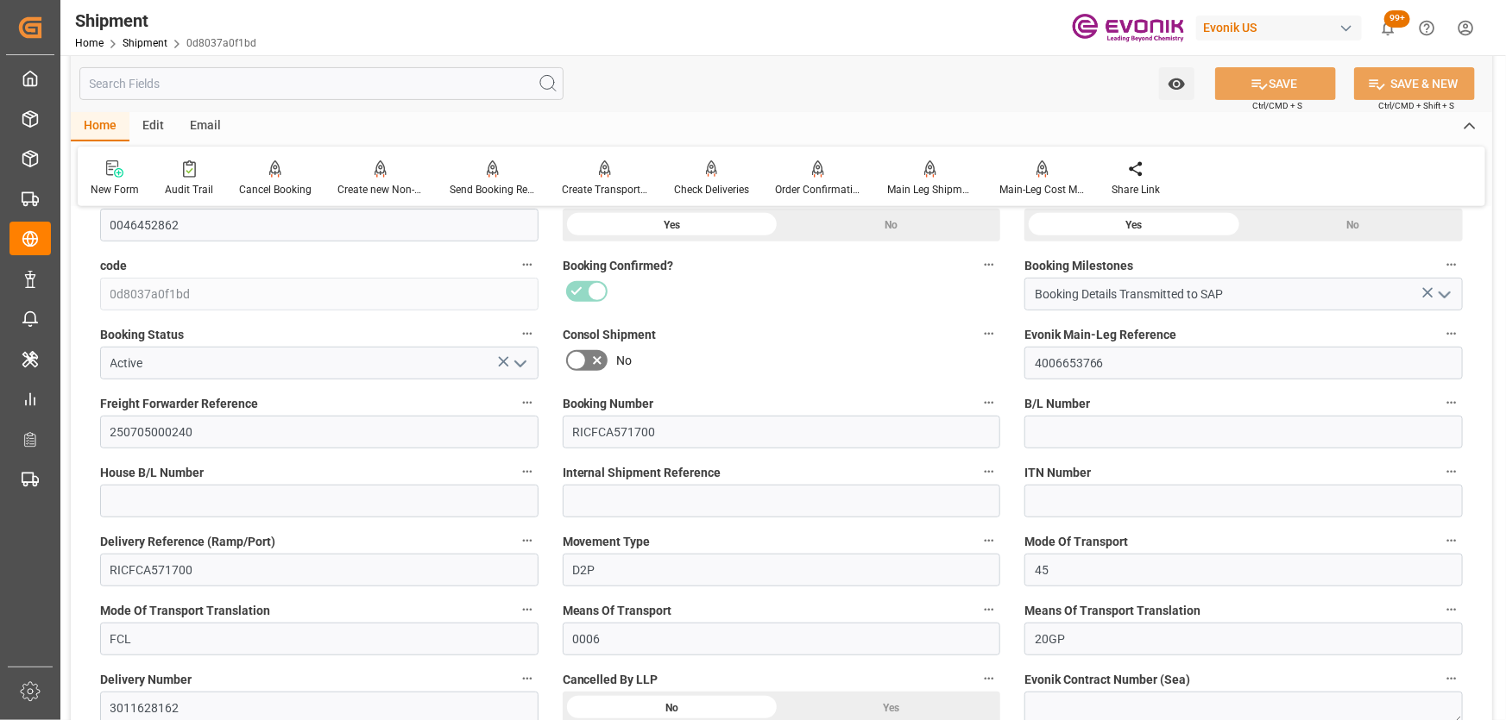
click at [729, 380] on div "Consol Shipment No" at bounding box center [781, 351] width 462 height 69
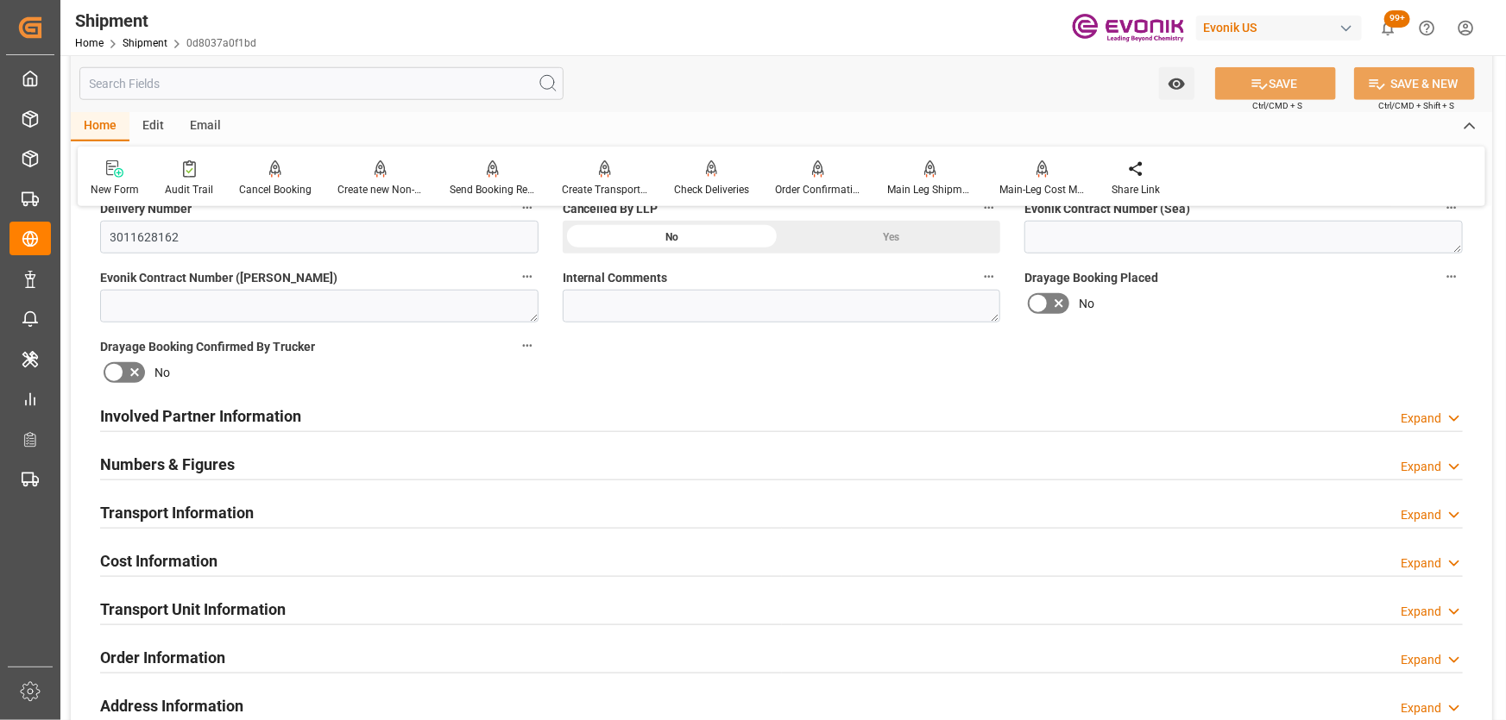
click at [352, 406] on div "Involved Partner Information Expand" at bounding box center [781, 415] width 1362 height 33
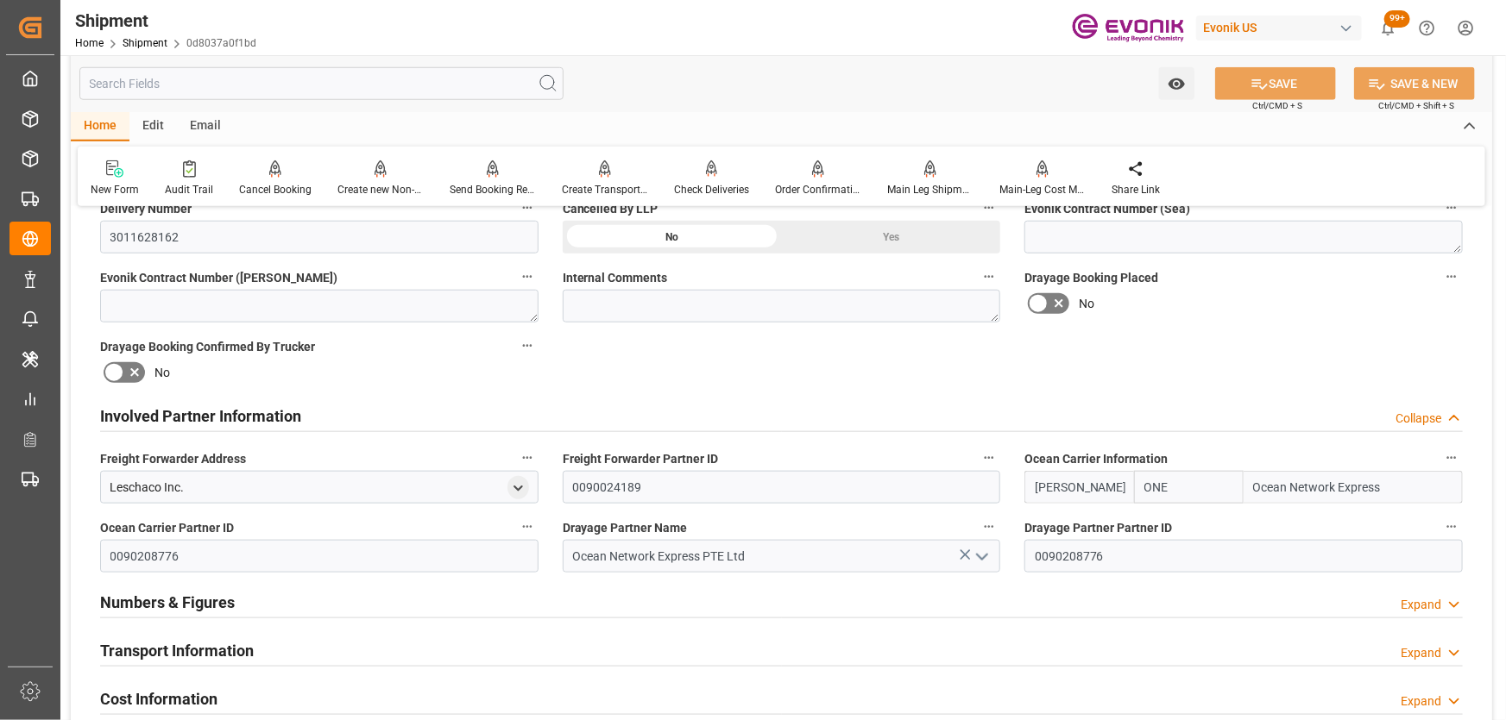
scroll to position [940, 0]
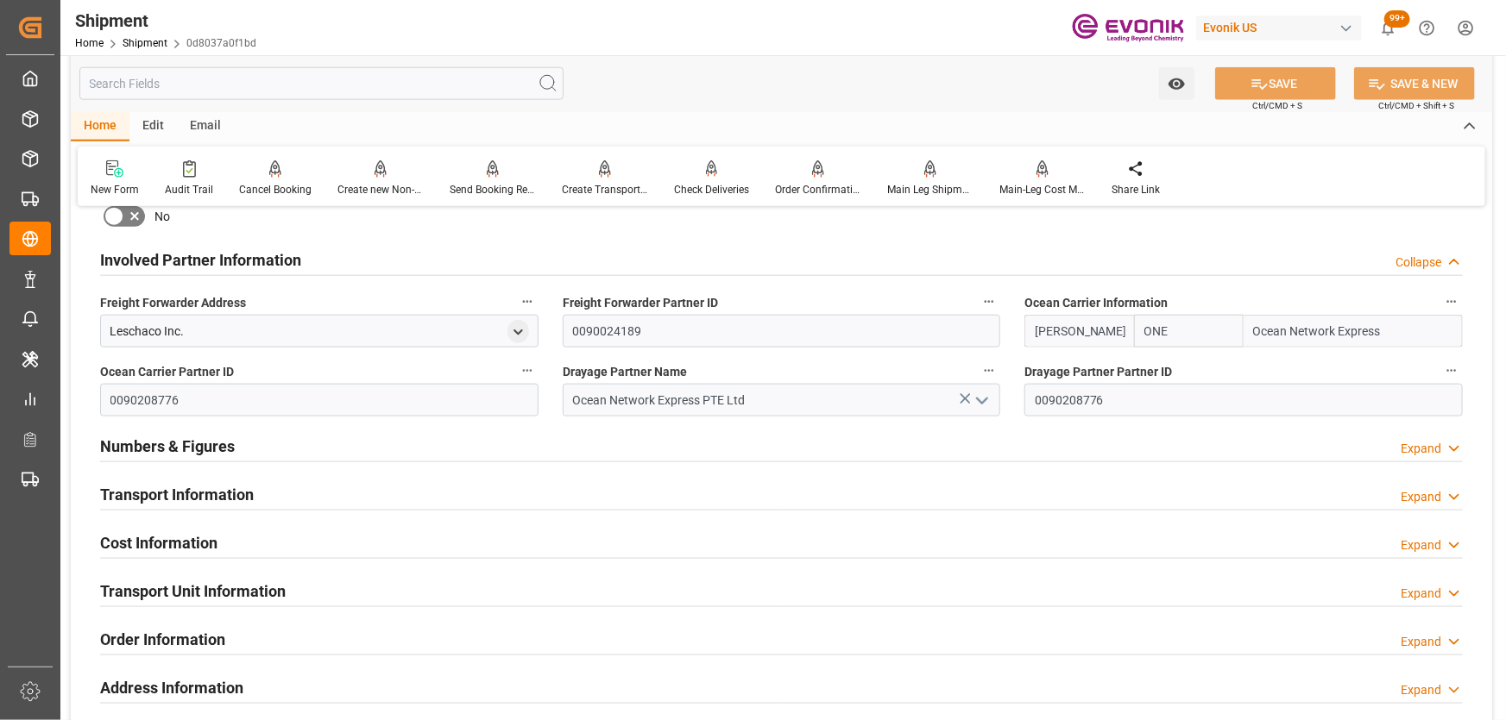
click at [261, 433] on div "Numbers & Figures Expand" at bounding box center [781, 445] width 1362 height 33
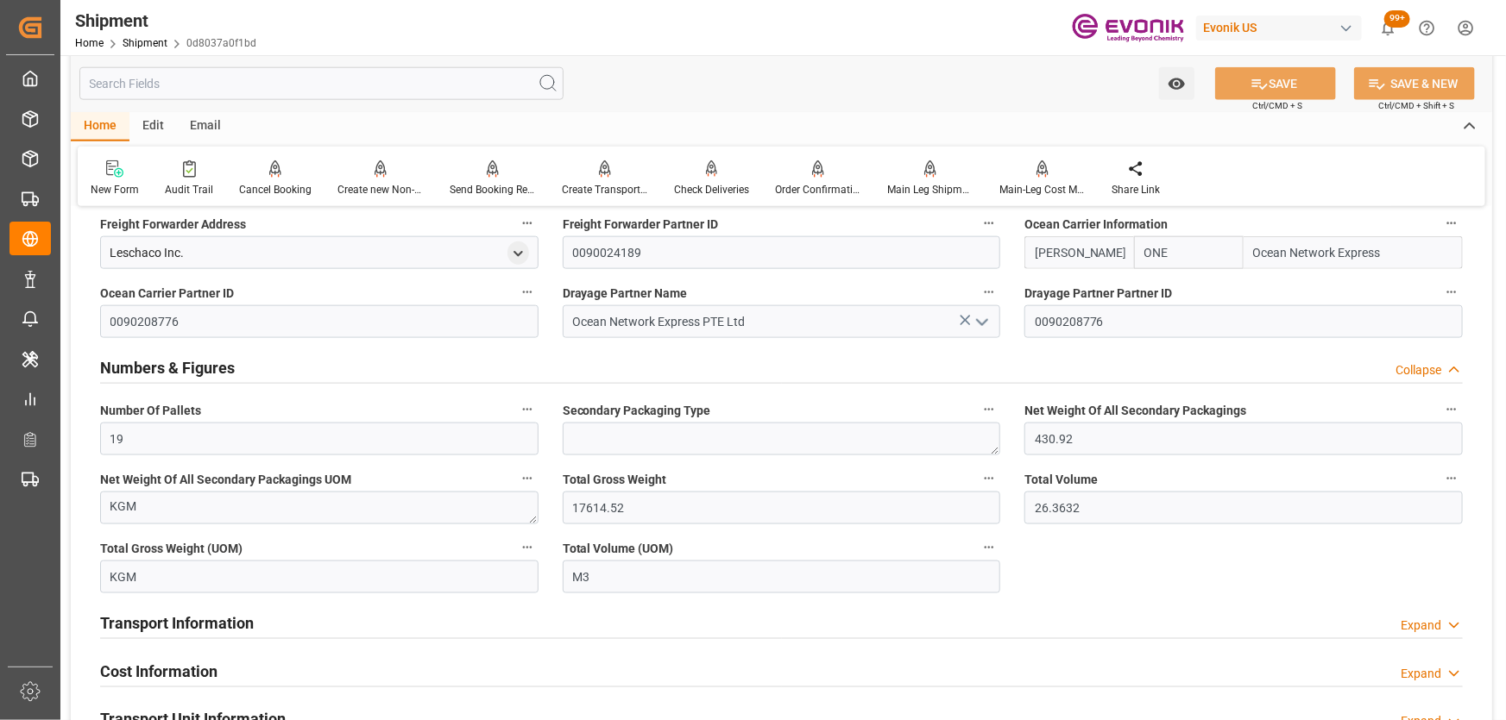
scroll to position [1097, 0]
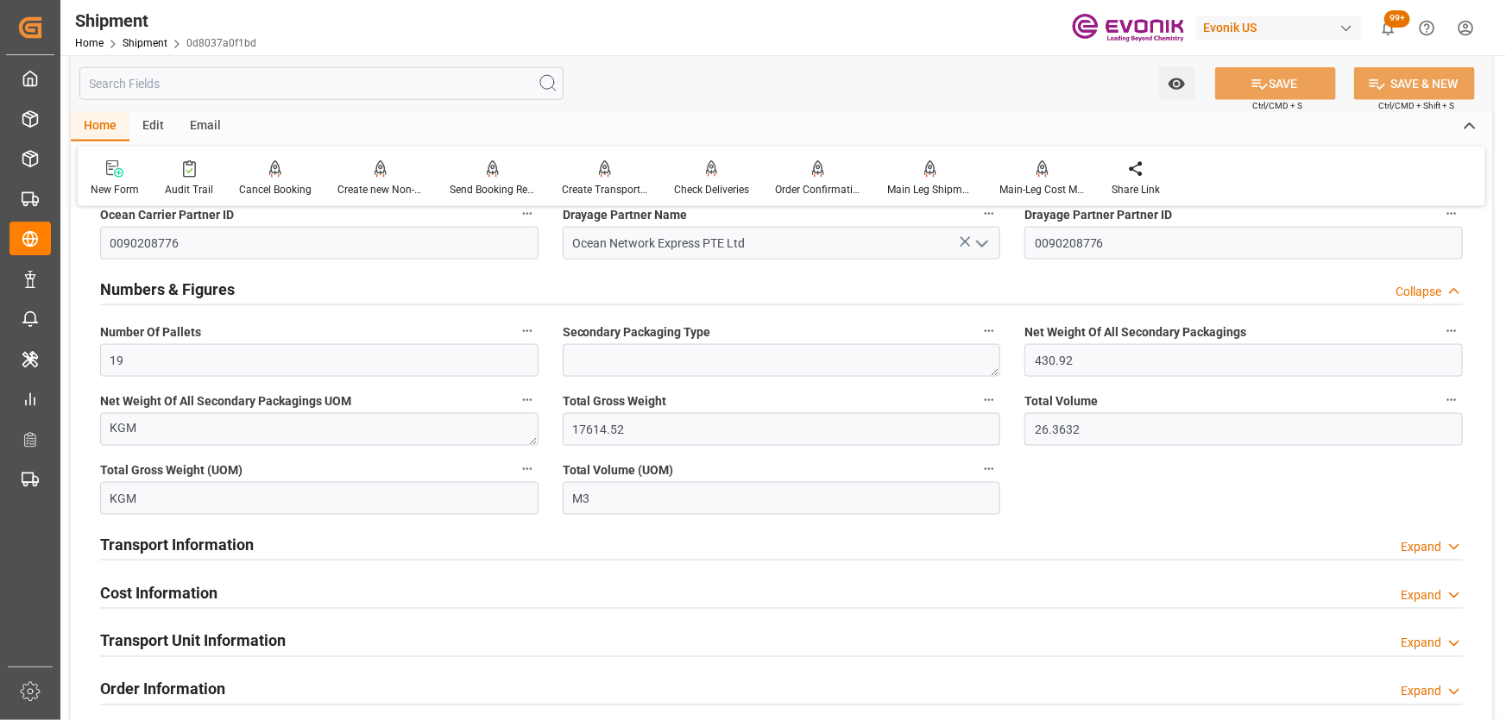
click at [339, 551] on div "Transport Information Expand" at bounding box center [781, 543] width 1362 height 33
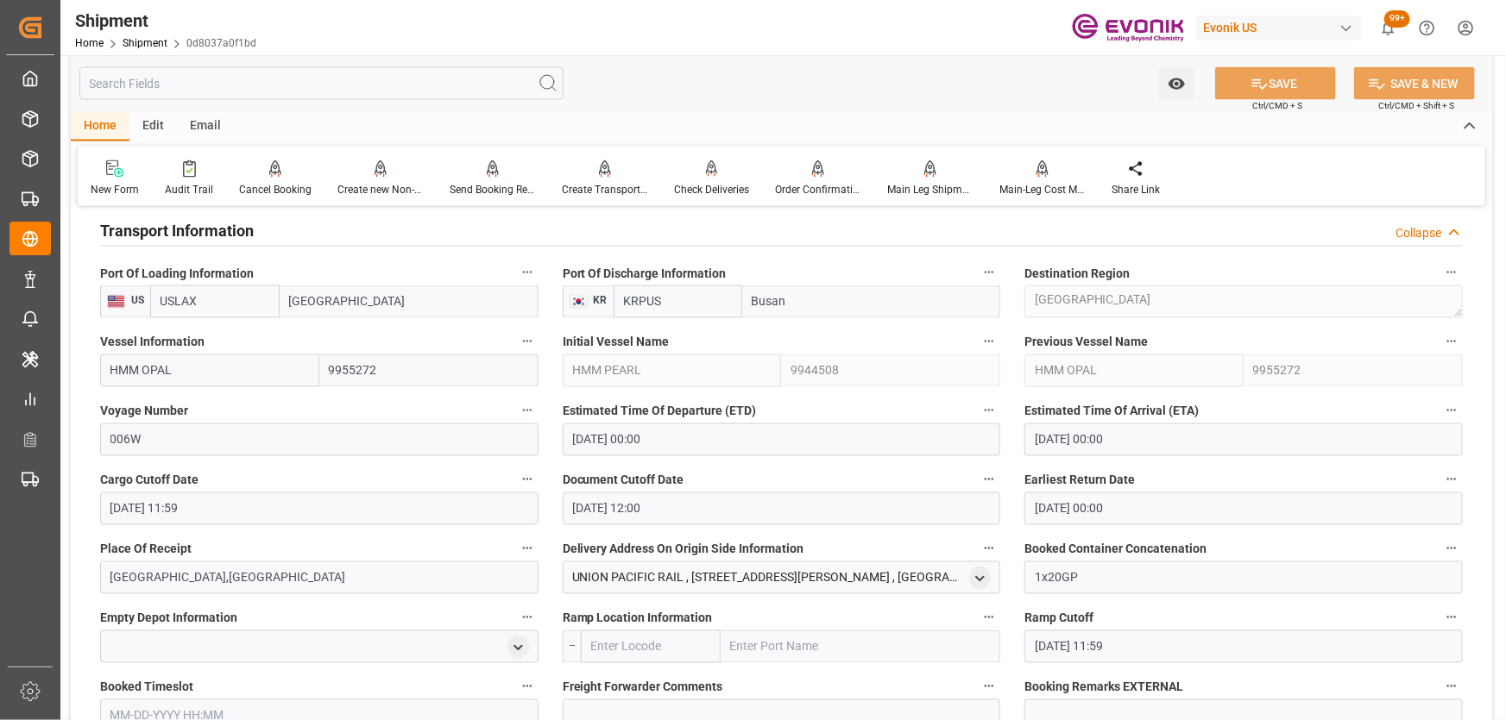
scroll to position [1569, 0]
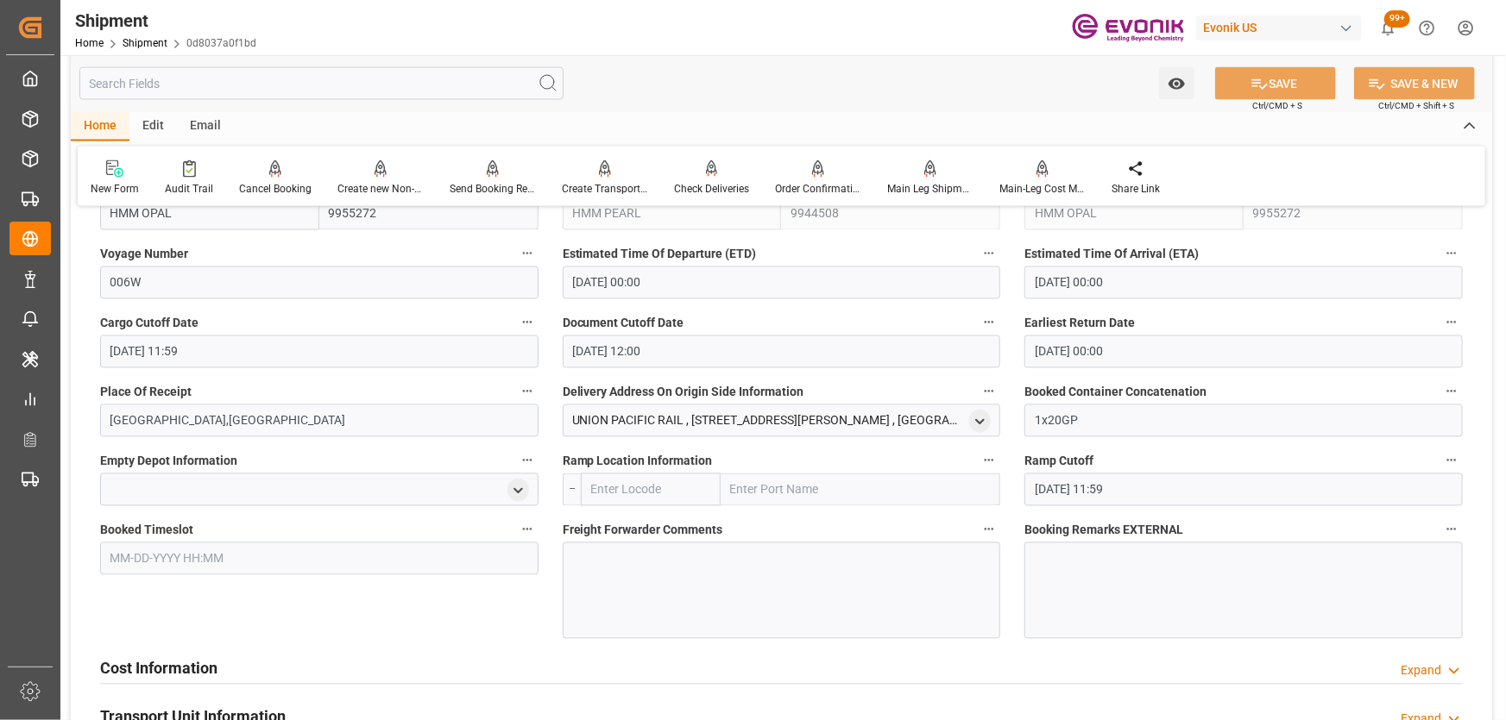
click at [965, 420] on div "UNION PACIFIC RAIL , 5500 KUHN RD. , MARION , Arkansas , U. S. A. - 72364" at bounding box center [782, 421] width 438 height 33
click at [973, 415] on icon "open menu" at bounding box center [979, 422] width 15 height 15
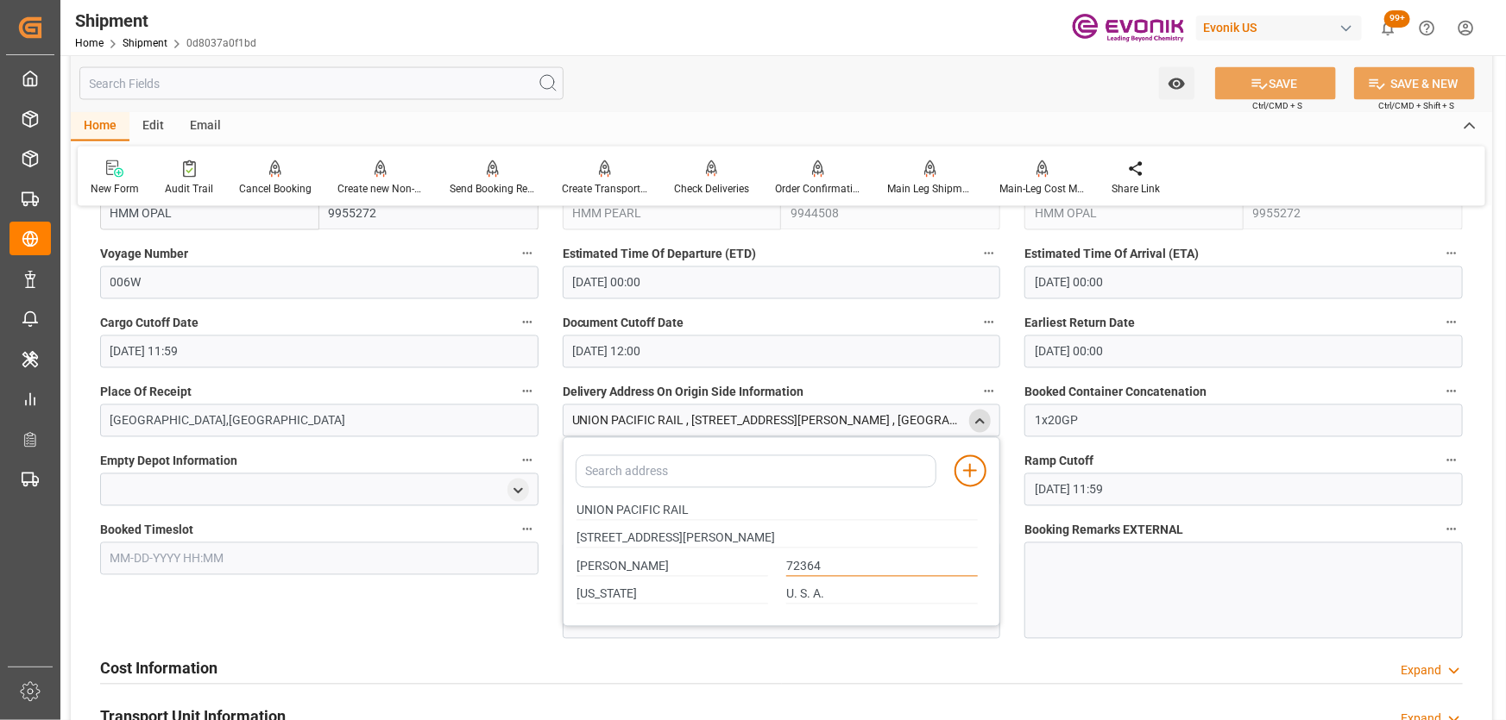
drag, startPoint x: 864, startPoint y: 569, endPoint x: 725, endPoint y: 565, distance: 139.0
click at [725, 565] on div "MARION 72364" at bounding box center [777, 567] width 419 height 28
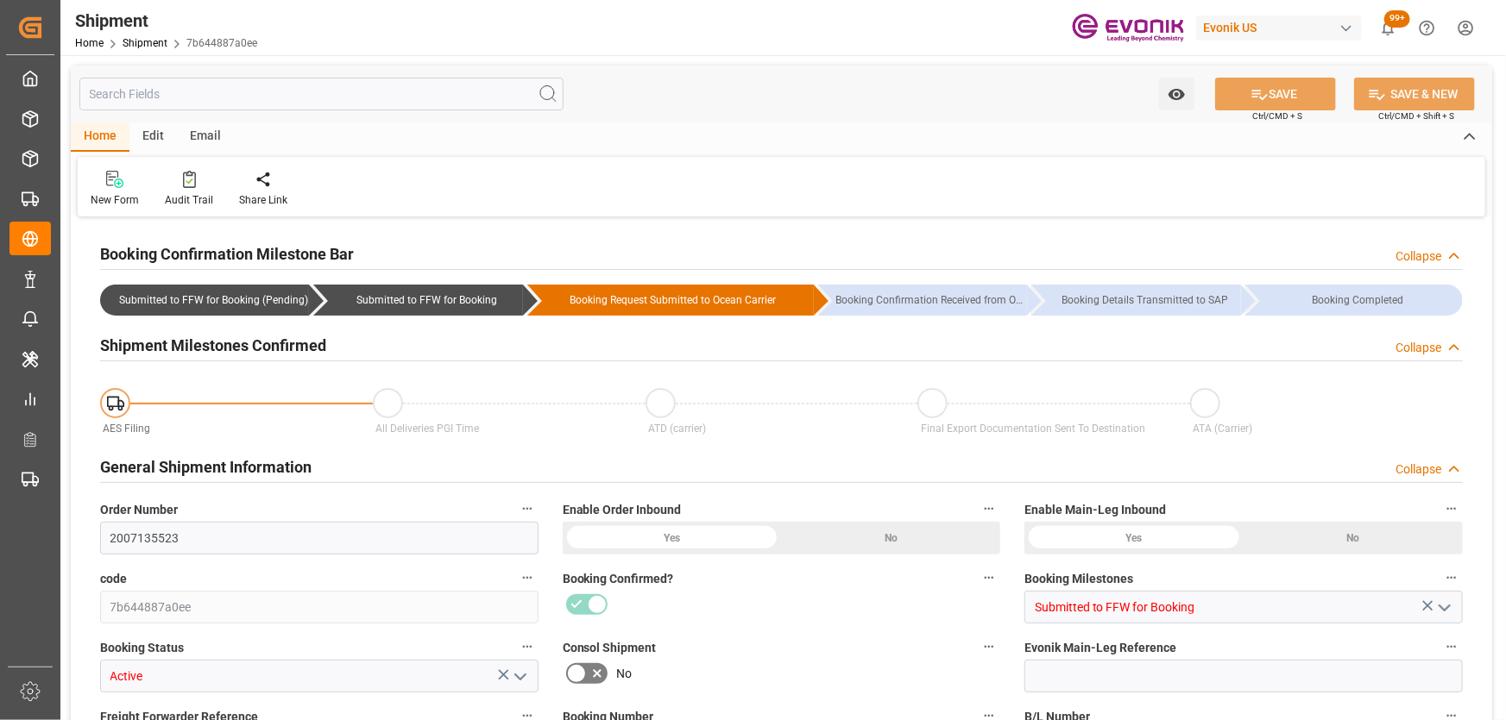
type input "CAMTR"
type input "COCTG"
type input "9253739"
type input "9626041"
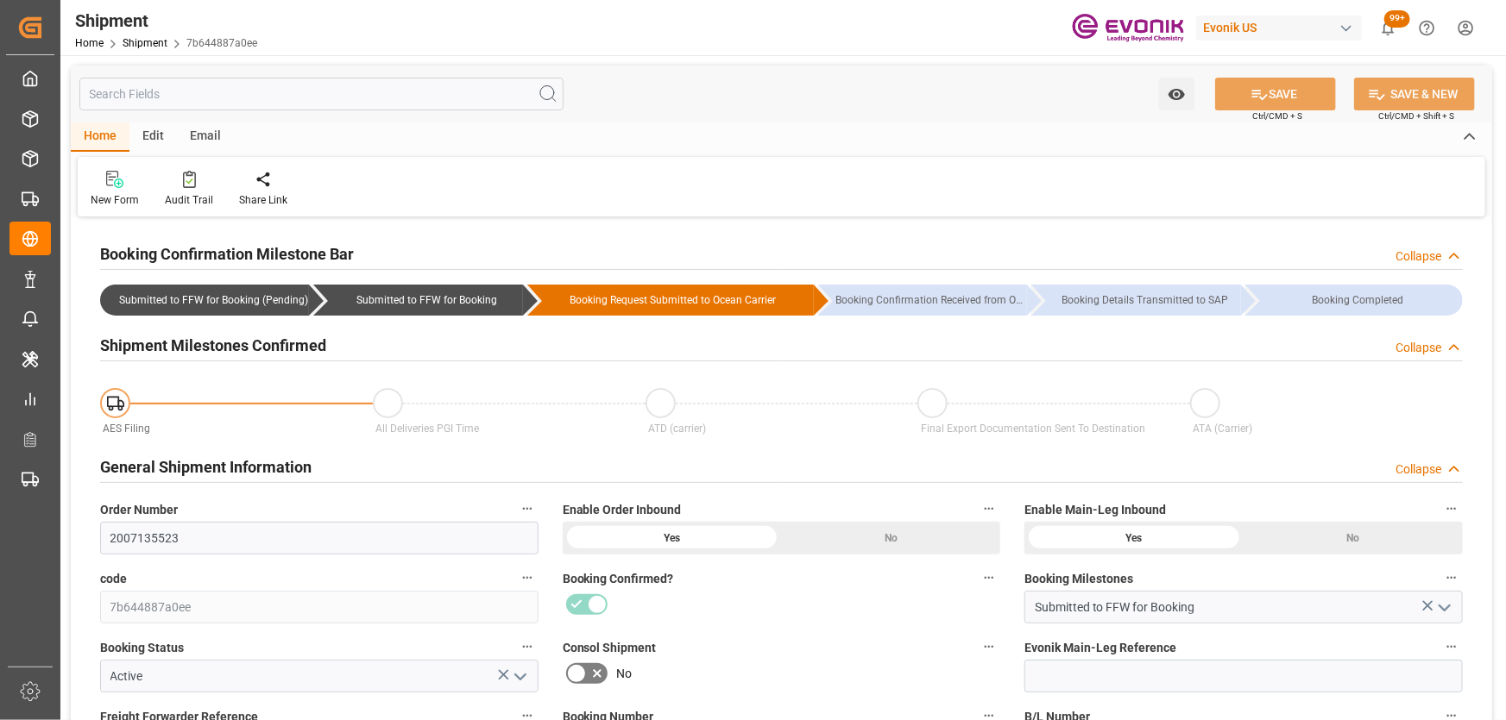
type input "08-22-2025 00:00"
type input "10-04-2025 00:00"
type input "08-19-2025 15:00"
type input "08-18-2025 12:00"
type input "08-18-2025 00:00"
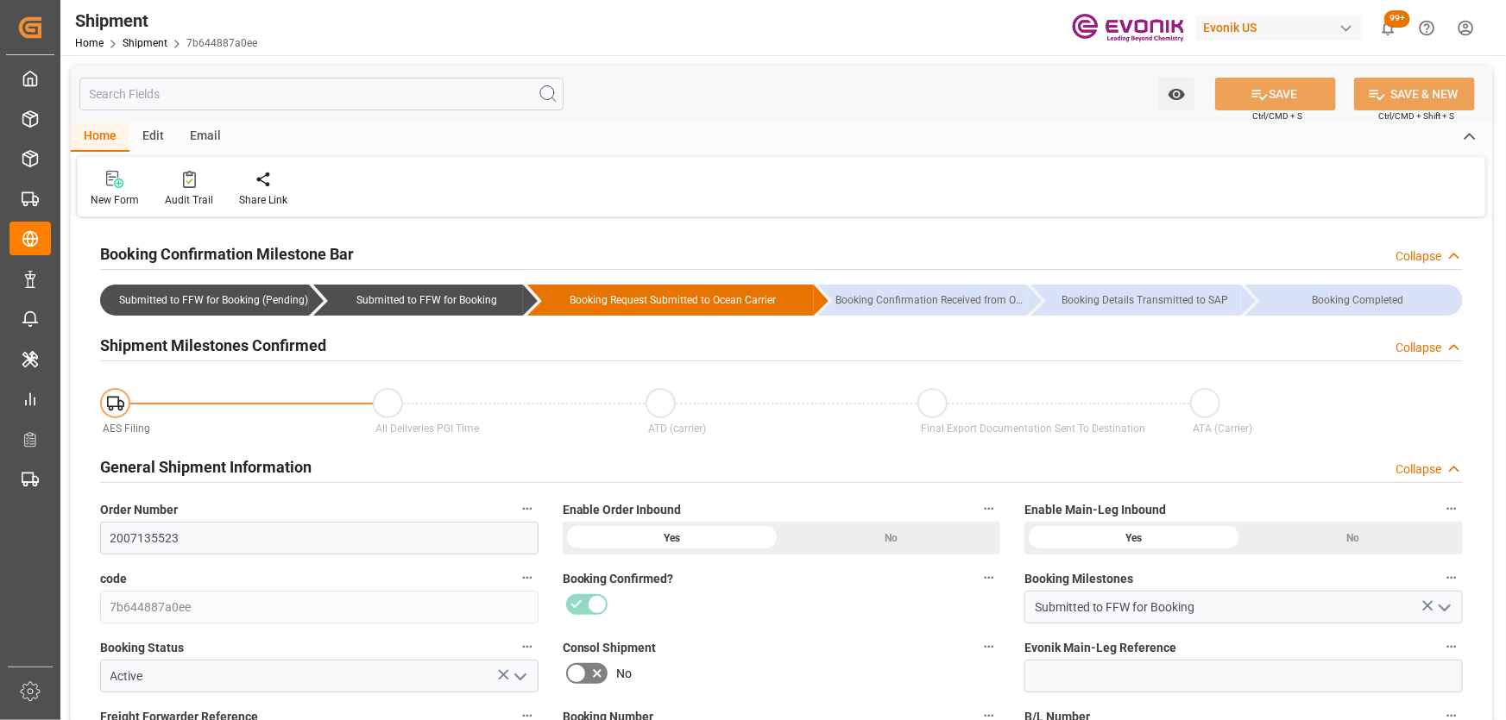
type input "08-19-2025 15:00"
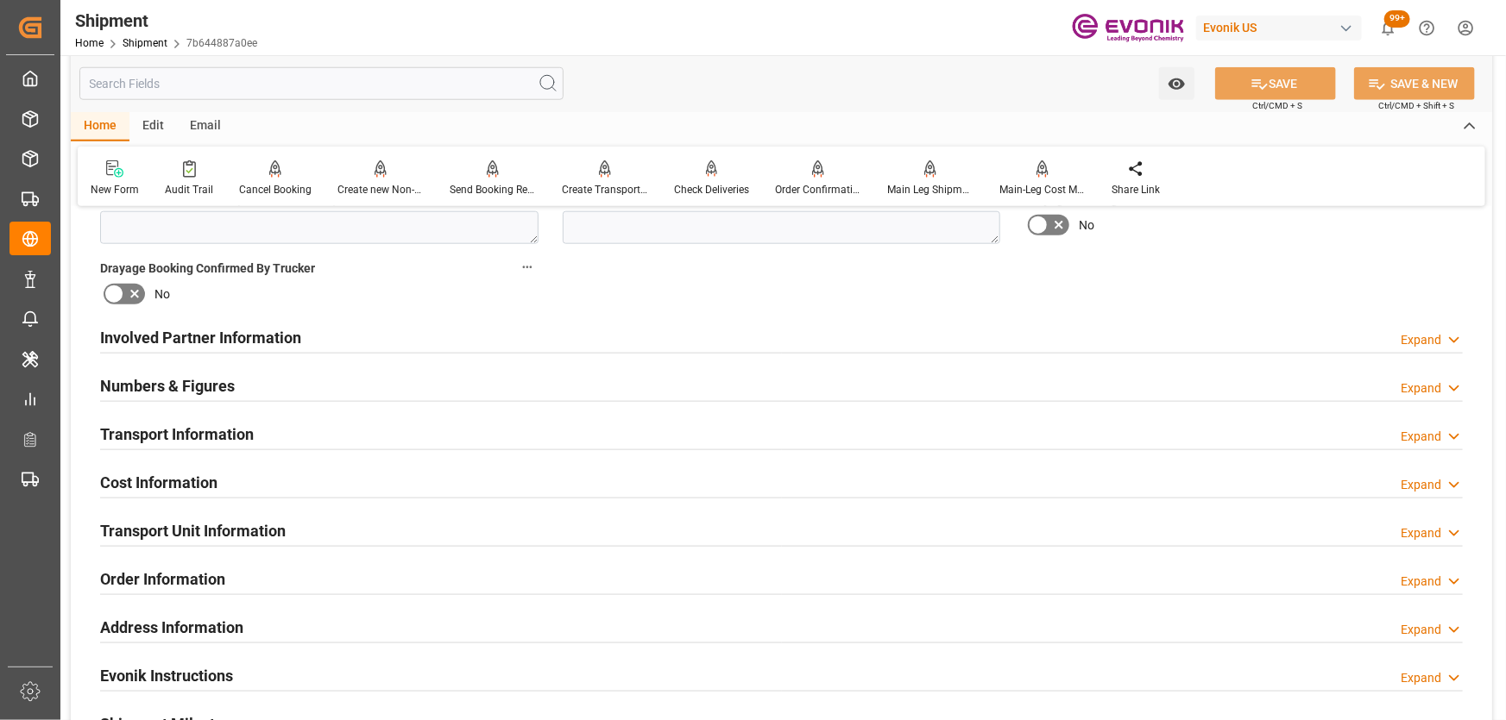
scroll to position [940, 0]
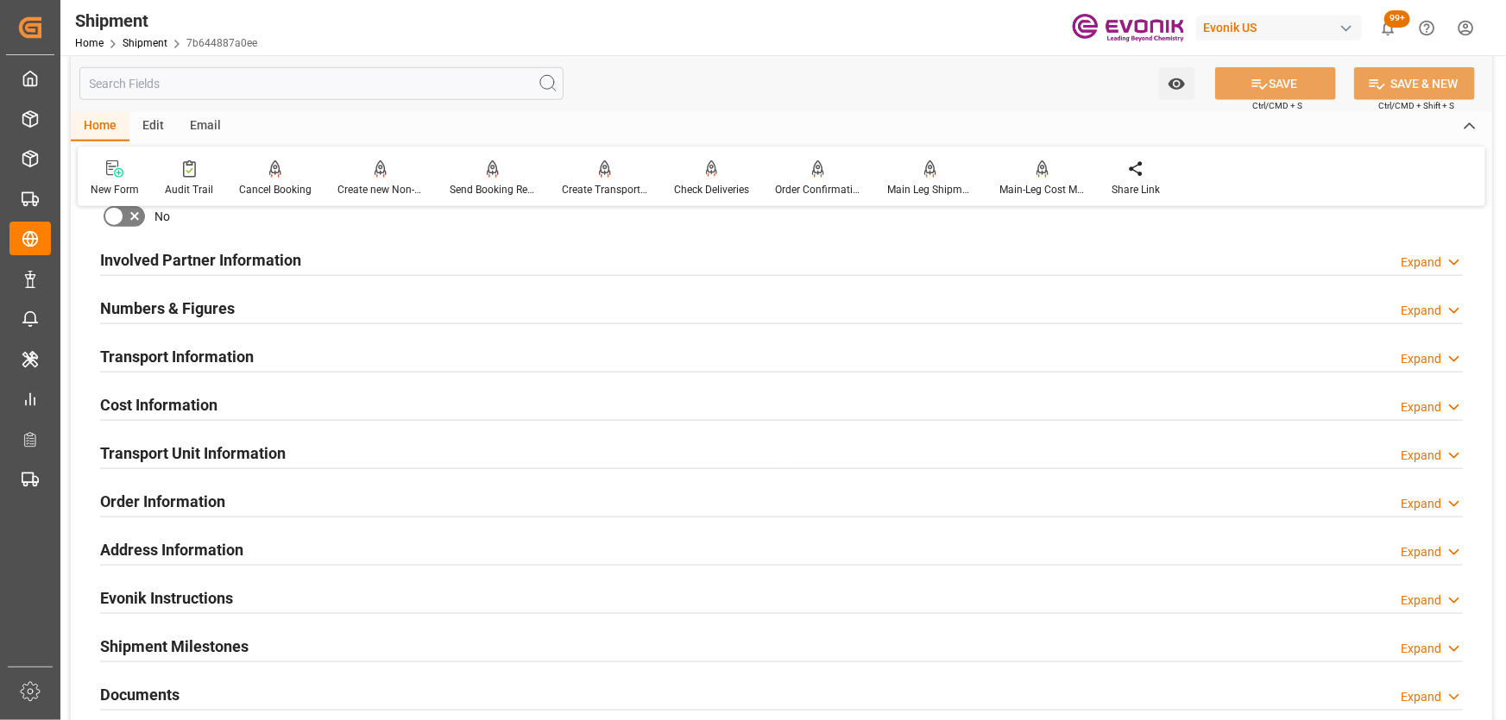
click at [308, 355] on div "Transport Information Expand" at bounding box center [781, 355] width 1362 height 33
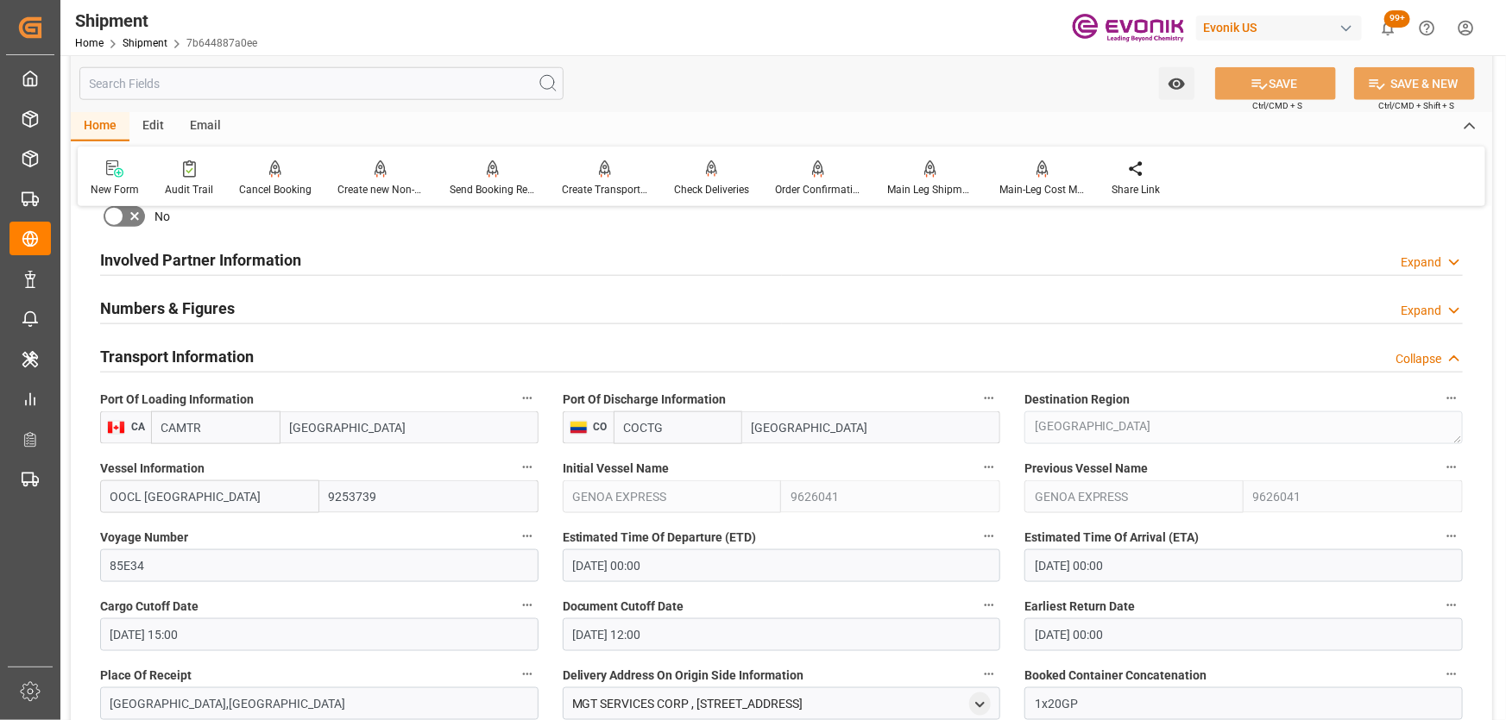
scroll to position [1097, 0]
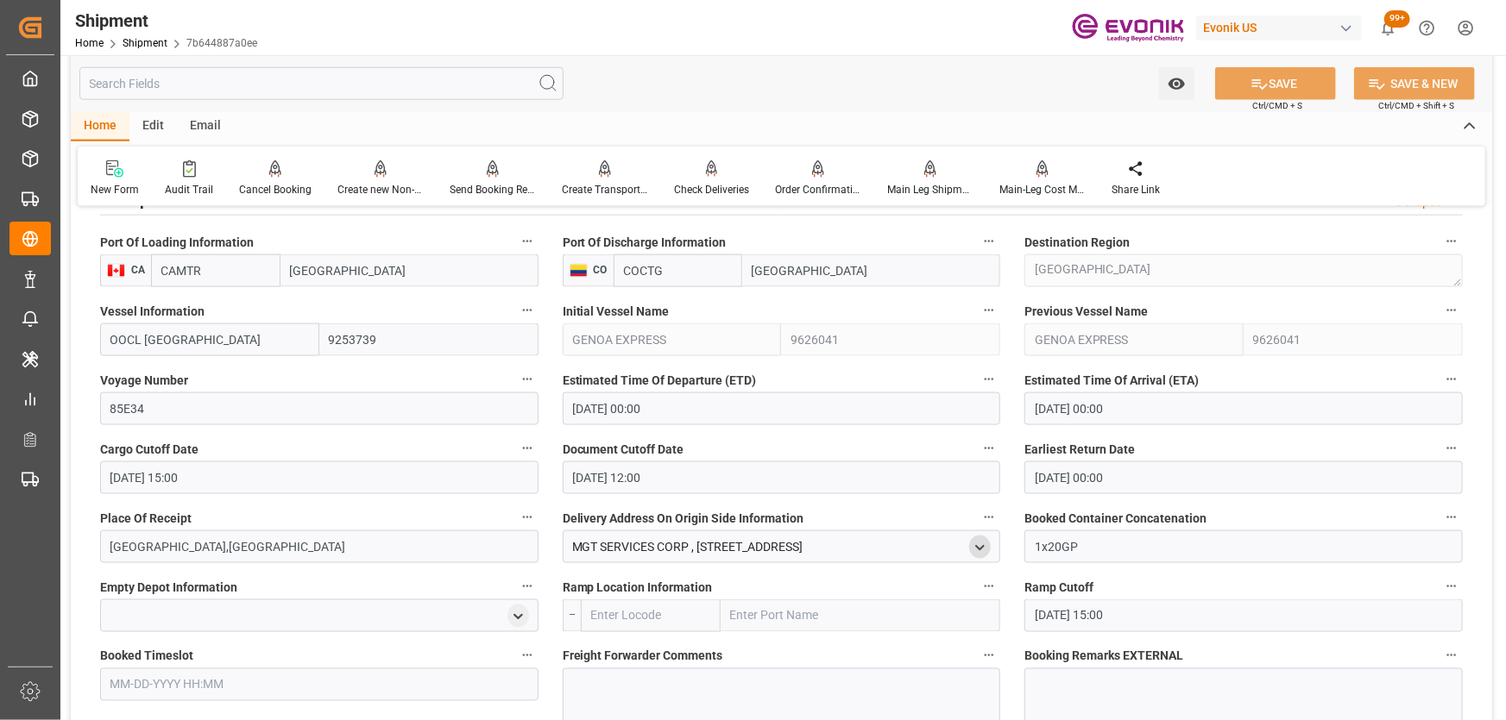
click at [972, 547] on div "open menu" at bounding box center [980, 547] width 22 height 23
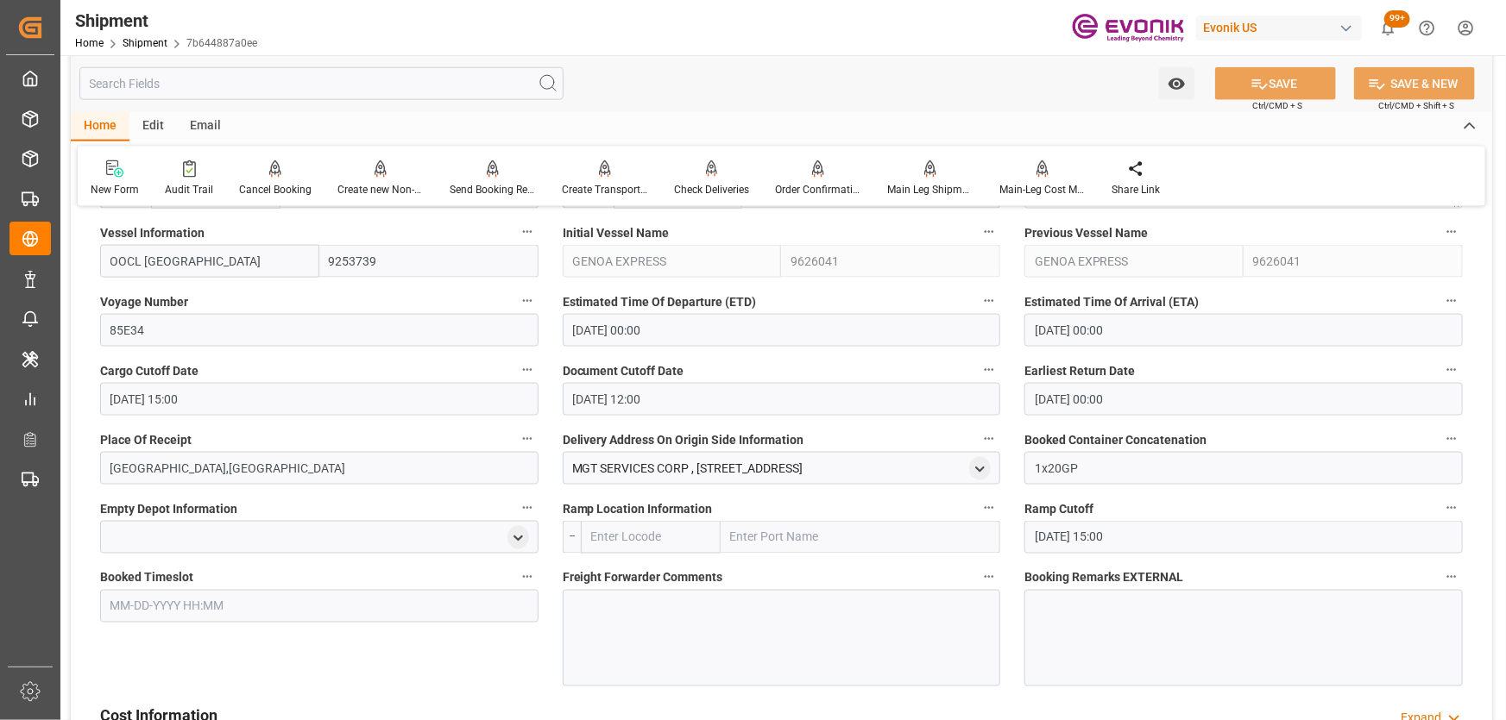
scroll to position [1254, 0]
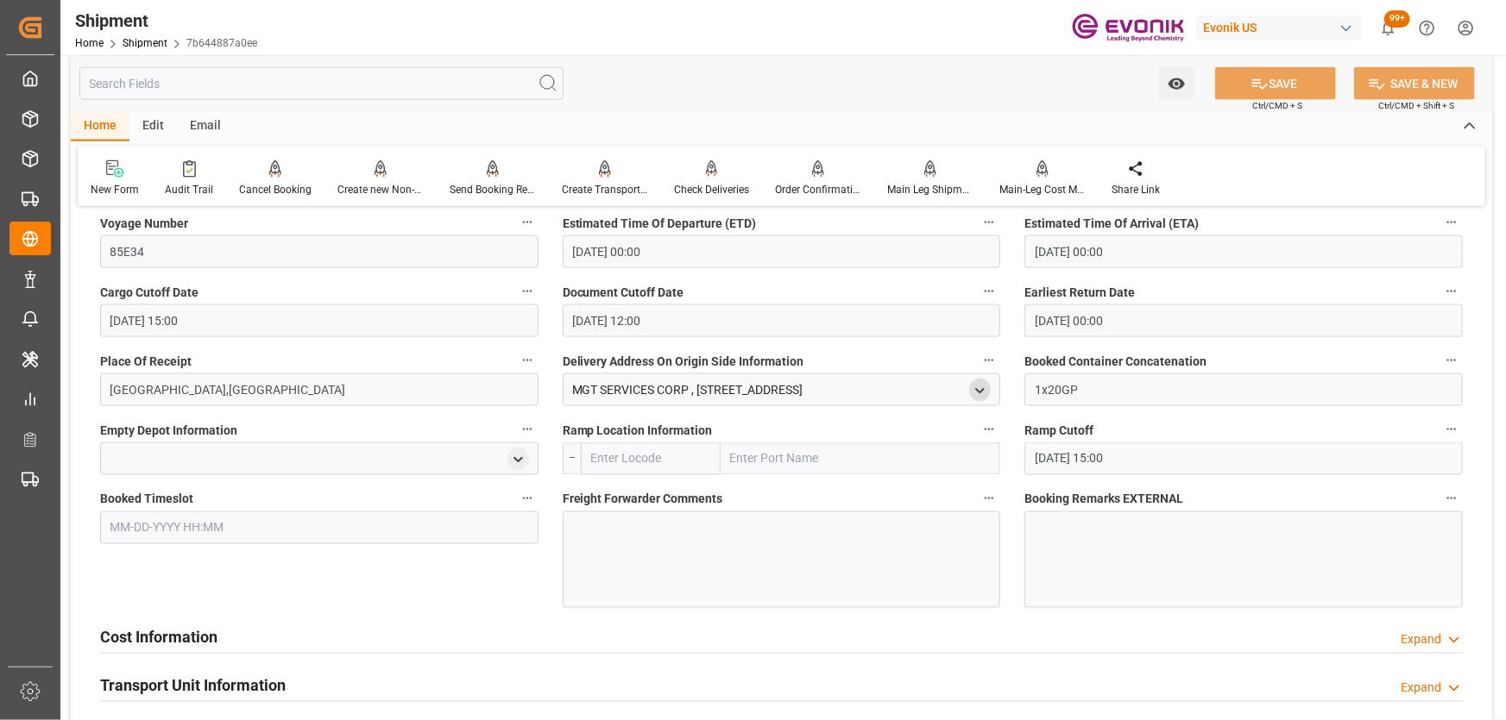
click at [988, 380] on div "open menu" at bounding box center [980, 390] width 22 height 23
click at [981, 380] on div "open menu" at bounding box center [980, 390] width 22 height 23
click at [803, 384] on div "MGT SERVICES CORP , 305 CURATTEAU STREET , MONTREAL , Quebec , Canada" at bounding box center [687, 390] width 231 height 18
click at [977, 387] on icon "open menu" at bounding box center [979, 391] width 15 height 15
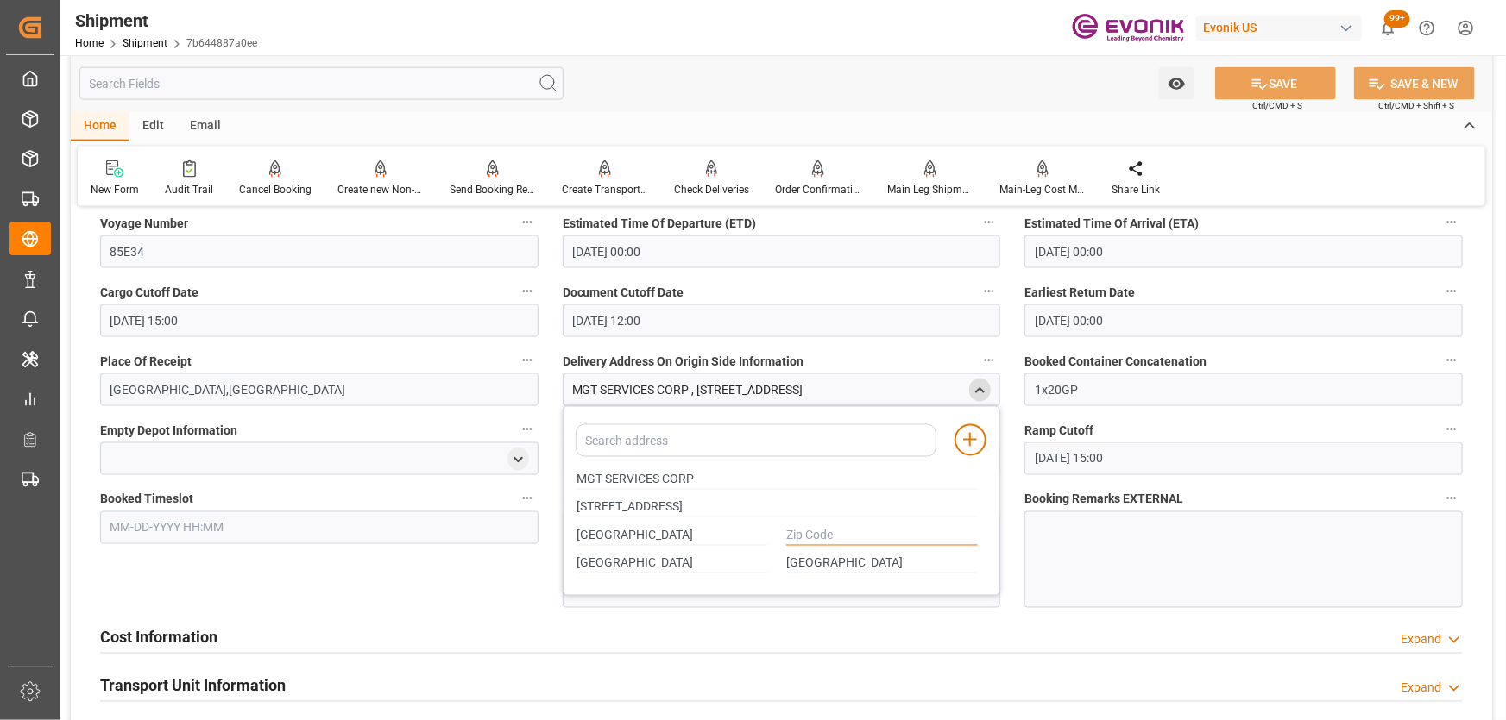
click at [827, 538] on input "text" at bounding box center [882, 536] width 192 height 19
type input "."
click at [1277, 80] on button "SAVE" at bounding box center [1275, 83] width 121 height 33
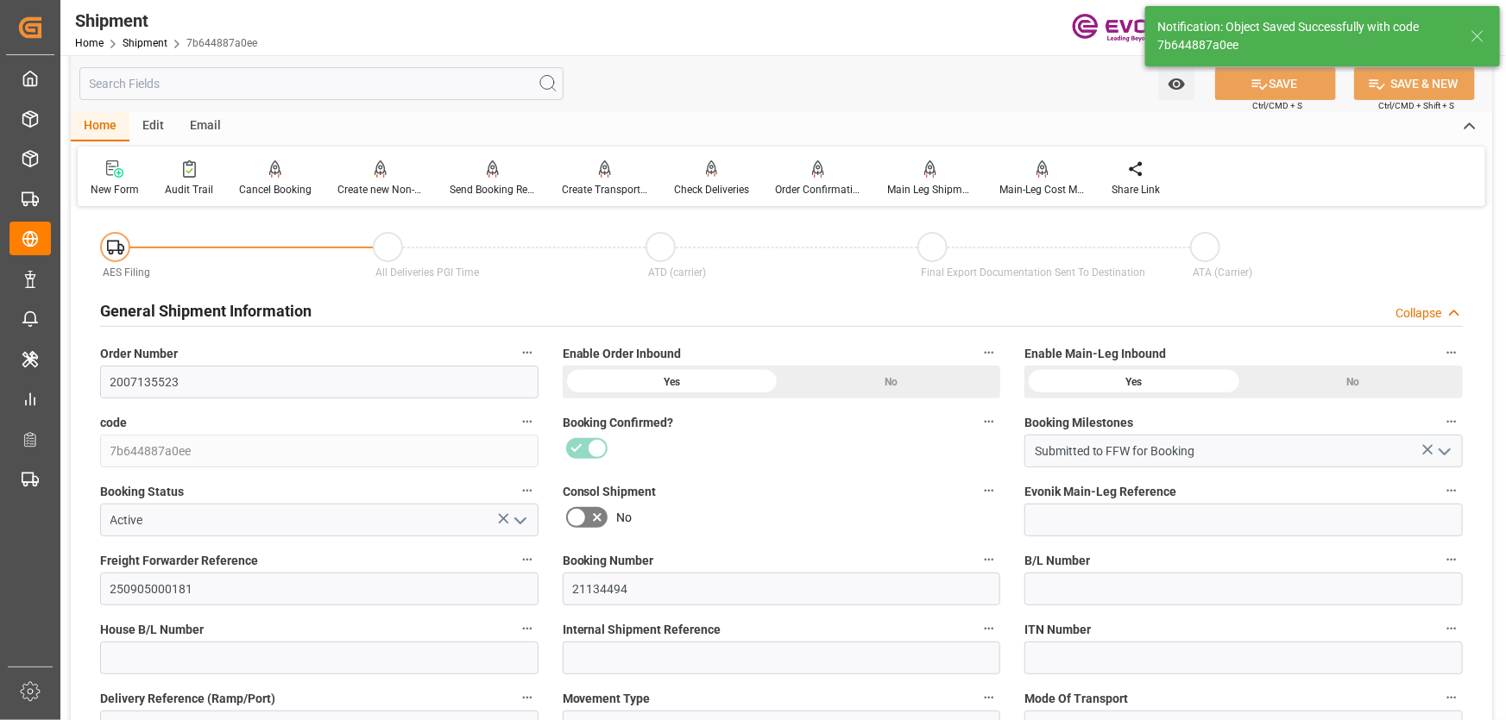
scroll to position [0, 0]
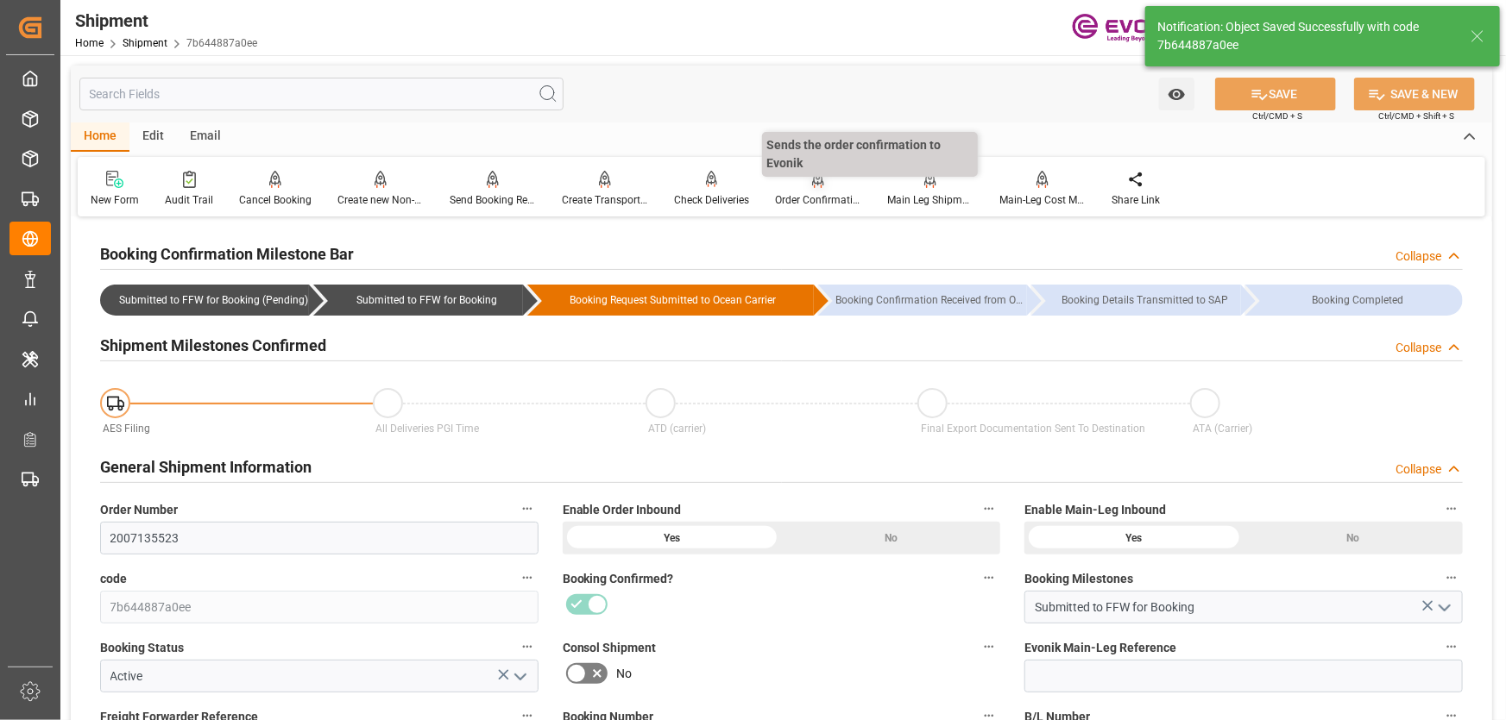
click at [814, 186] on icon at bounding box center [818, 179] width 12 height 17
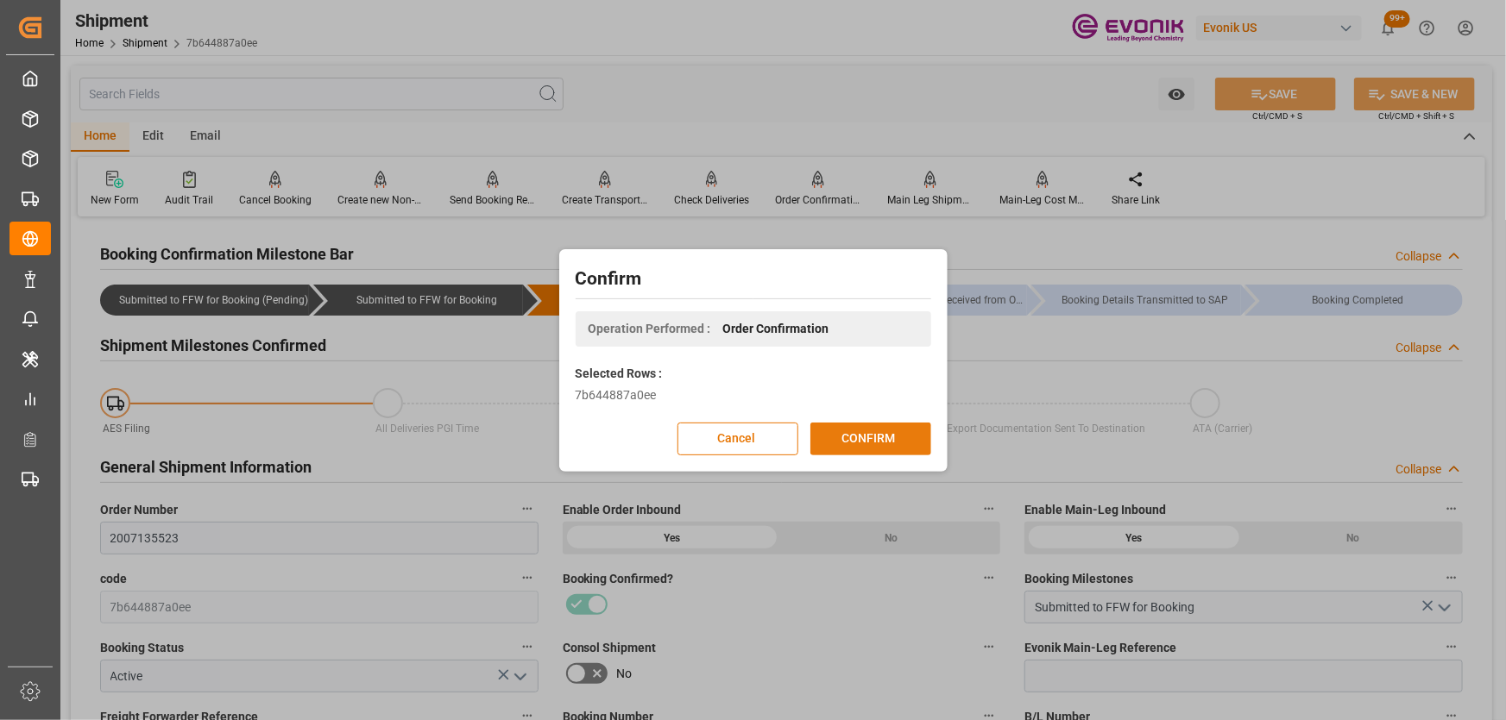
click at [867, 442] on button "CONFIRM" at bounding box center [870, 439] width 121 height 33
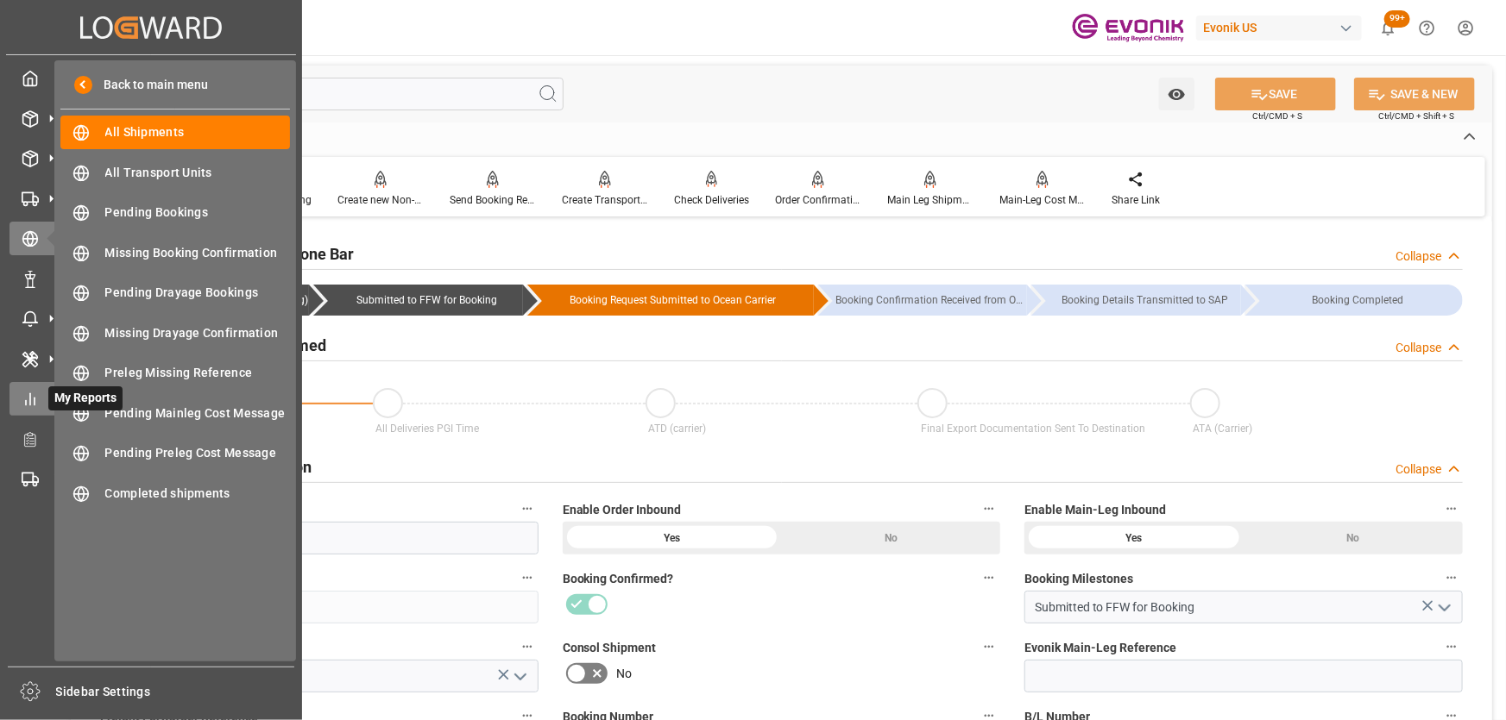
click at [35, 403] on icon at bounding box center [30, 399] width 17 height 17
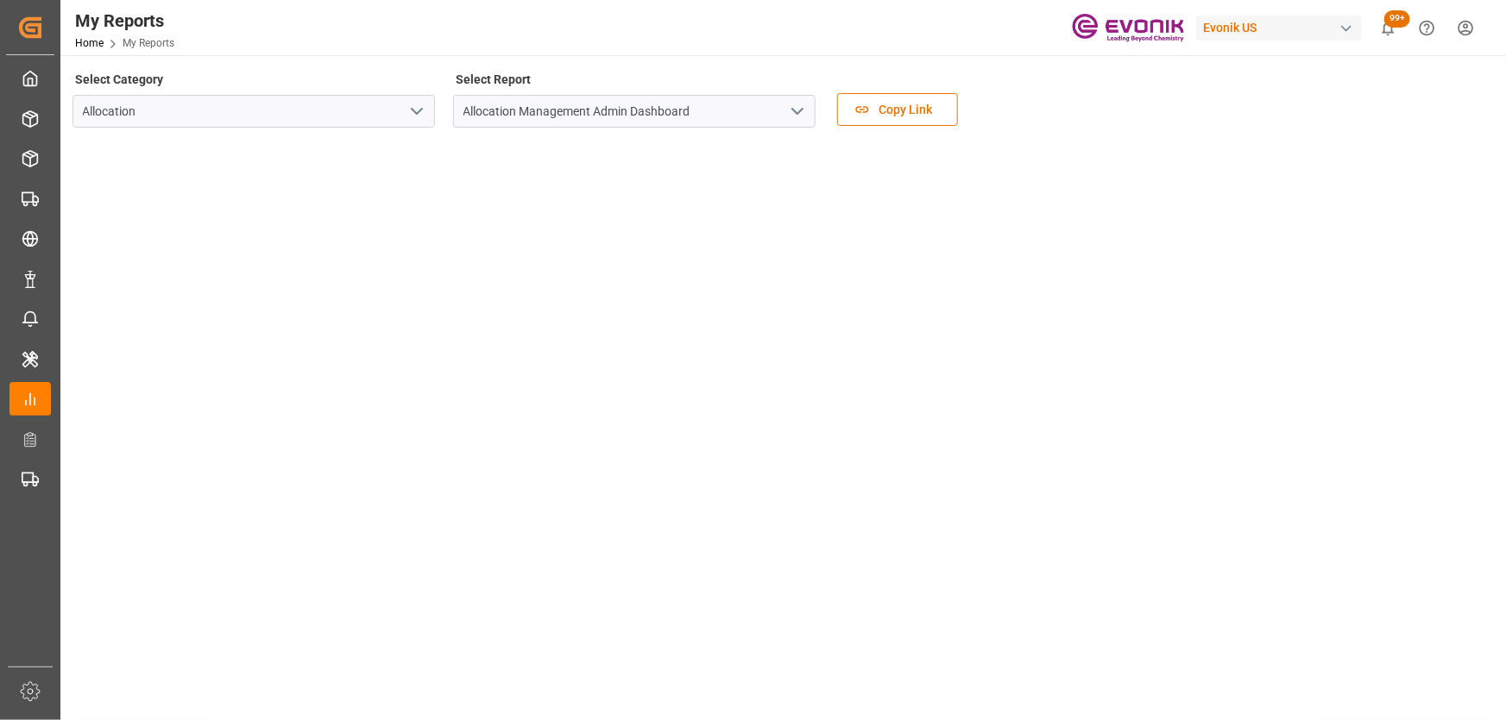
click at [414, 112] on polyline "open menu" at bounding box center [417, 111] width 10 height 5
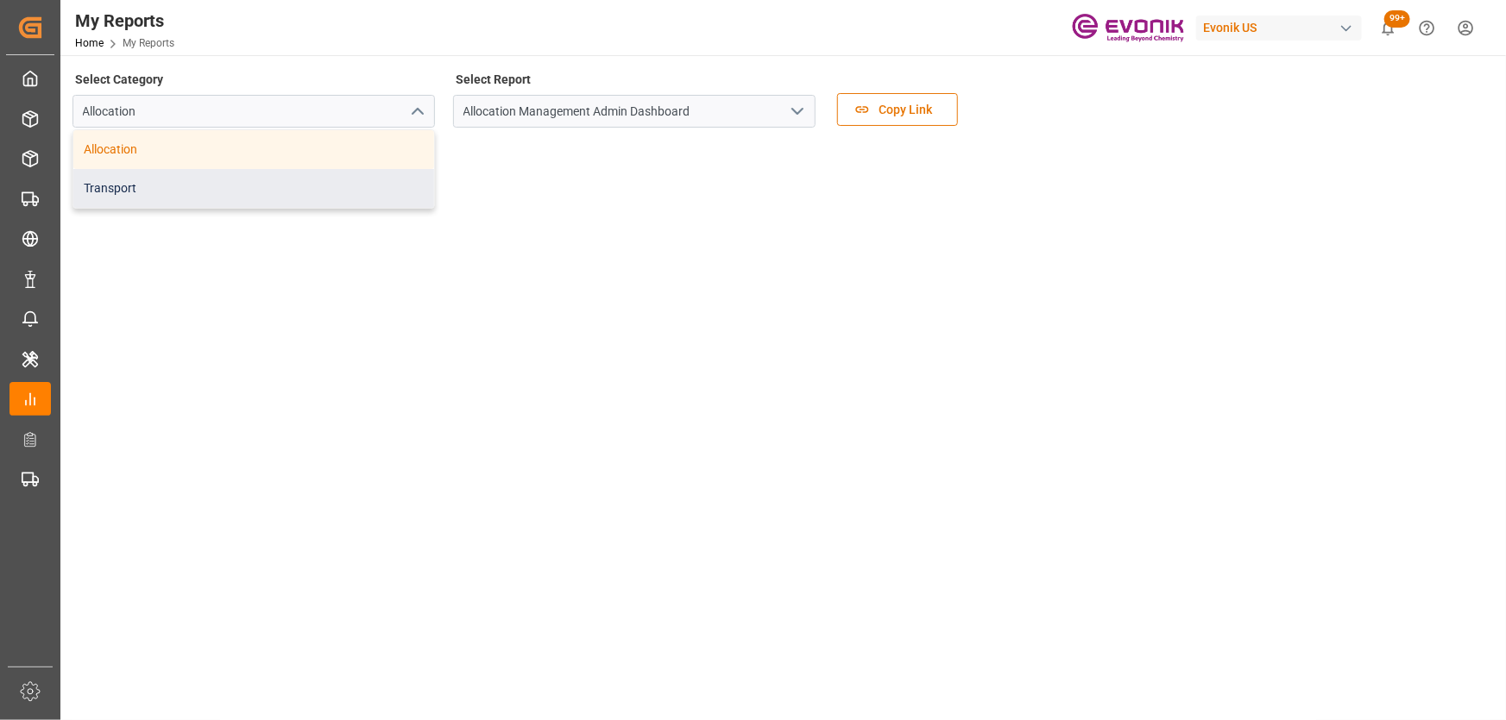
click at [233, 189] on div "Transport" at bounding box center [253, 188] width 361 height 39
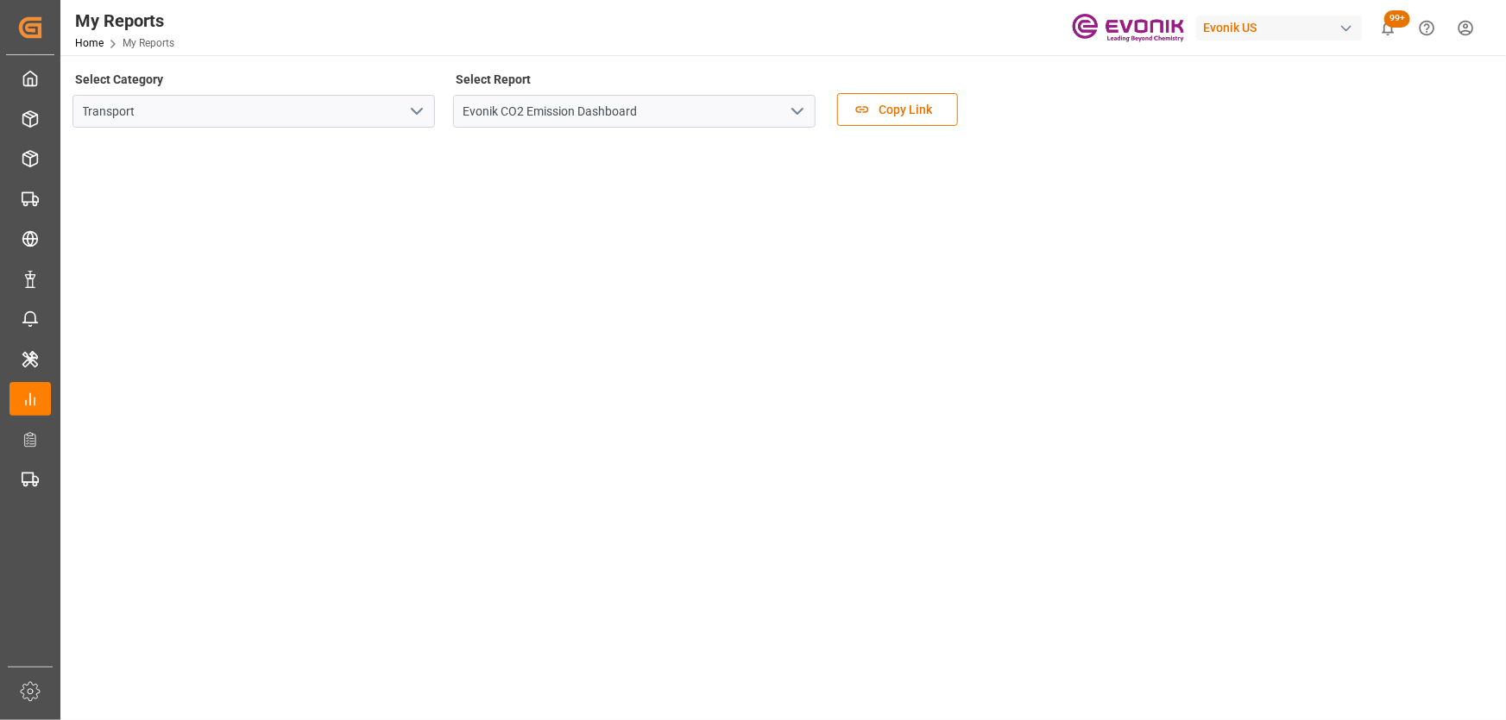
click at [805, 106] on icon "open menu" at bounding box center [797, 111] width 21 height 21
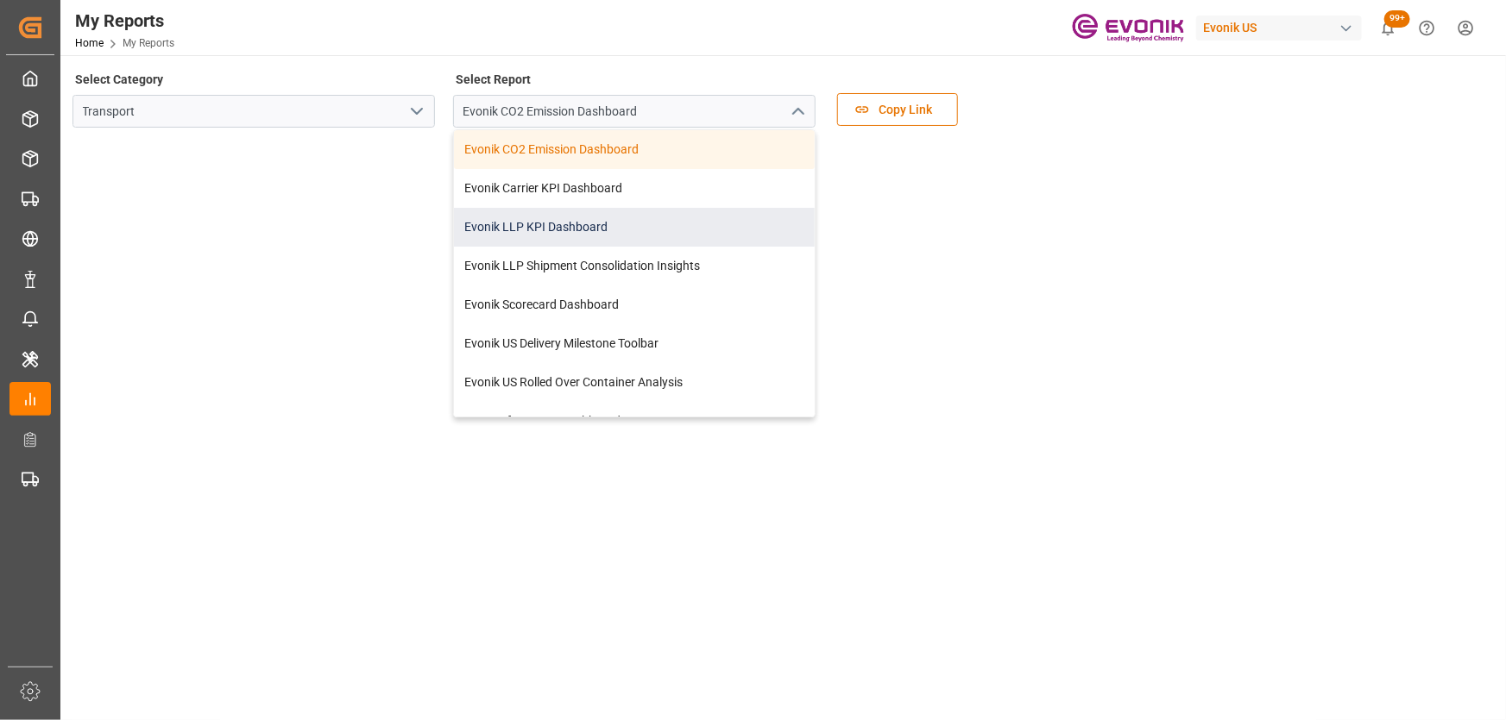
click at [526, 233] on div "Evonik LLP KPI Dashboard" at bounding box center [634, 227] width 361 height 39
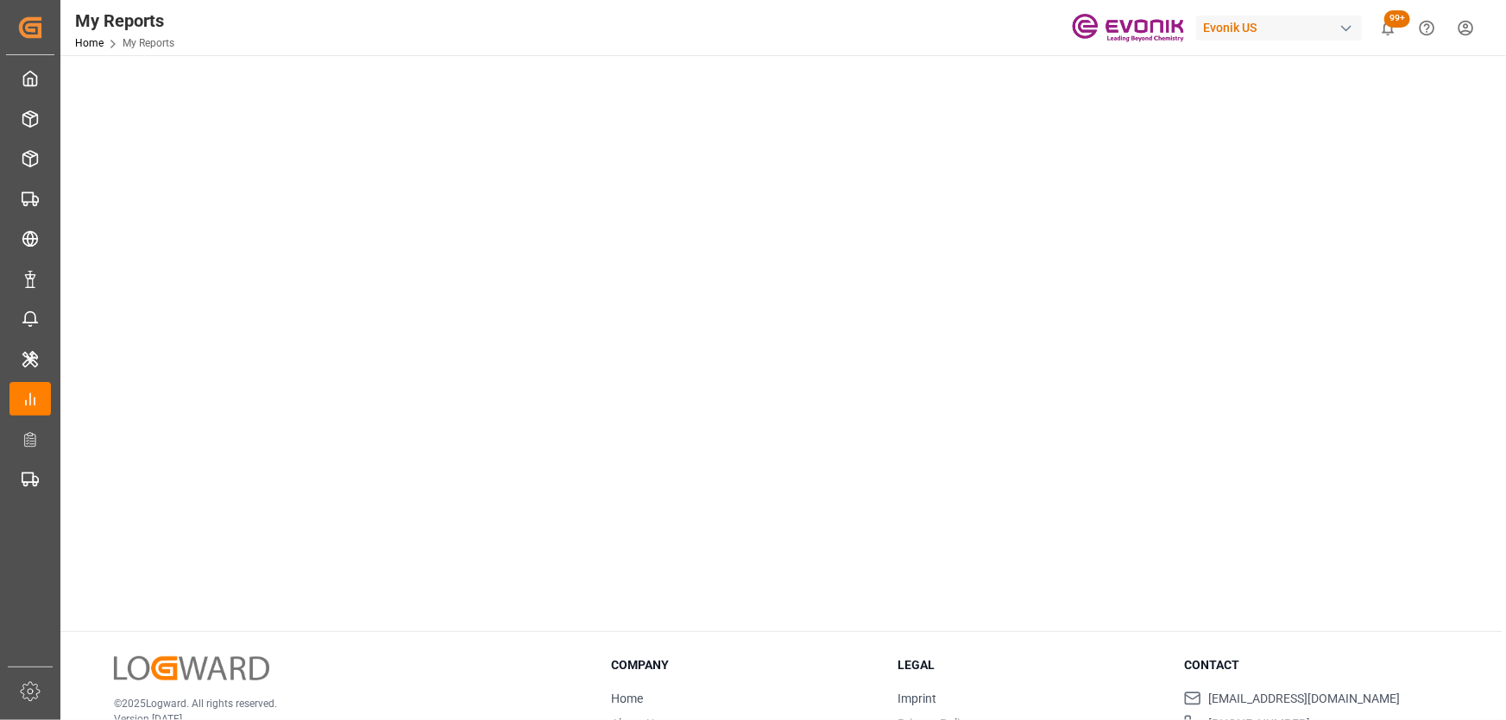
scroll to position [940, 0]
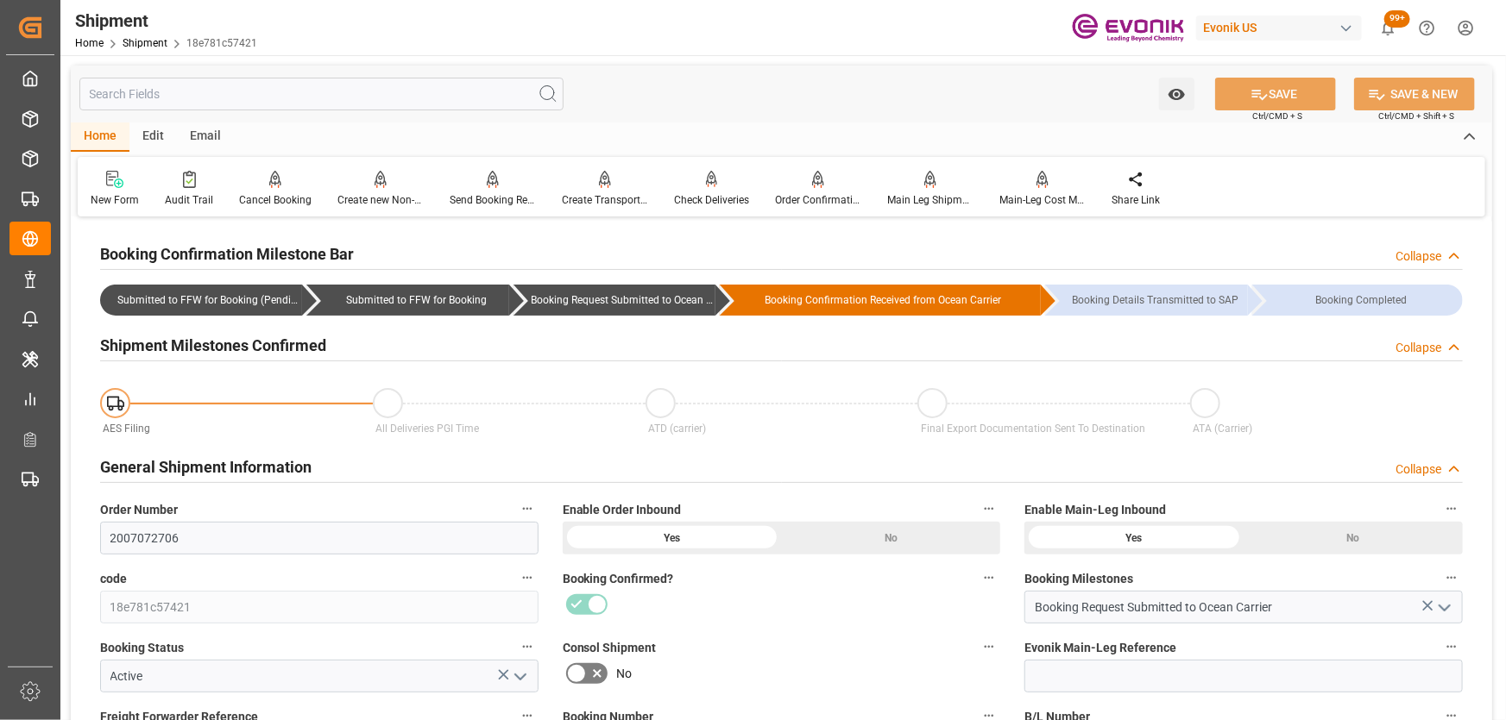
click at [217, 95] on input "text" at bounding box center [321, 94] width 484 height 33
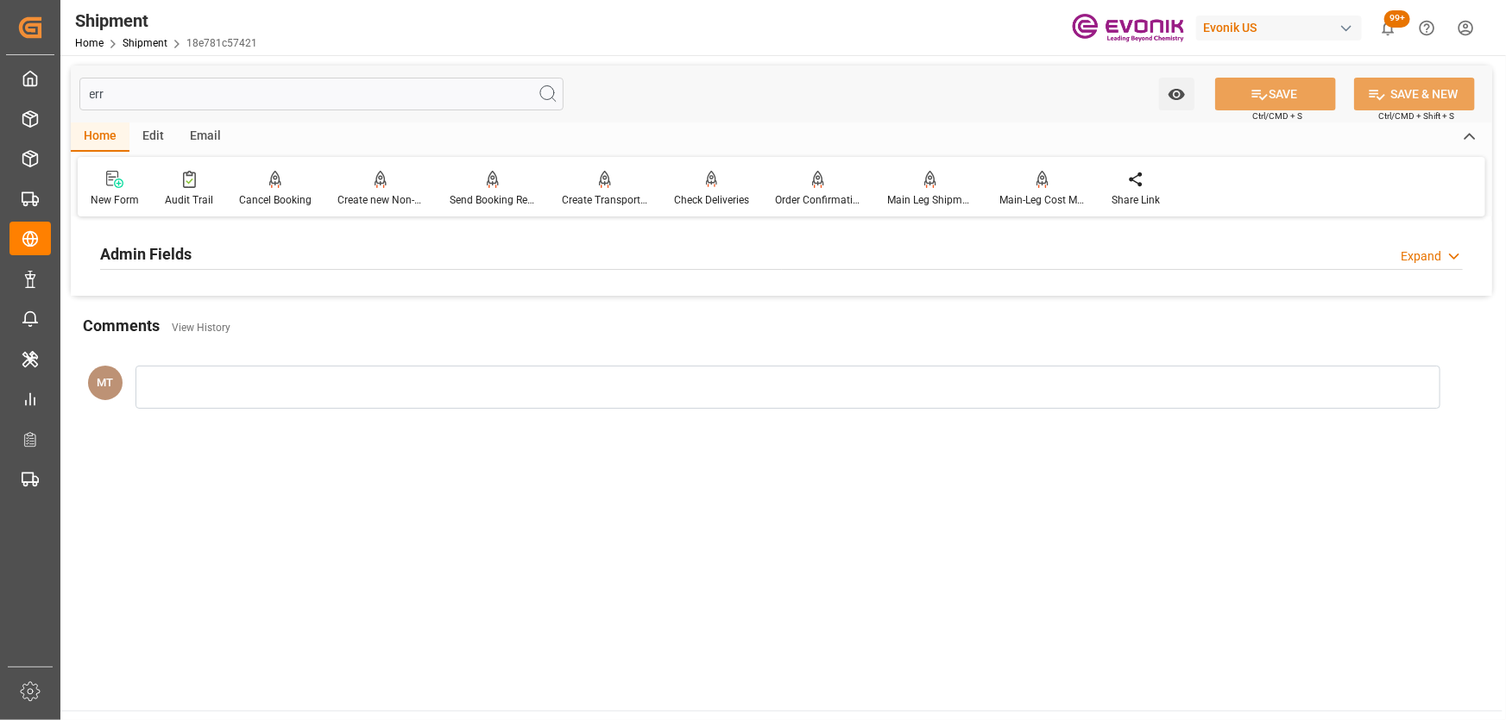
type input "err"
click at [174, 242] on div "Admin Fields" at bounding box center [145, 252] width 91 height 33
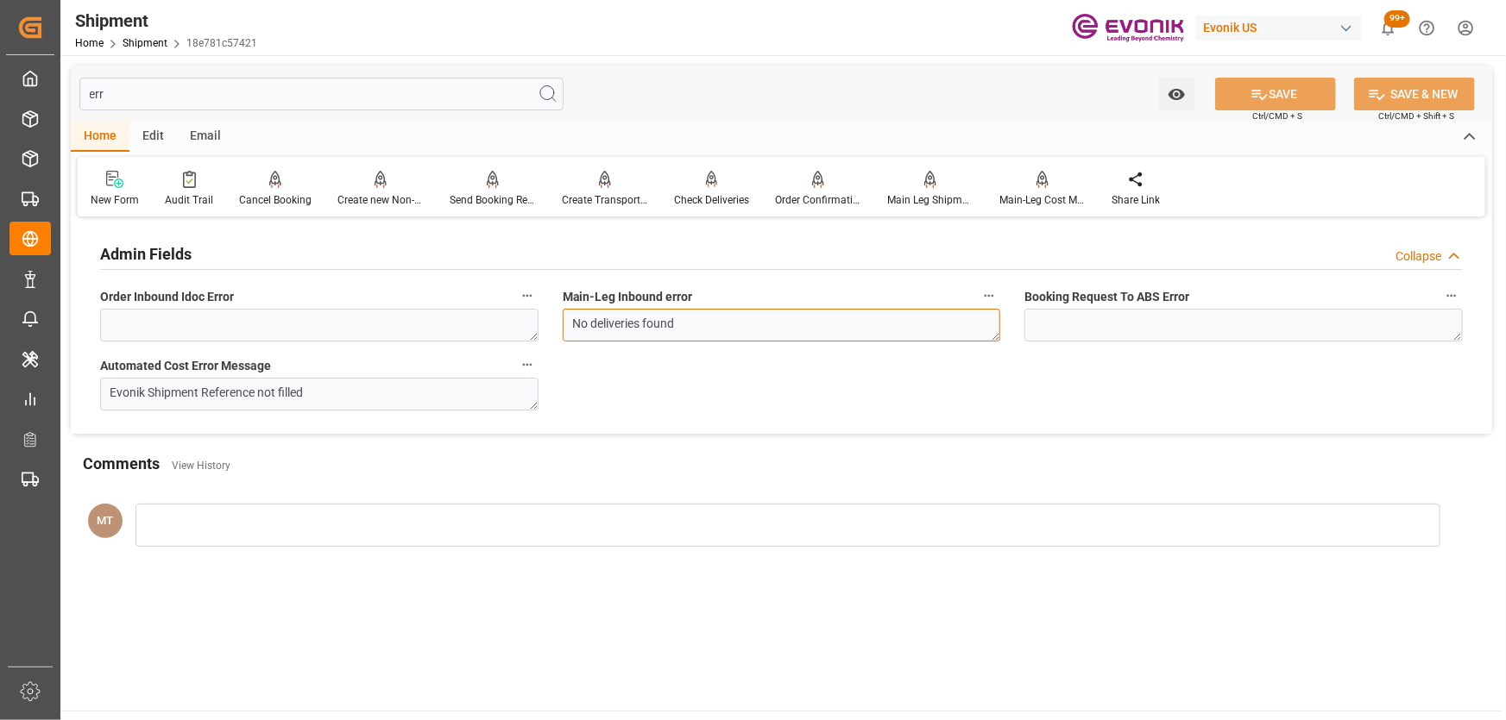
drag, startPoint x: 713, startPoint y: 326, endPoint x: 575, endPoint y: 318, distance: 138.3
click at [575, 318] on textarea "No deliveries found" at bounding box center [782, 325] width 438 height 33
click at [732, 370] on div "Admin Fields Collapse Order Inbound Idoc Error Main-Leg Inbound error No delive…" at bounding box center [781, 328] width 1421 height 212
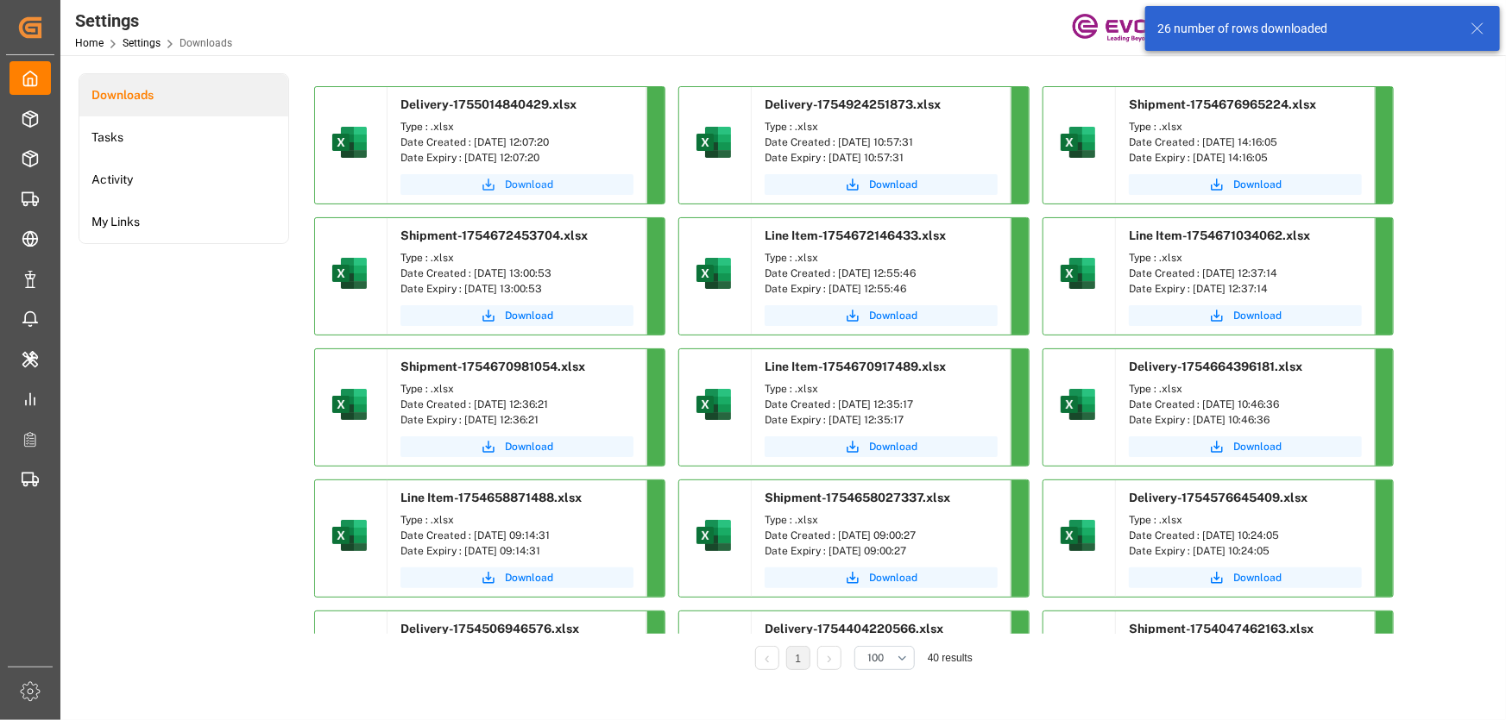
click at [538, 184] on span "Download" at bounding box center [529, 185] width 48 height 16
